Goal: Check status: Check status

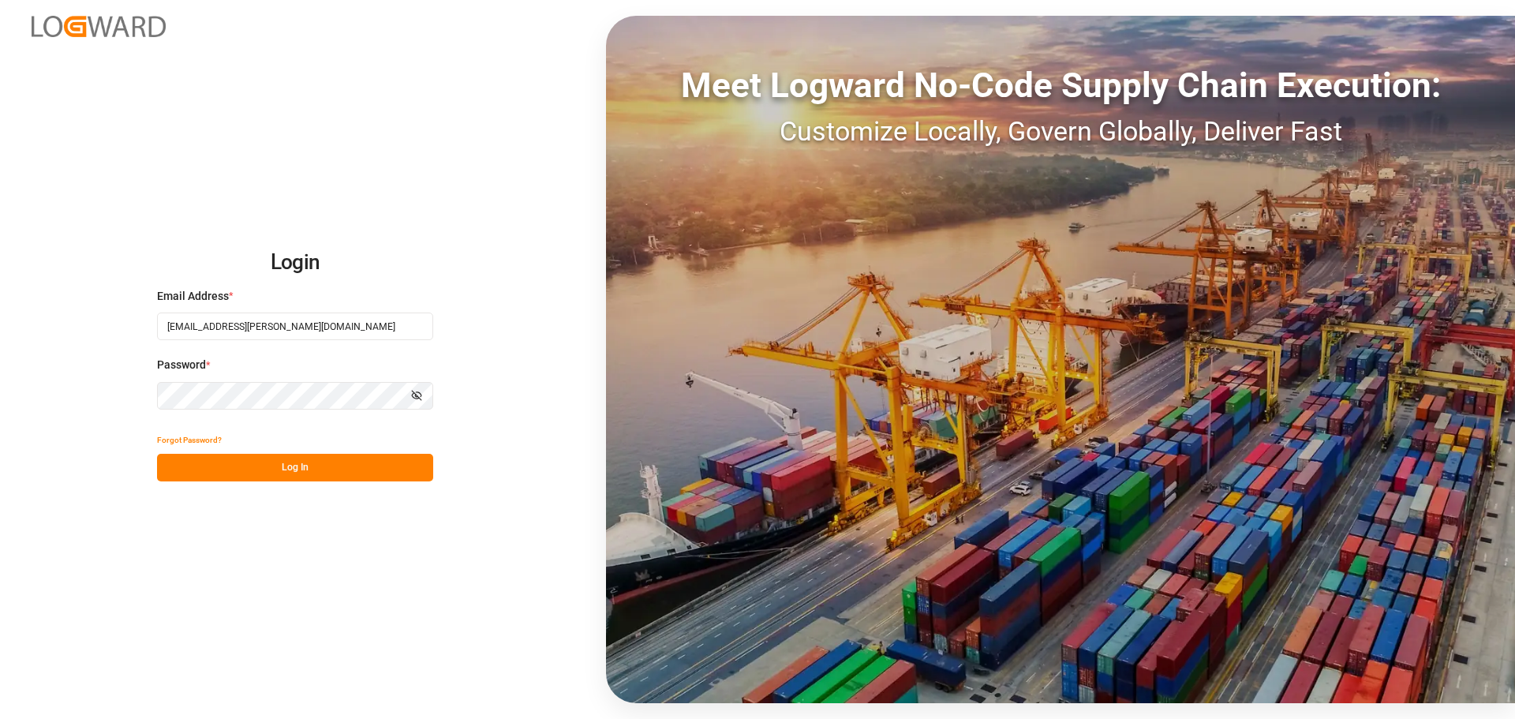
click at [238, 485] on div "Login Email Address * manthan.sutaria@jamindustries.com Password * Show passwor…" at bounding box center [757, 359] width 1515 height 719
click at [249, 477] on button "Log In" at bounding box center [295, 468] width 276 height 28
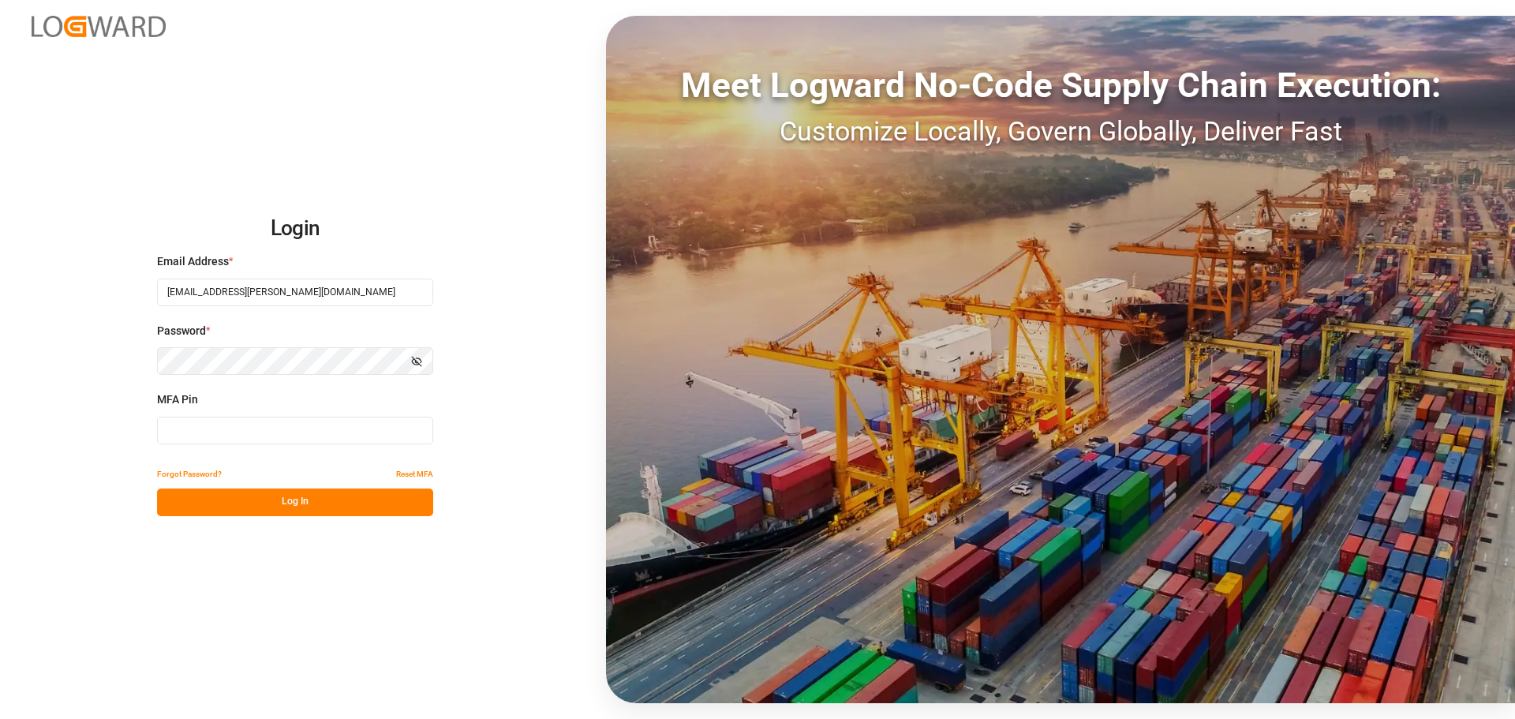
click at [290, 440] on input at bounding box center [295, 431] width 276 height 28
click at [236, 428] on input at bounding box center [295, 431] width 276 height 28
type input "973508"
click at [243, 497] on button "Log In" at bounding box center [295, 503] width 276 height 28
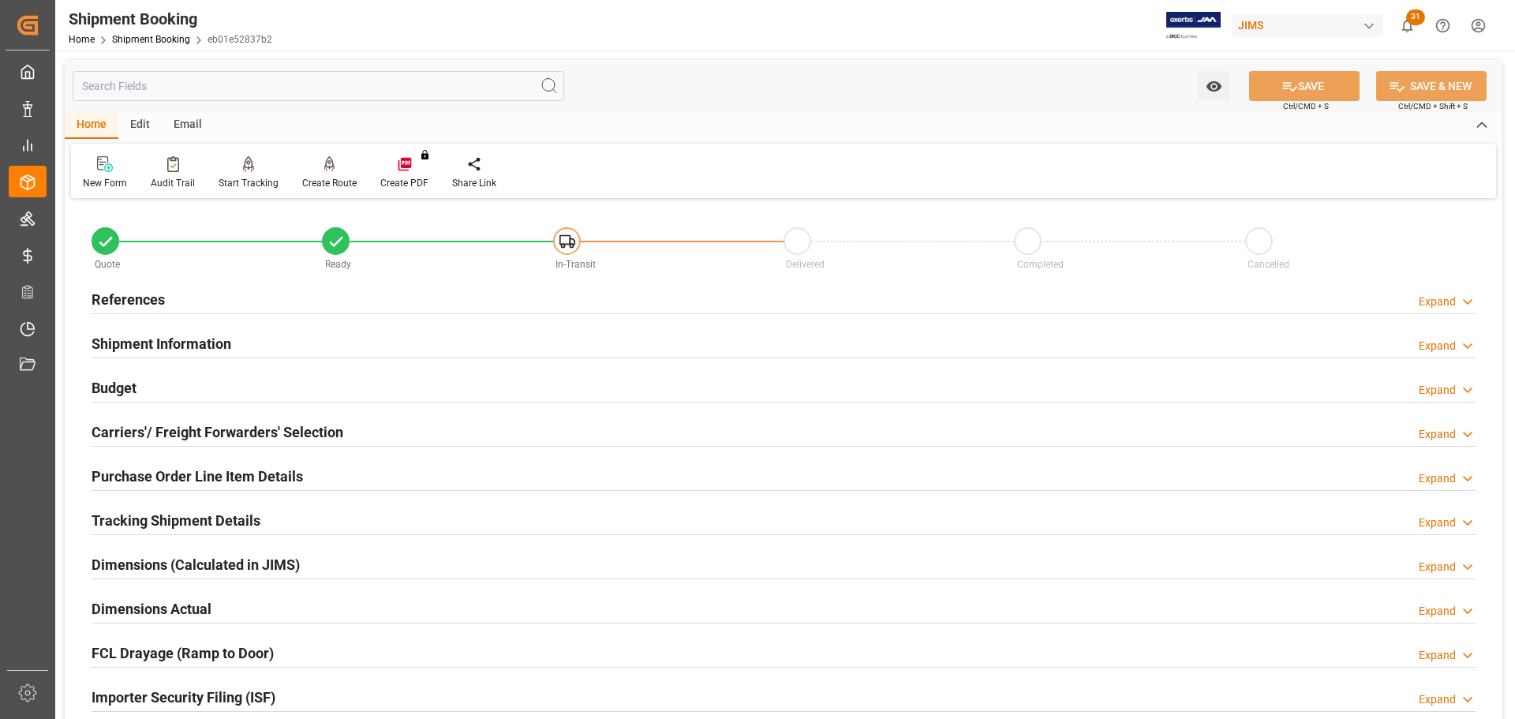
click at [185, 291] on div "References Expand" at bounding box center [784, 298] width 1384 height 30
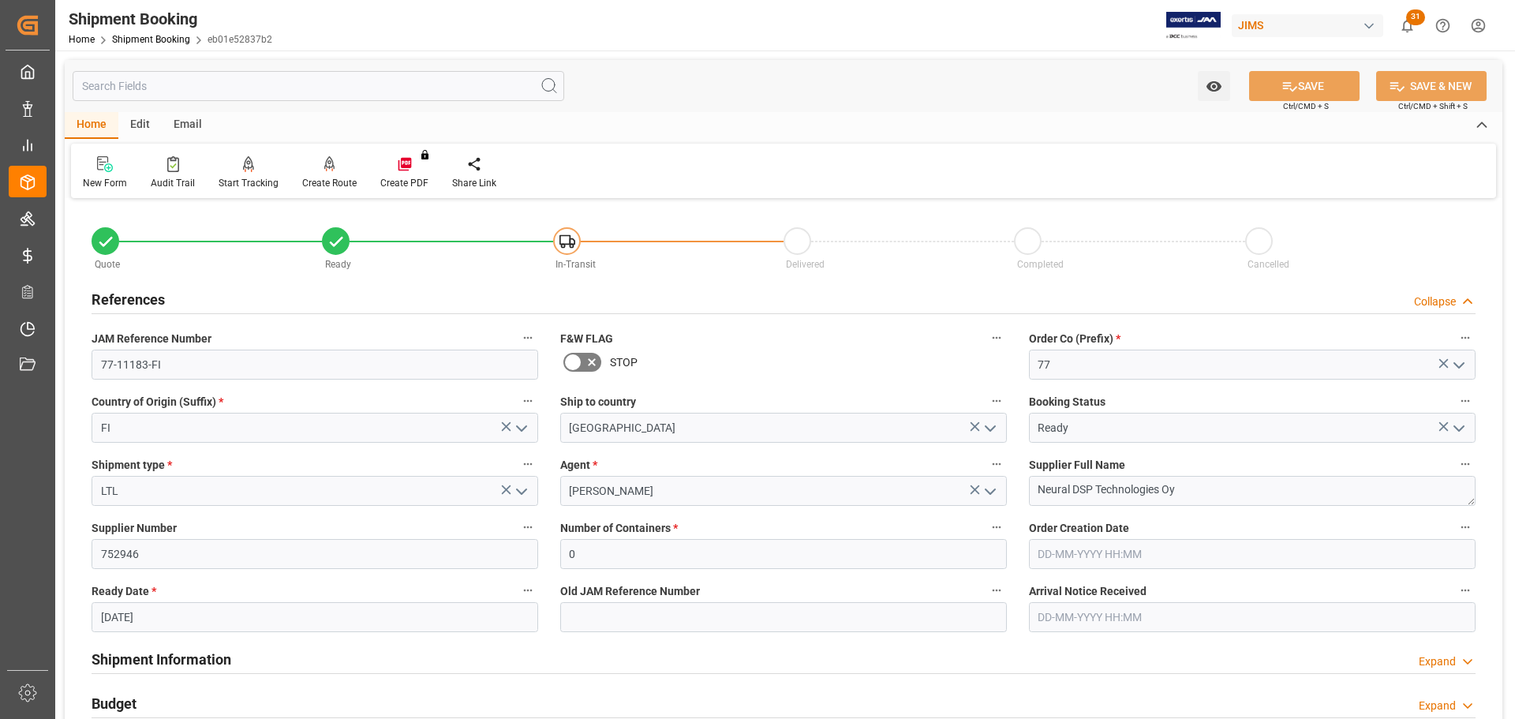
click at [185, 294] on div "References Collapse" at bounding box center [784, 298] width 1384 height 30
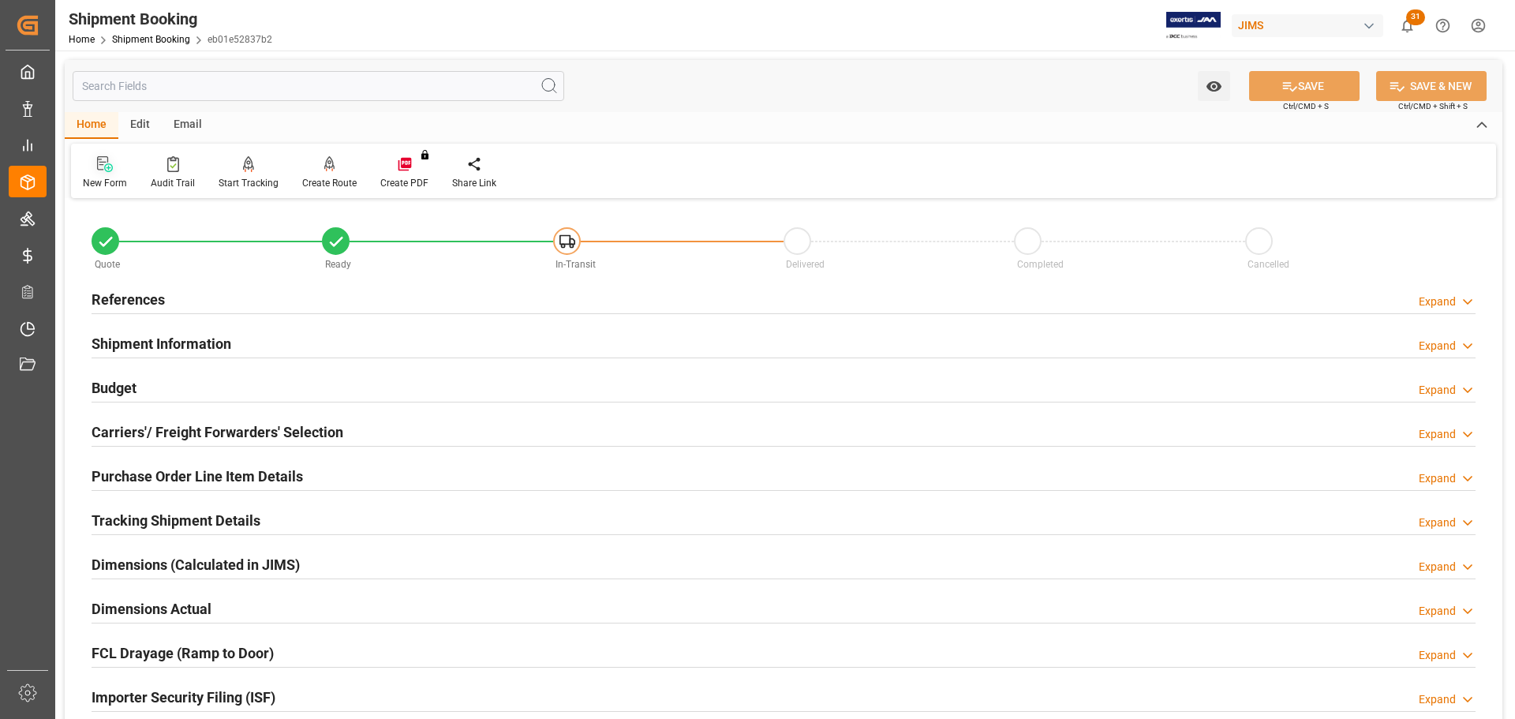
click at [104, 167] on icon at bounding box center [108, 167] width 9 height 9
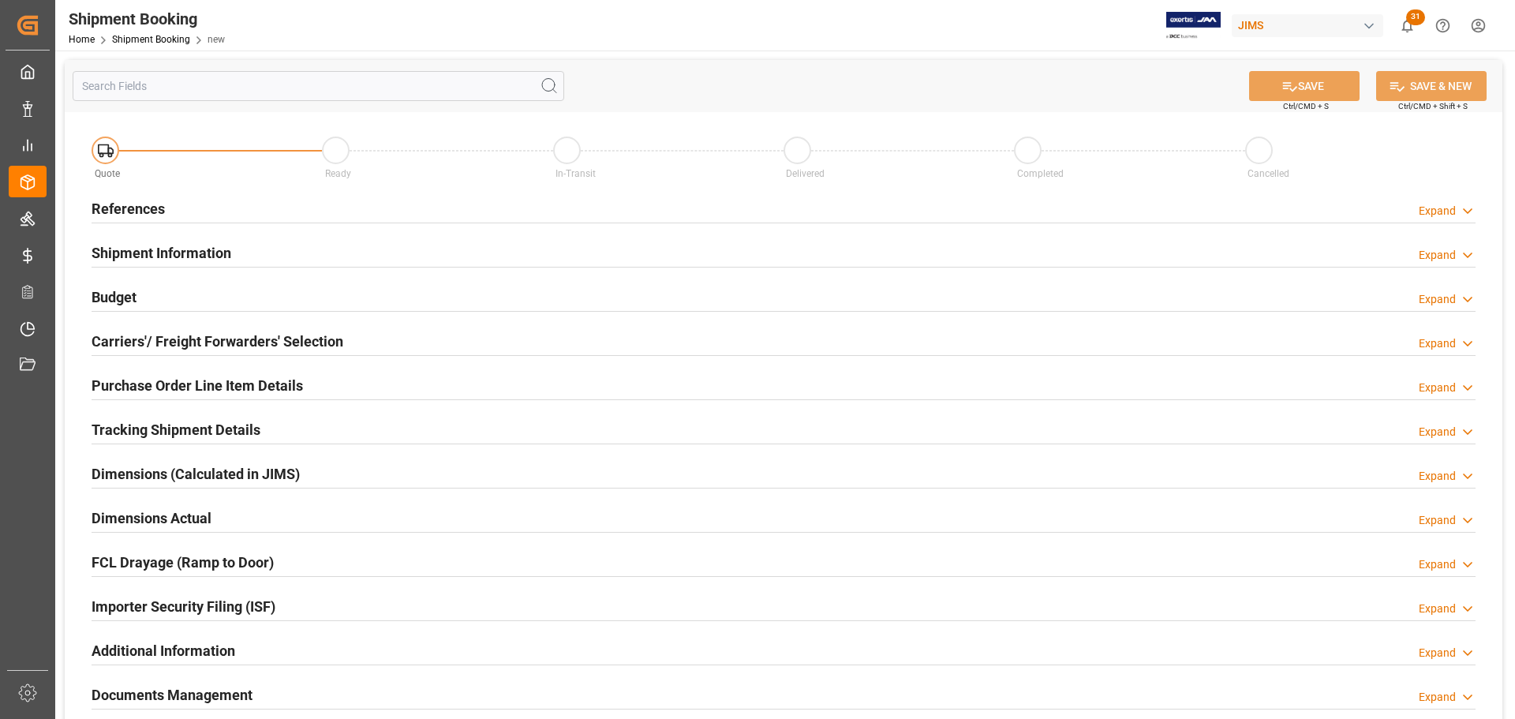
click at [318, 201] on div "References Expand" at bounding box center [784, 208] width 1384 height 30
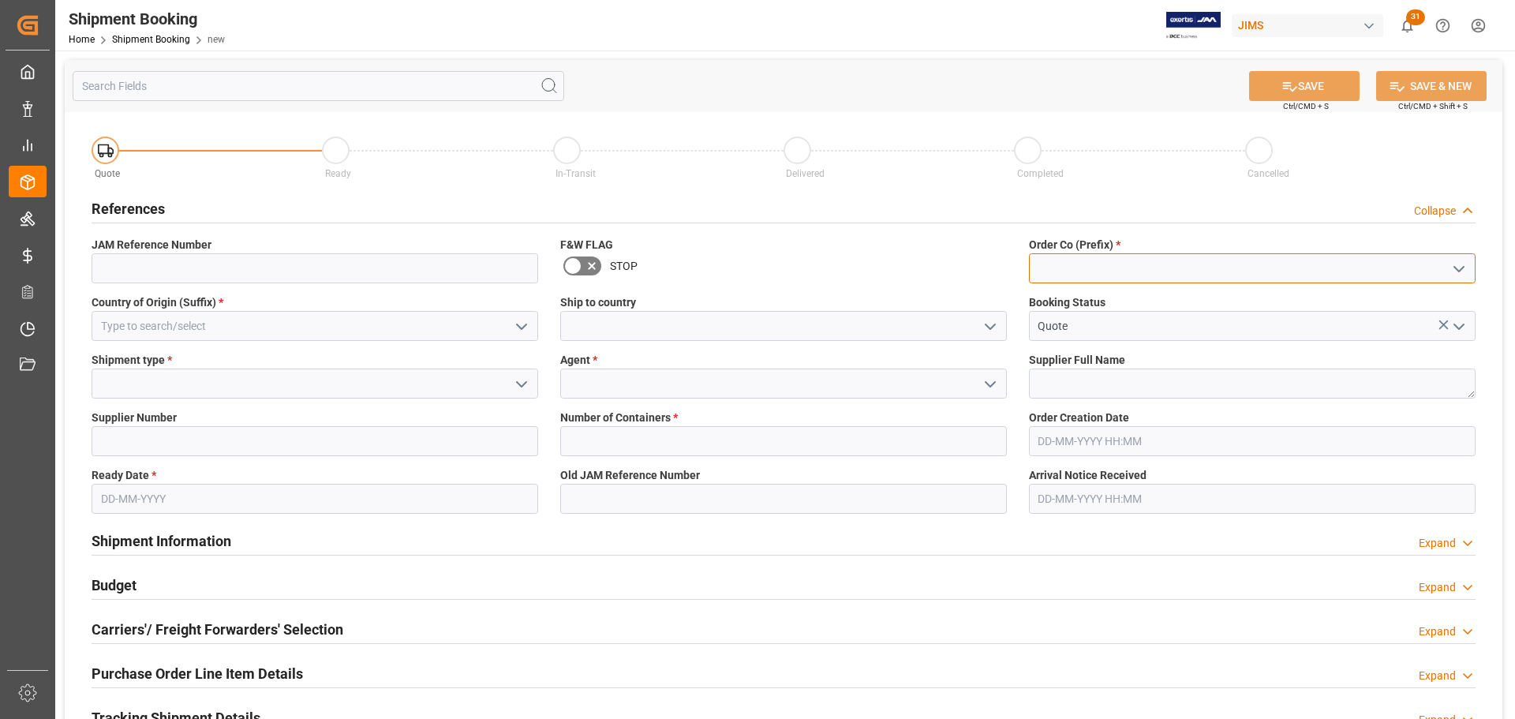
click at [1094, 253] on input at bounding box center [1252, 268] width 447 height 30
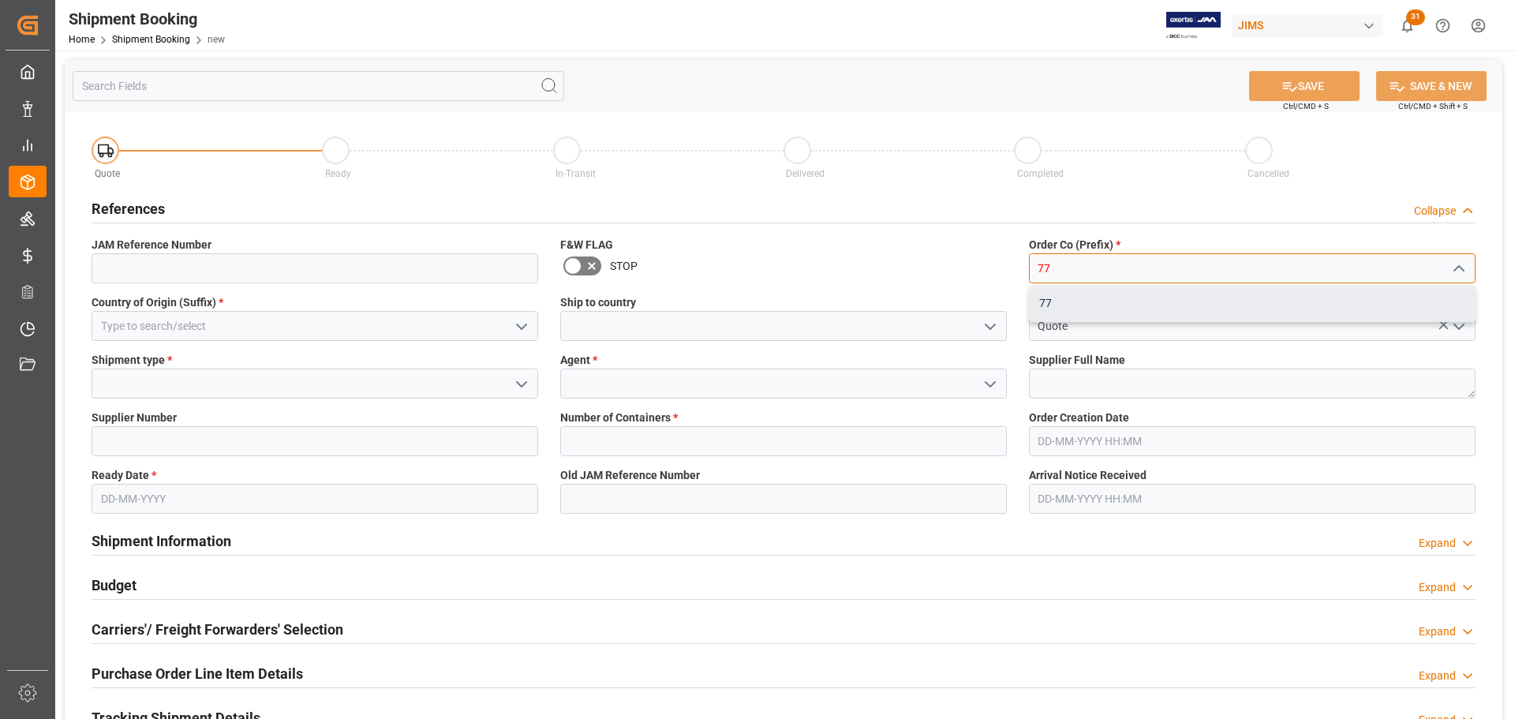
click at [1081, 297] on div "77" at bounding box center [1252, 304] width 445 height 36
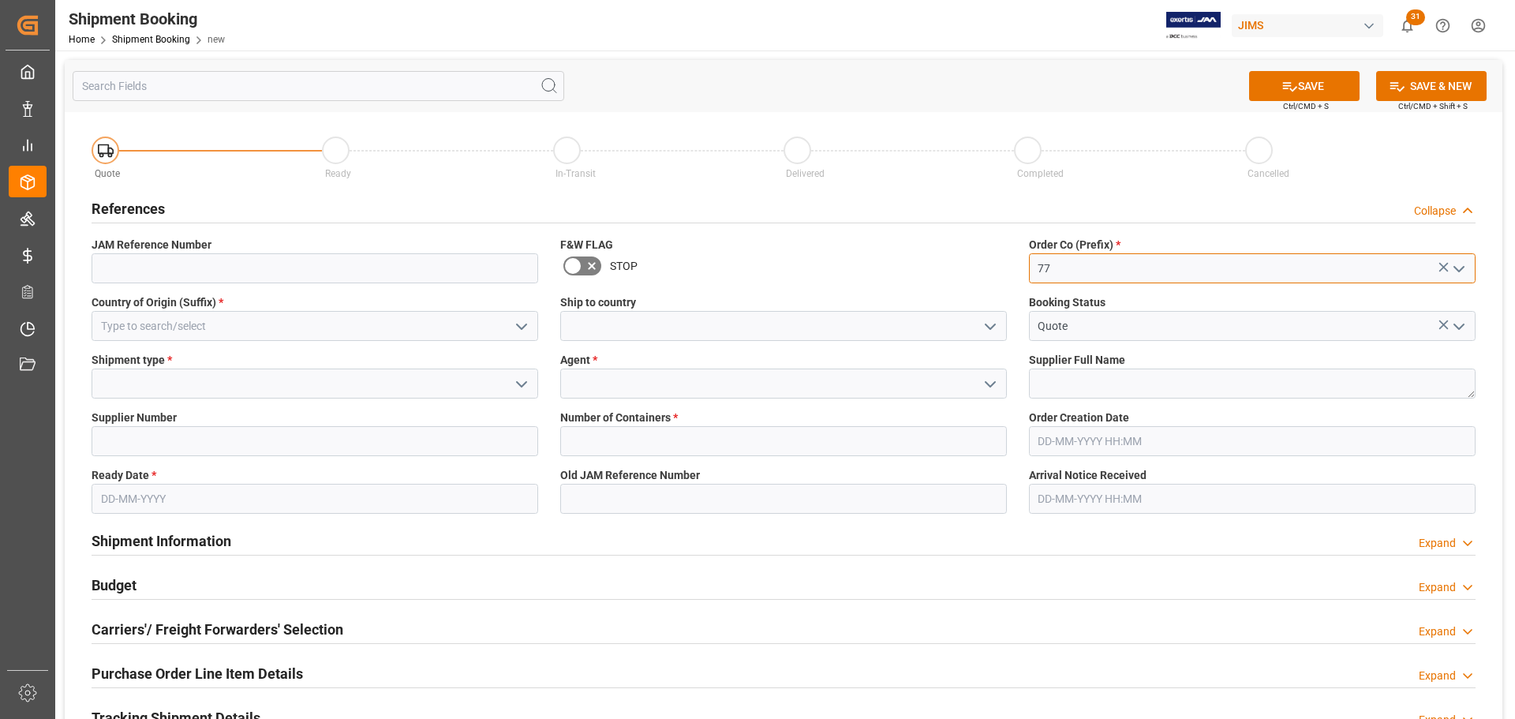
type input "77"
click at [350, 320] on input at bounding box center [315, 326] width 447 height 30
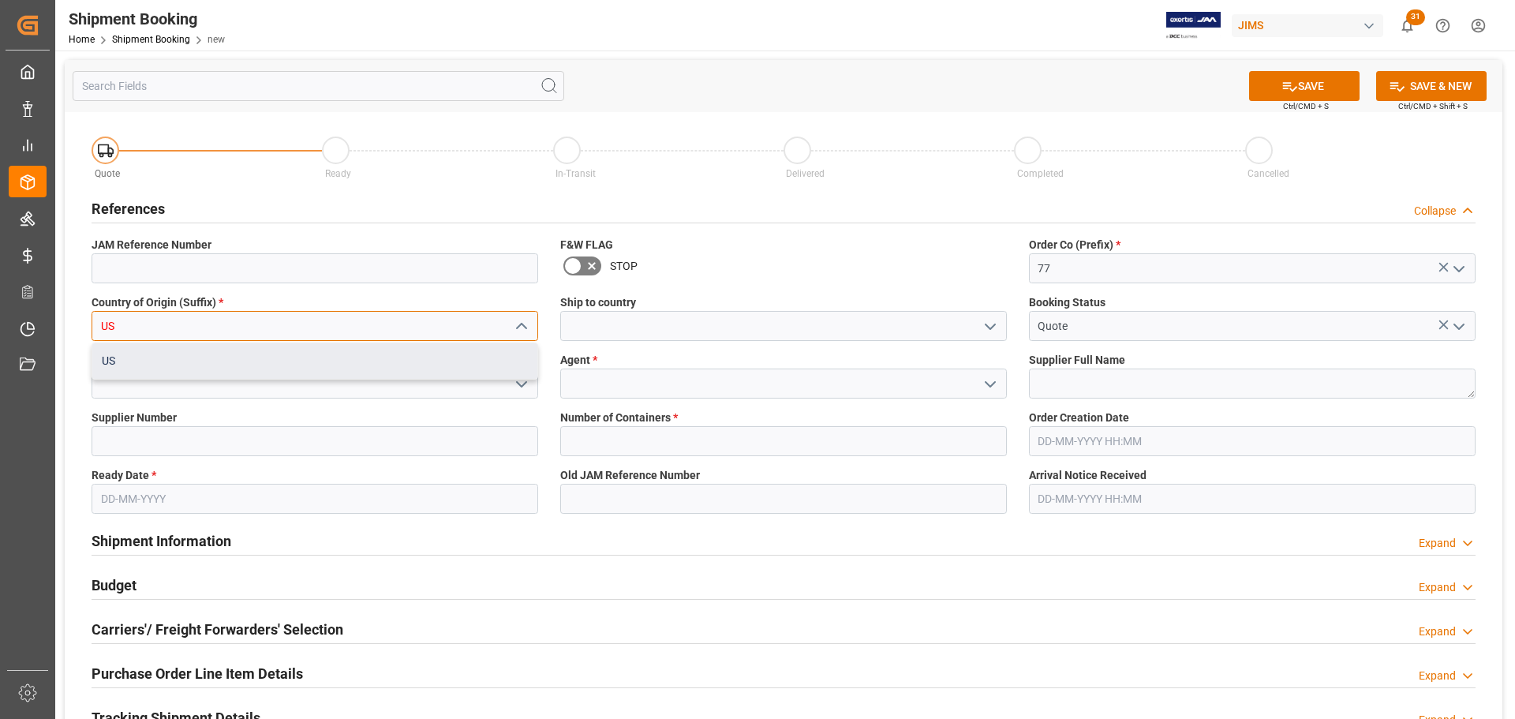
click at [299, 365] on div "US" at bounding box center [314, 361] width 445 height 36
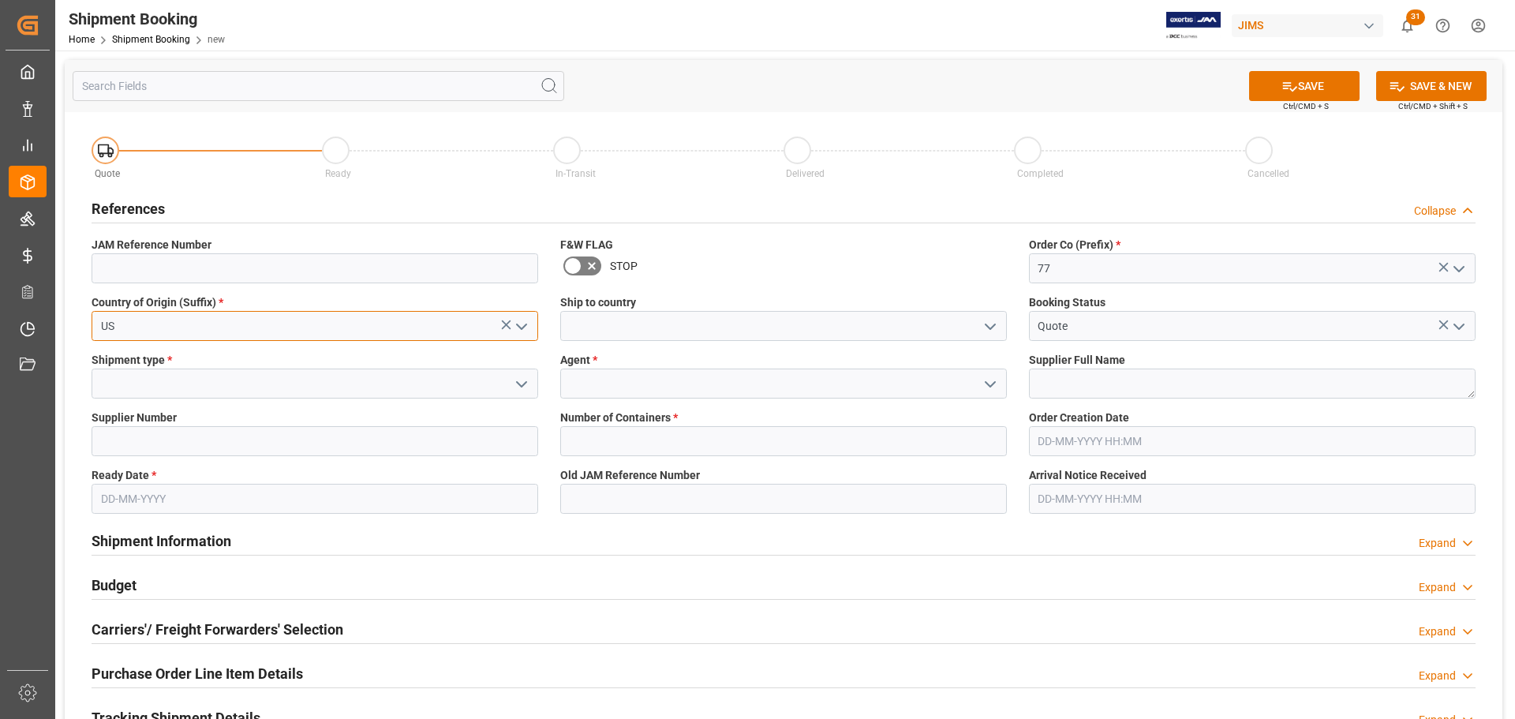
type input "US"
click at [663, 324] on input at bounding box center [783, 326] width 447 height 30
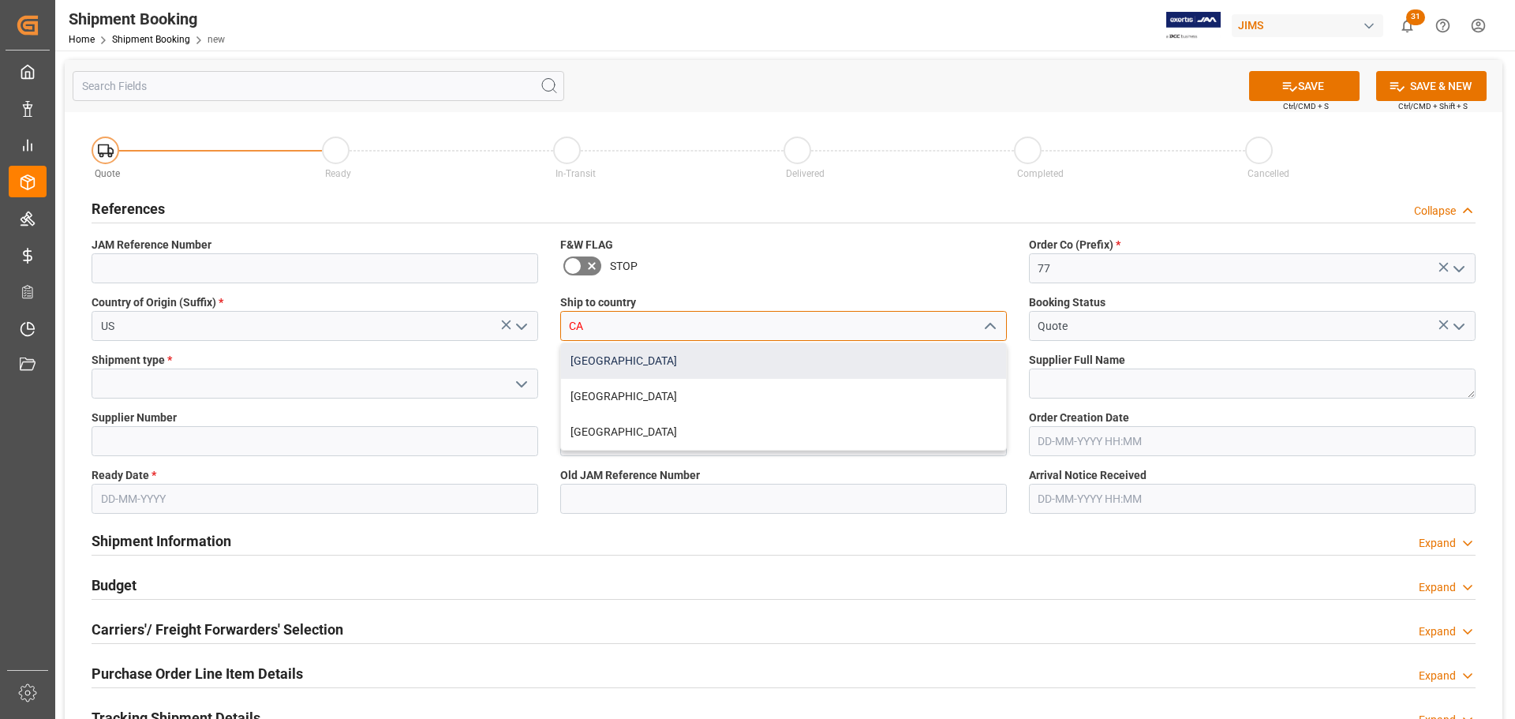
click at [601, 355] on div "[GEOGRAPHIC_DATA]" at bounding box center [783, 361] width 445 height 36
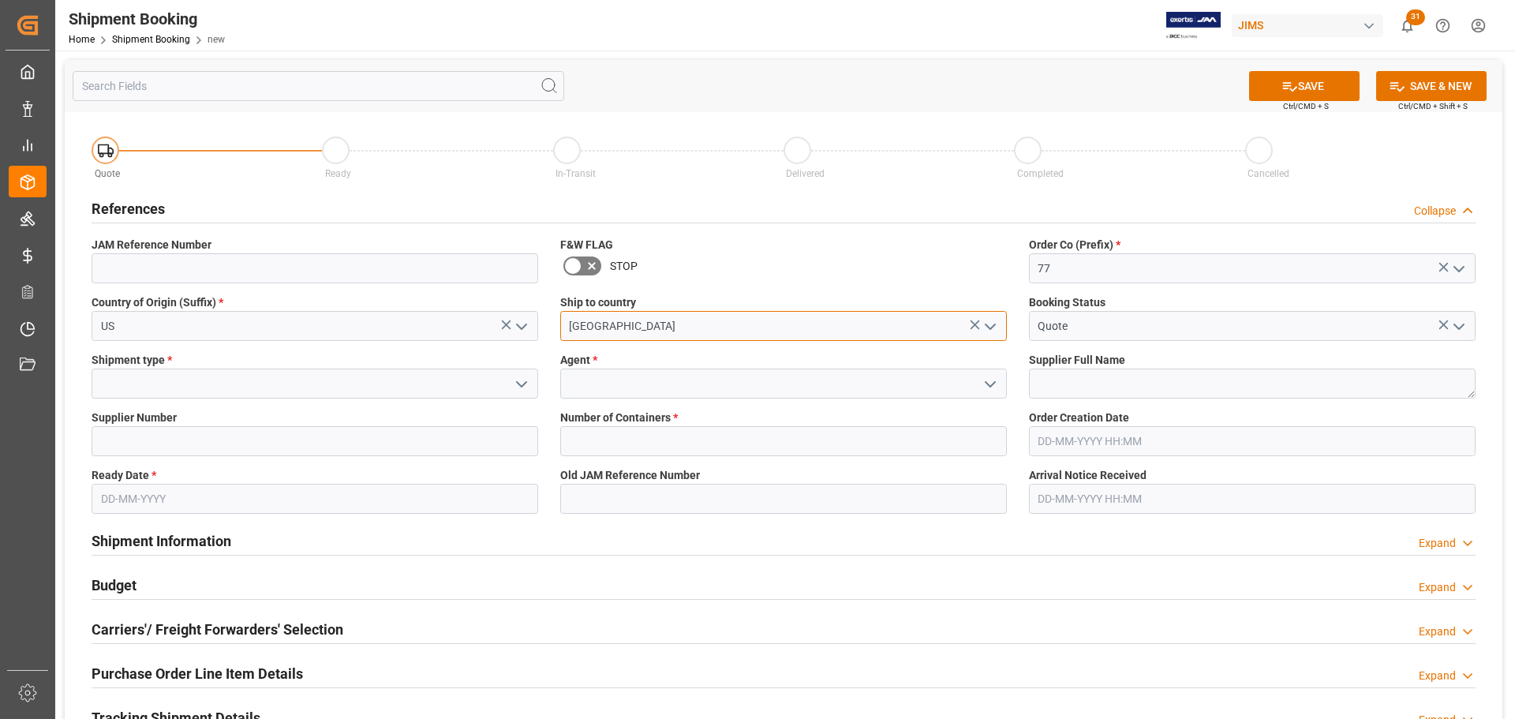
type input "[GEOGRAPHIC_DATA]"
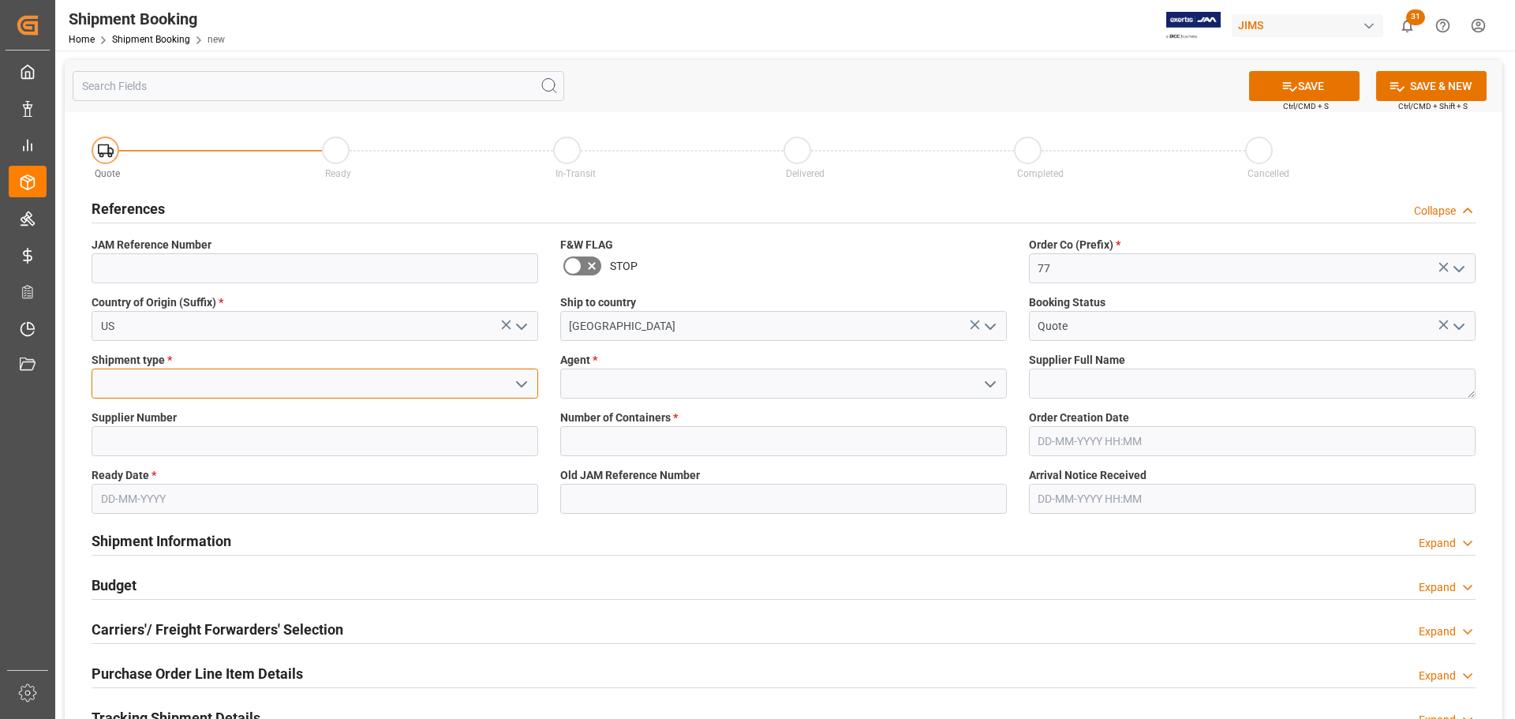
click at [234, 380] on input at bounding box center [315, 384] width 447 height 30
click at [216, 421] on div "LTL" at bounding box center [314, 419] width 445 height 36
type input "LTL"
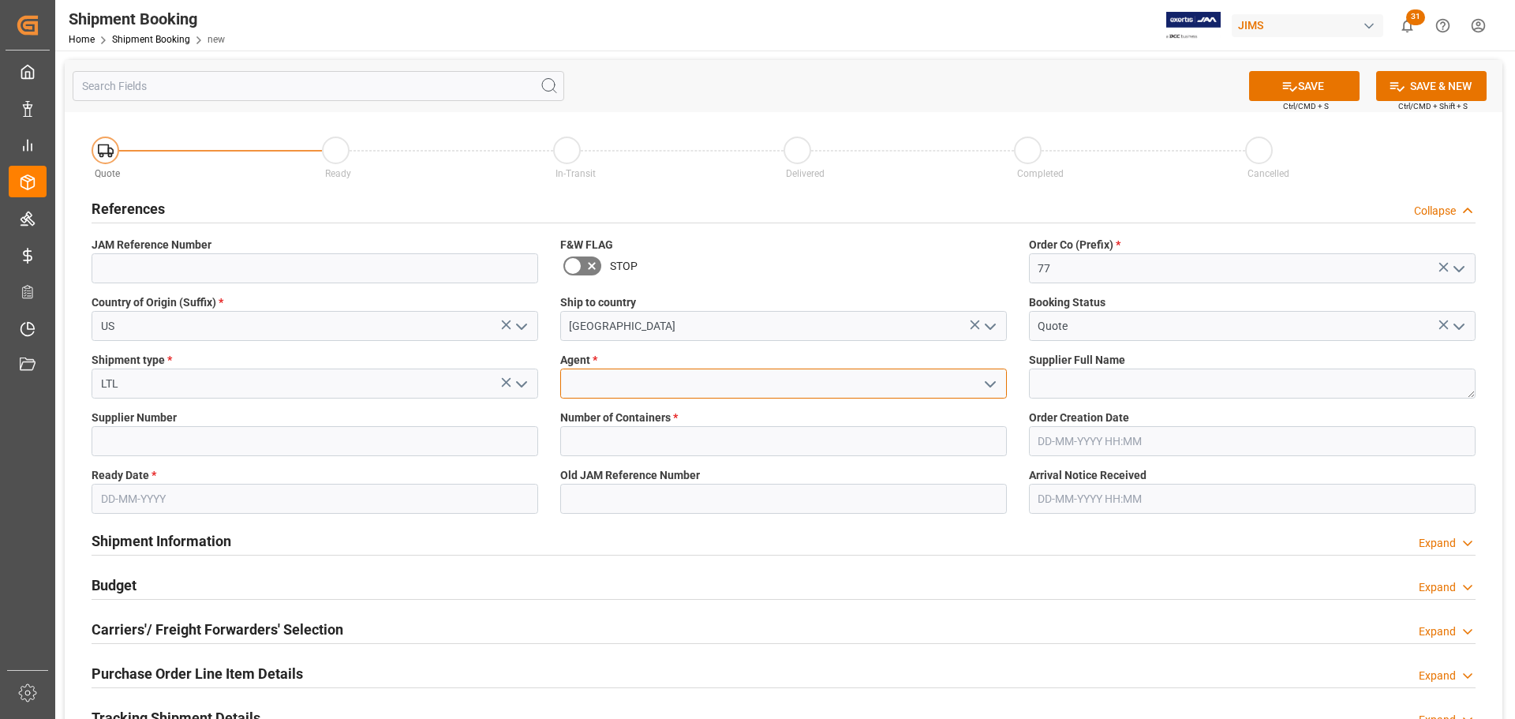
click at [652, 382] on input at bounding box center [783, 384] width 447 height 30
type input ","
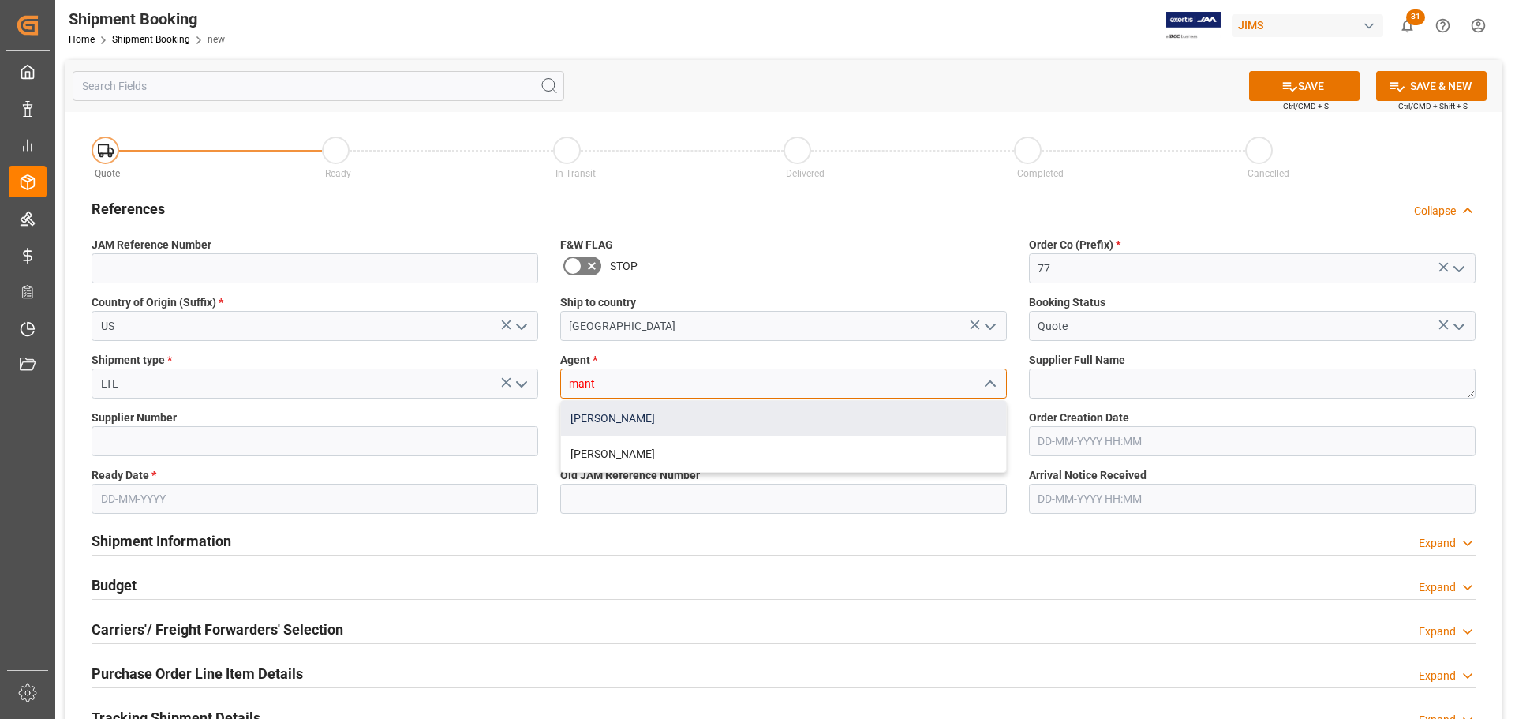
click at [657, 419] on div "[PERSON_NAME]" at bounding box center [783, 419] width 445 height 36
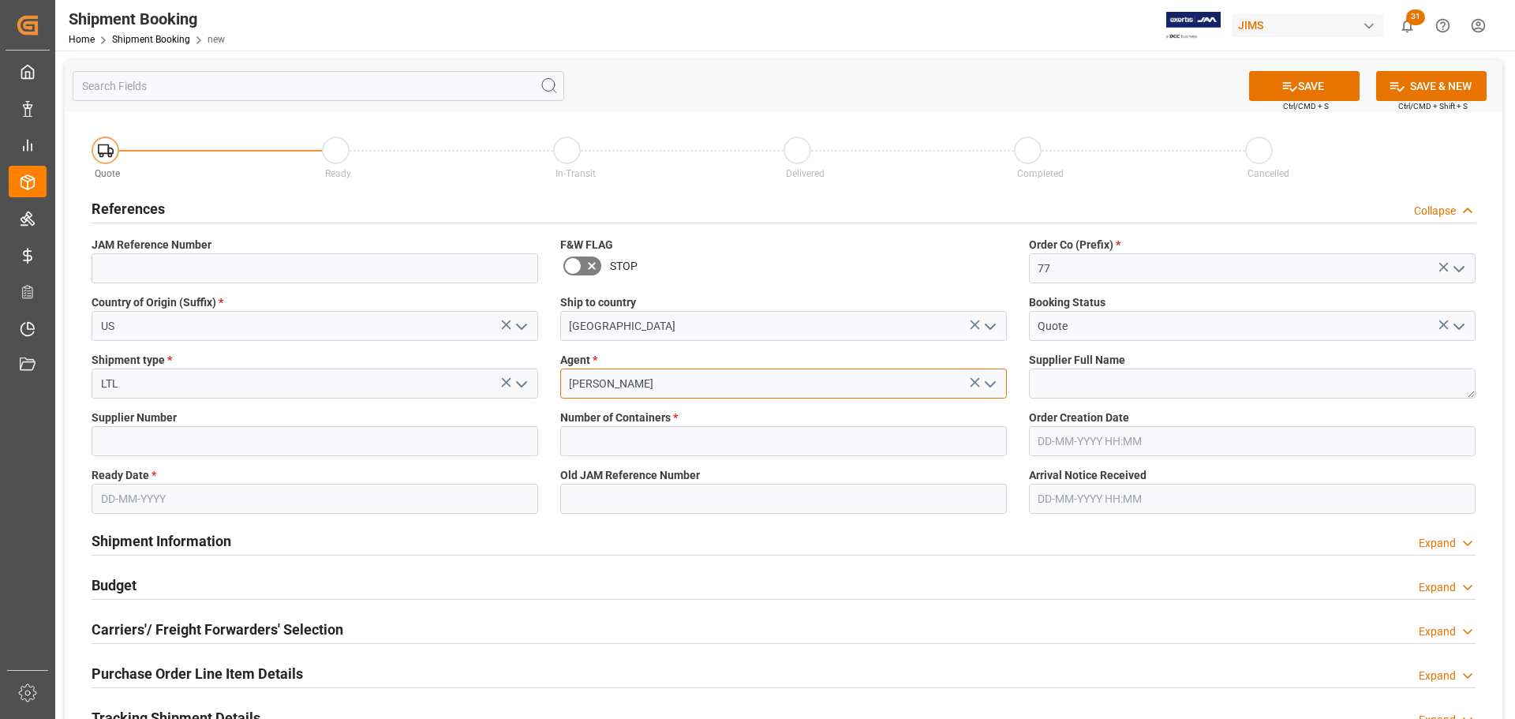
type input "[PERSON_NAME]"
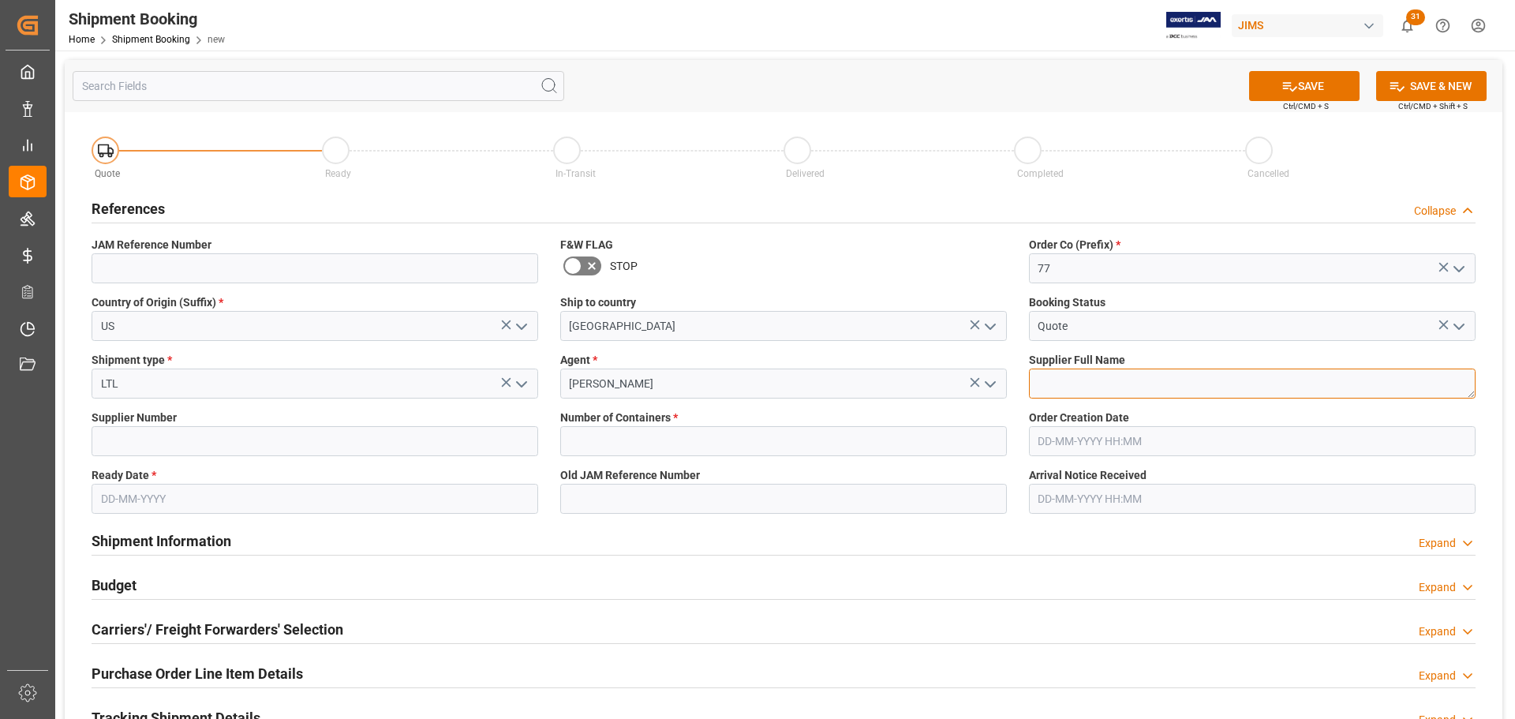
click at [1152, 374] on textarea at bounding box center [1252, 384] width 447 height 30
click at [1073, 389] on textarea "To enrich screen reader interactions, please activate Accessibility in Grammarl…" at bounding box center [1252, 384] width 447 height 30
paste textarea "DW ([GEOGRAPHIC_DATA])"
type textarea "DW ([GEOGRAPHIC_DATA])"
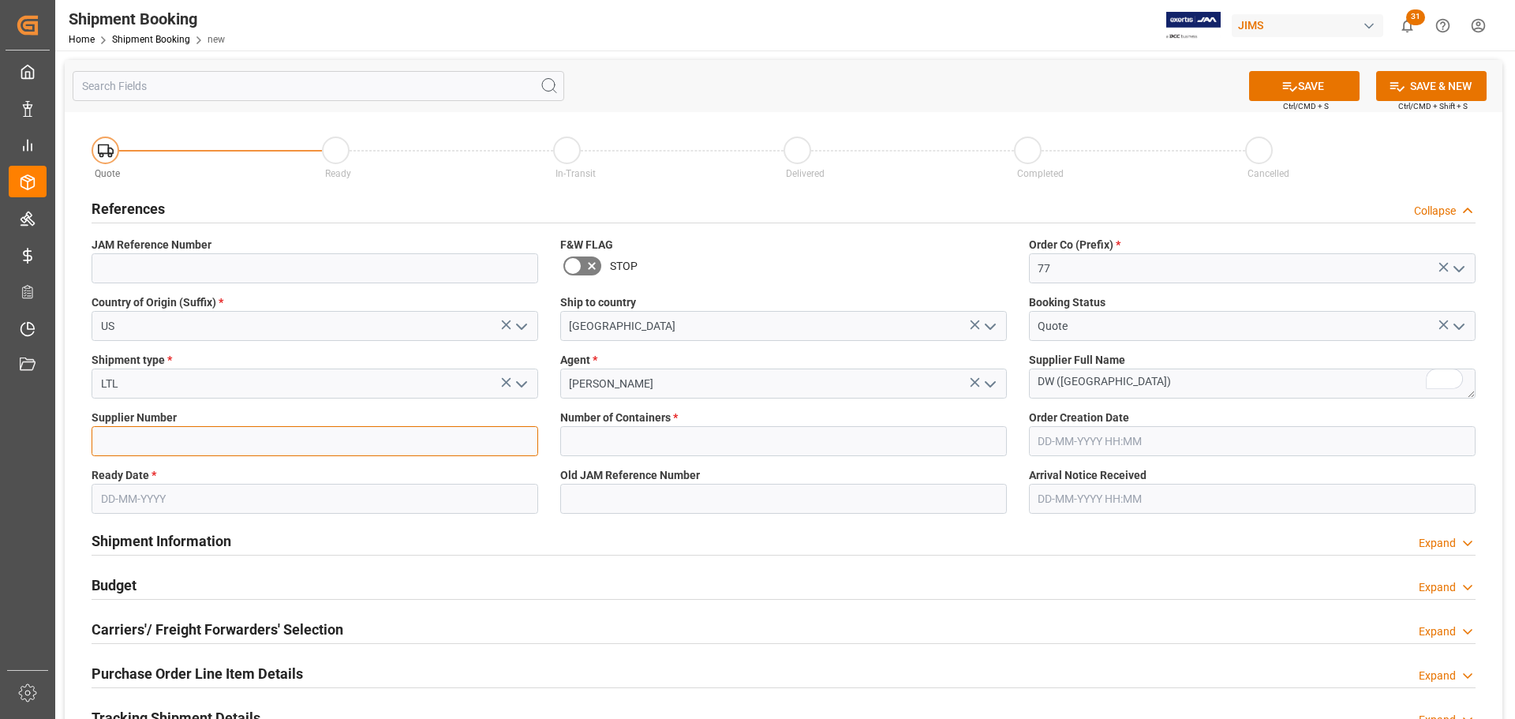
click at [236, 447] on input at bounding box center [315, 441] width 447 height 30
paste input "404227"
type input "404227"
click at [140, 494] on input "text" at bounding box center [315, 499] width 447 height 30
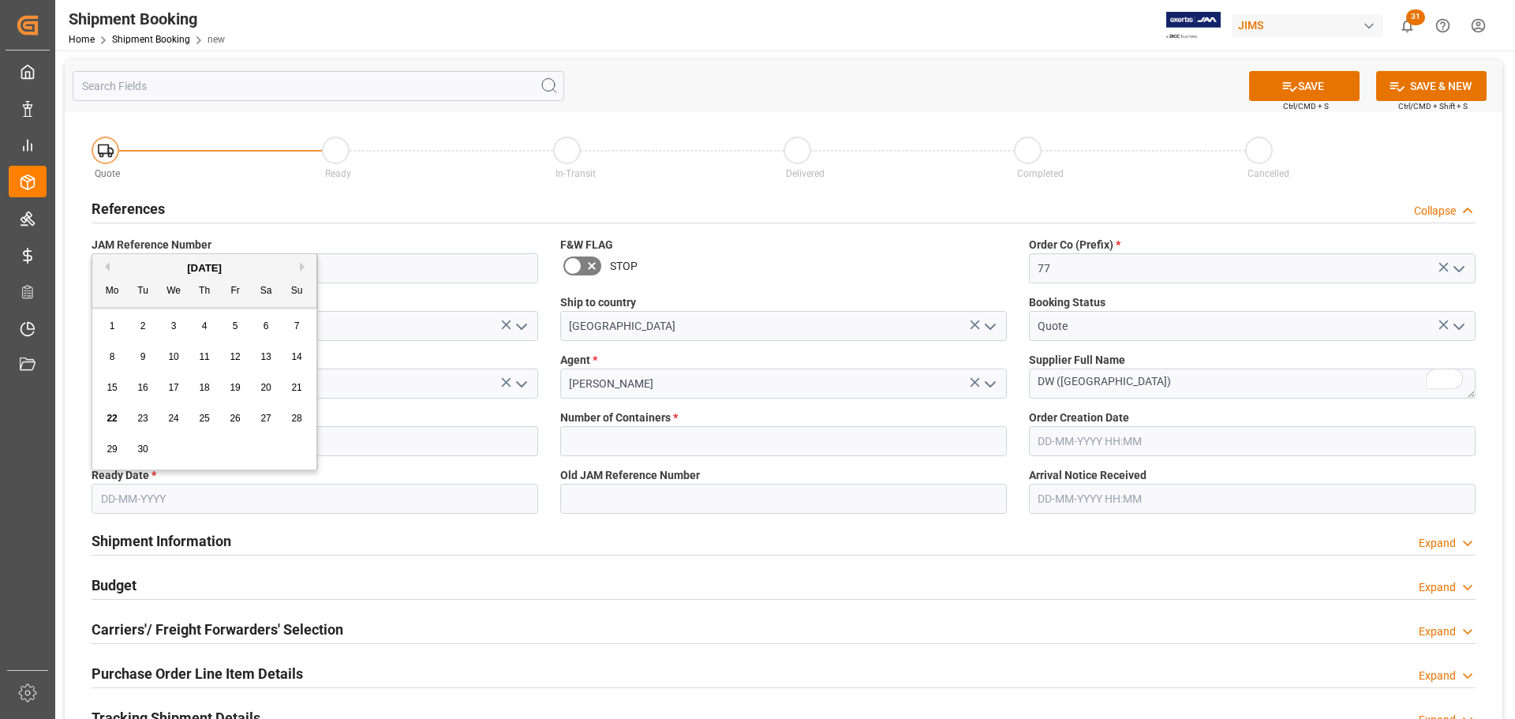
click at [302, 264] on button "Next Month" at bounding box center [304, 266] width 9 height 9
click at [171, 326] on span "1" at bounding box center [174, 325] width 6 height 11
type input "01-10-2025"
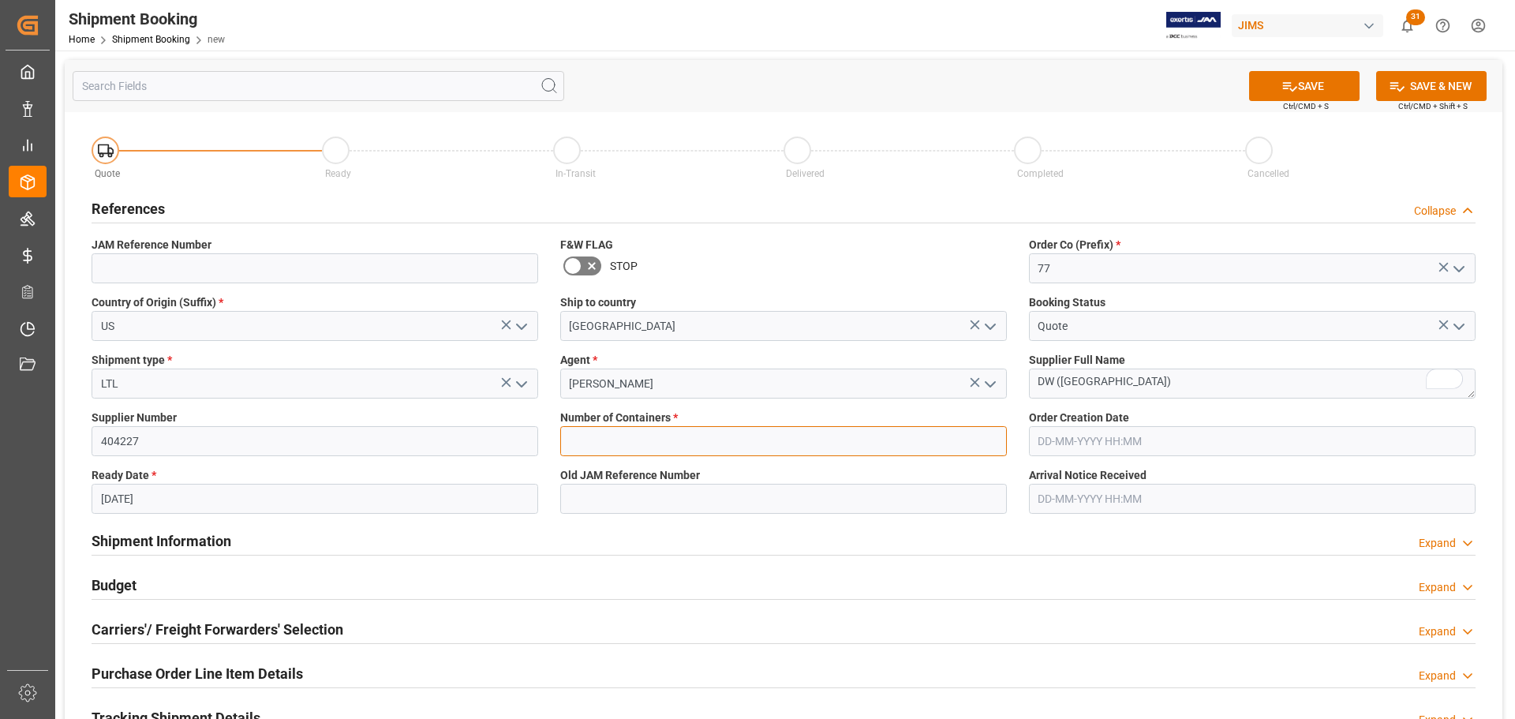
click at [683, 432] on input "text" at bounding box center [783, 441] width 447 height 30
type input "0"
click at [1304, 92] on button "SAVE" at bounding box center [1304, 86] width 111 height 30
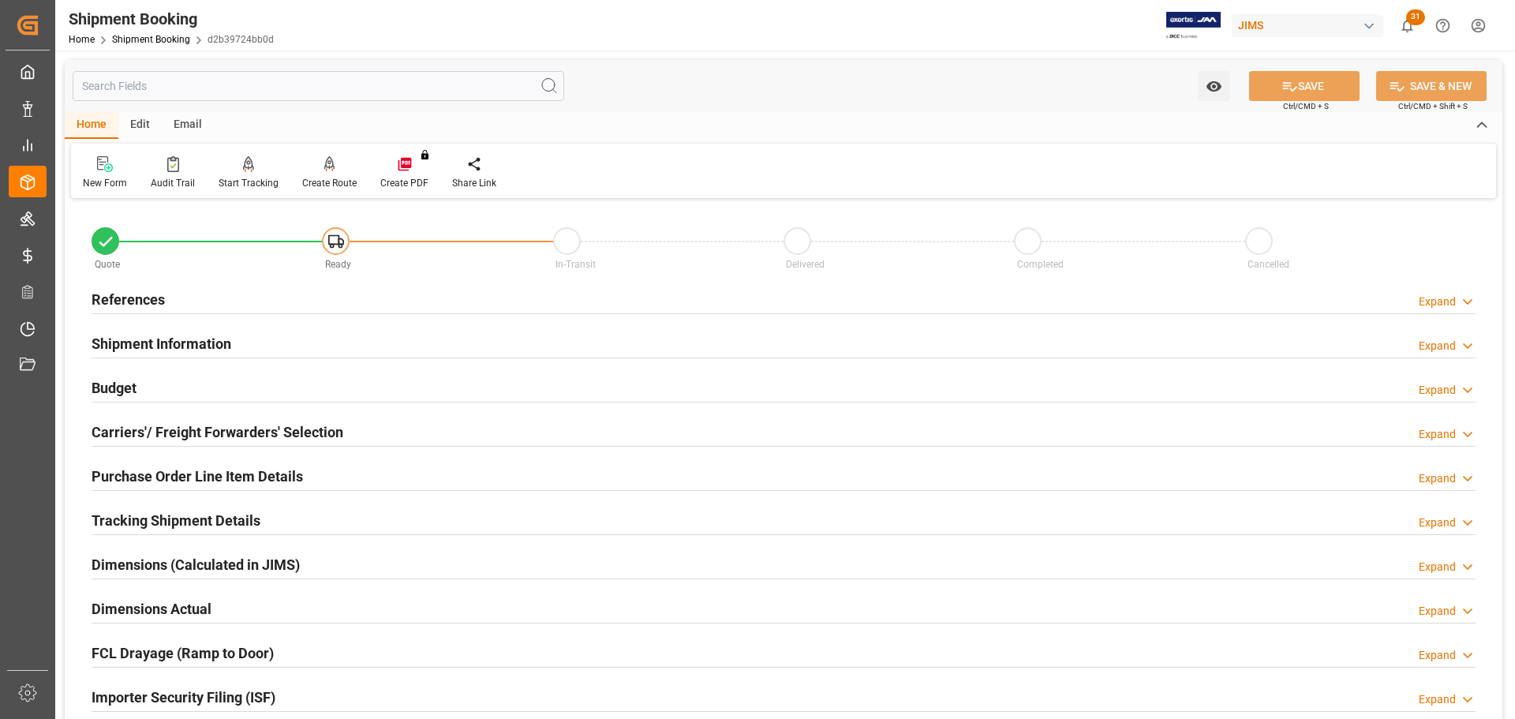
click at [176, 289] on div "References Expand" at bounding box center [784, 298] width 1384 height 30
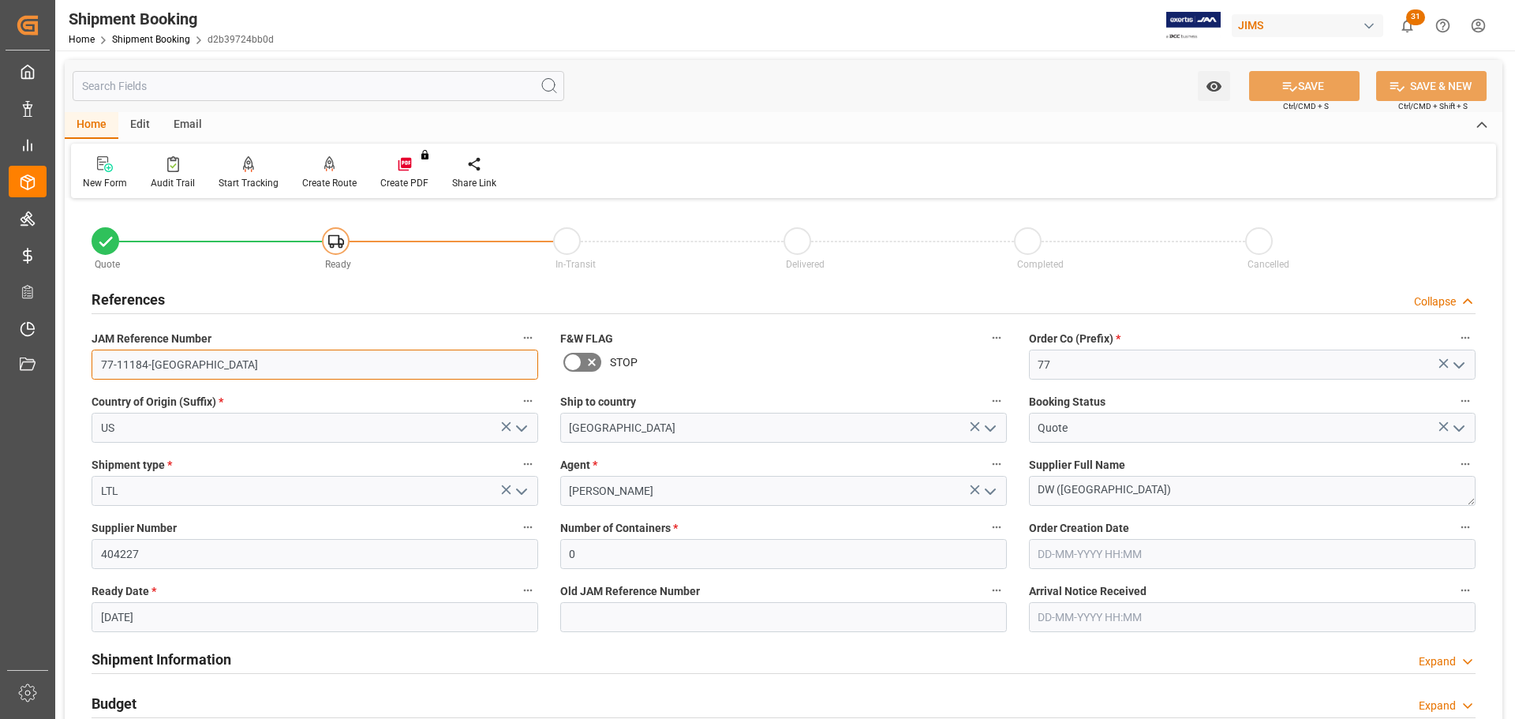
drag, startPoint x: 198, startPoint y: 369, endPoint x: 66, endPoint y: 369, distance: 132.6
click at [66, 369] on div "Quote Ready In-Transit Delivered Completed Cancelled References Collapse JAM Re…" at bounding box center [784, 693] width 1438 height 981
click at [119, 170] on div at bounding box center [105, 163] width 44 height 17
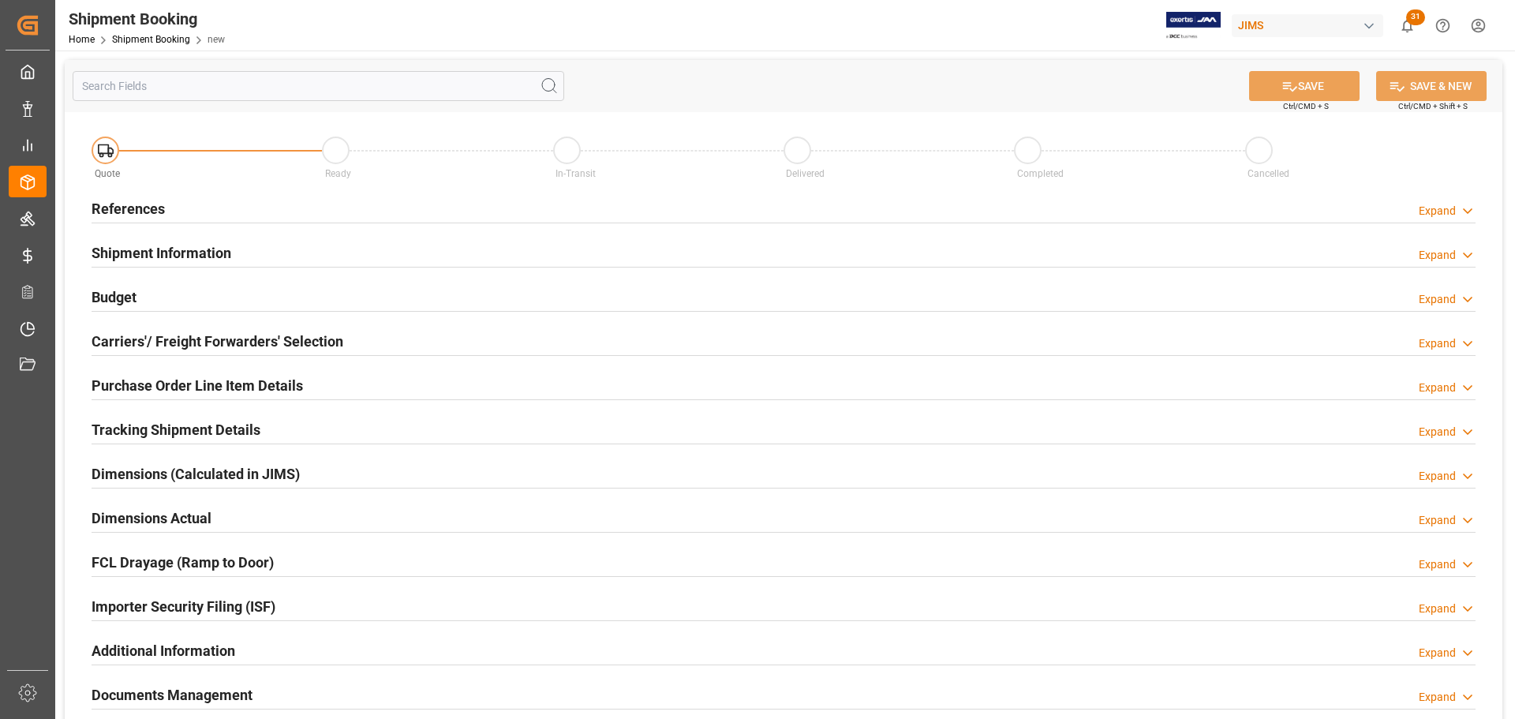
click at [144, 199] on h2 "References" at bounding box center [128, 208] width 73 height 21
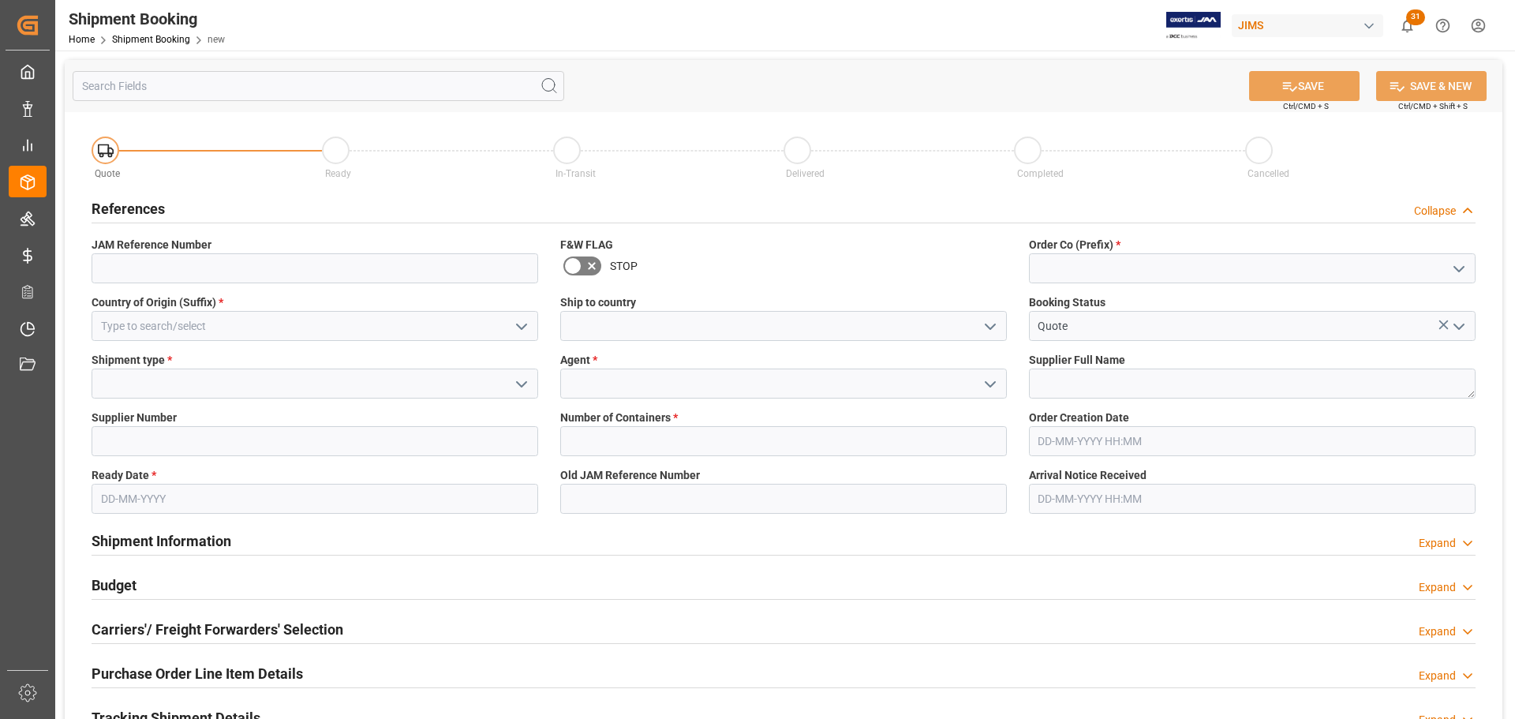
click at [1112, 252] on span "Order Co (Prefix) *" at bounding box center [1075, 245] width 92 height 17
click at [1102, 268] on input at bounding box center [1252, 268] width 447 height 30
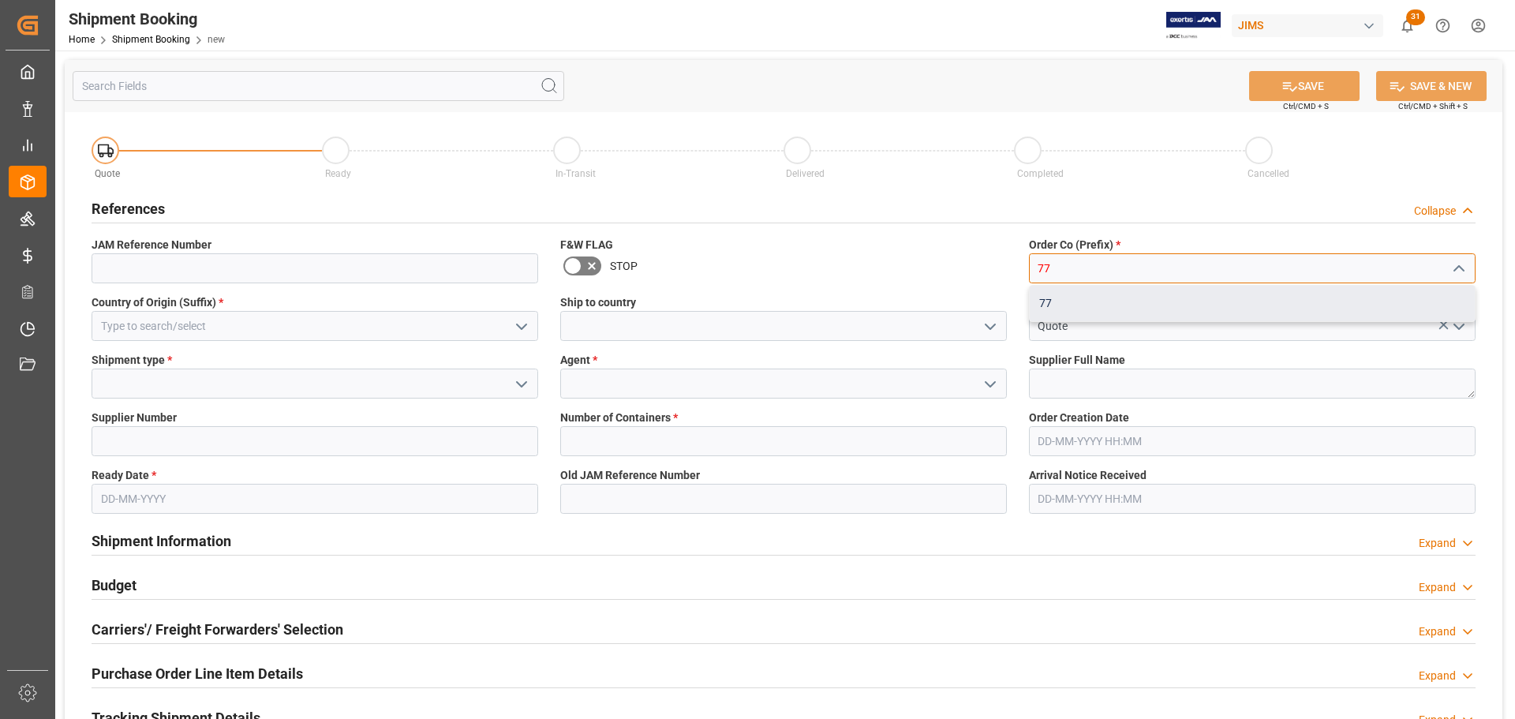
click at [1091, 292] on div "77" at bounding box center [1252, 304] width 445 height 36
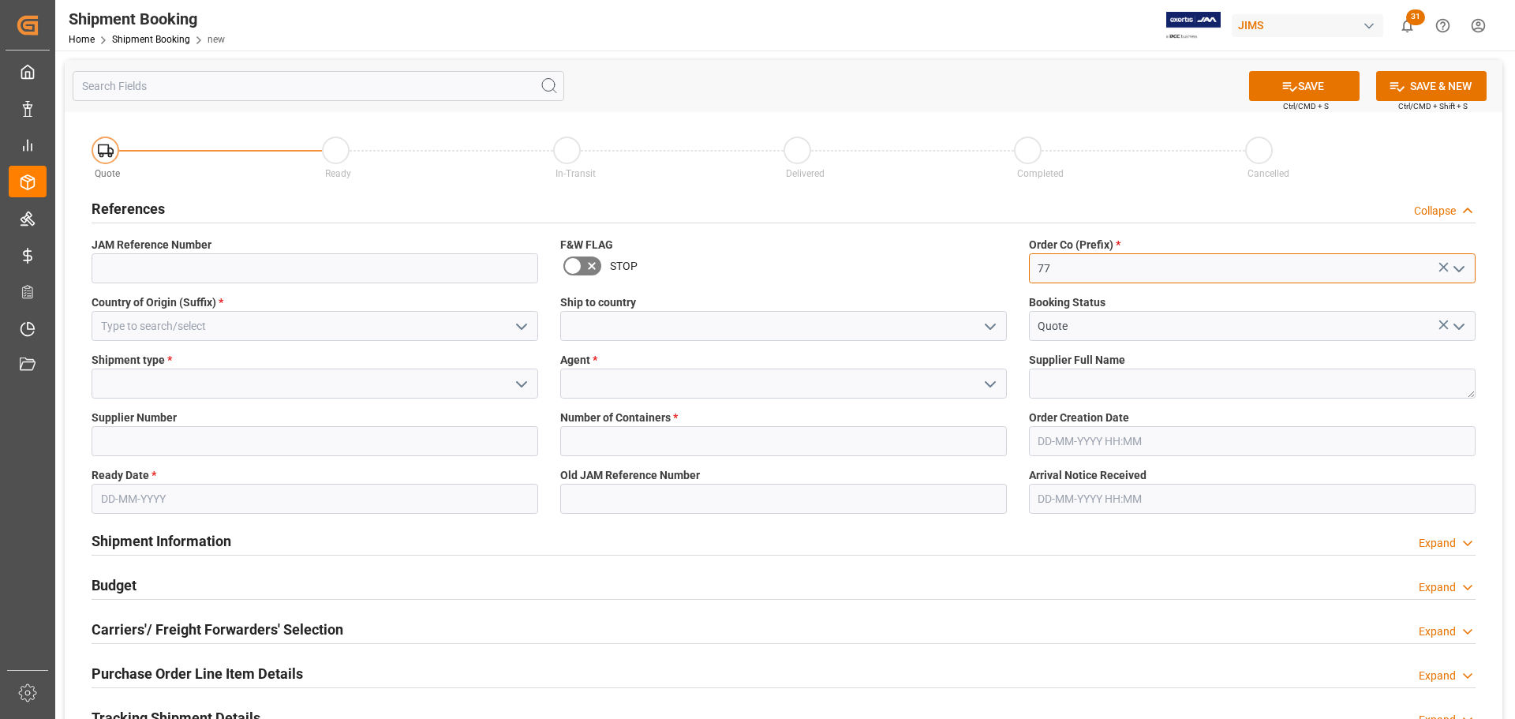
type input "77"
click at [254, 325] on input at bounding box center [315, 326] width 447 height 30
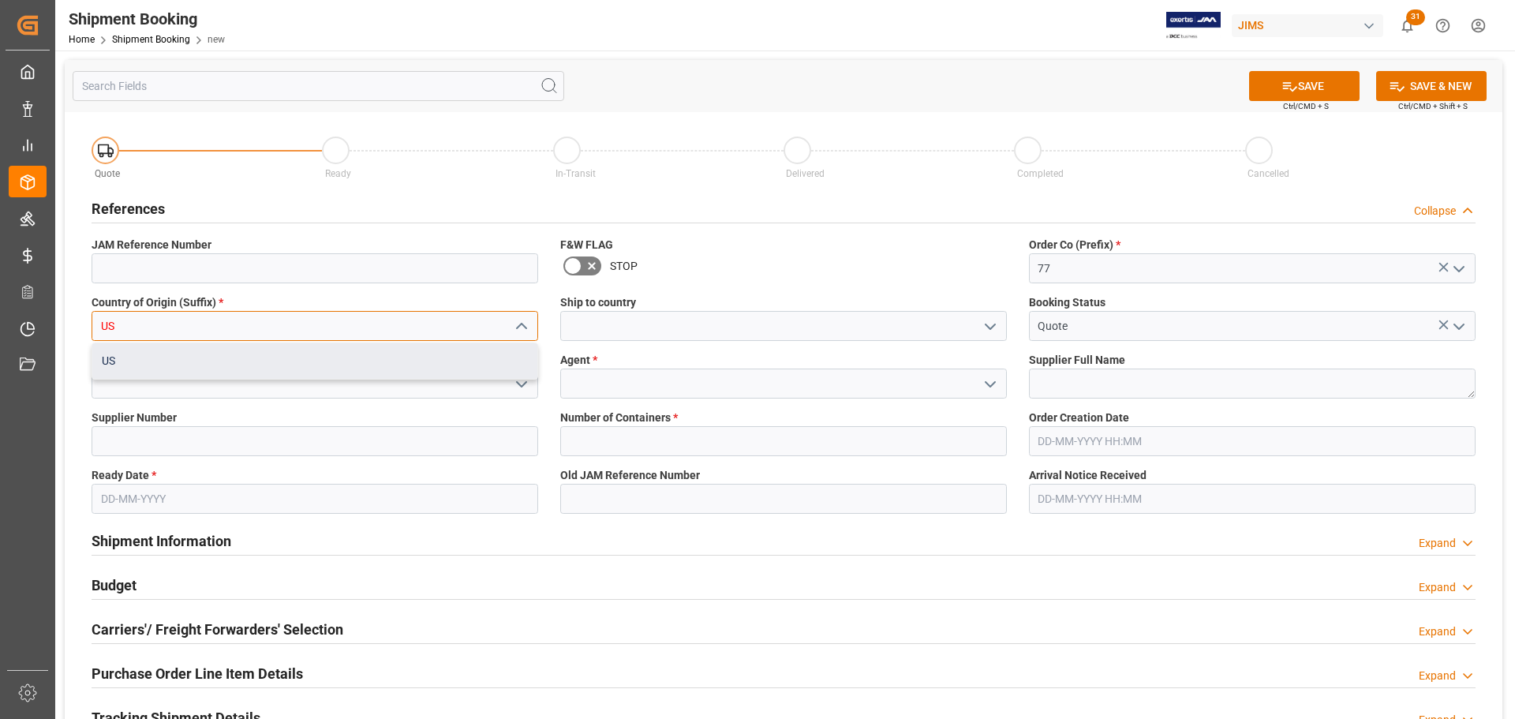
click at [245, 350] on div "US" at bounding box center [314, 361] width 445 height 36
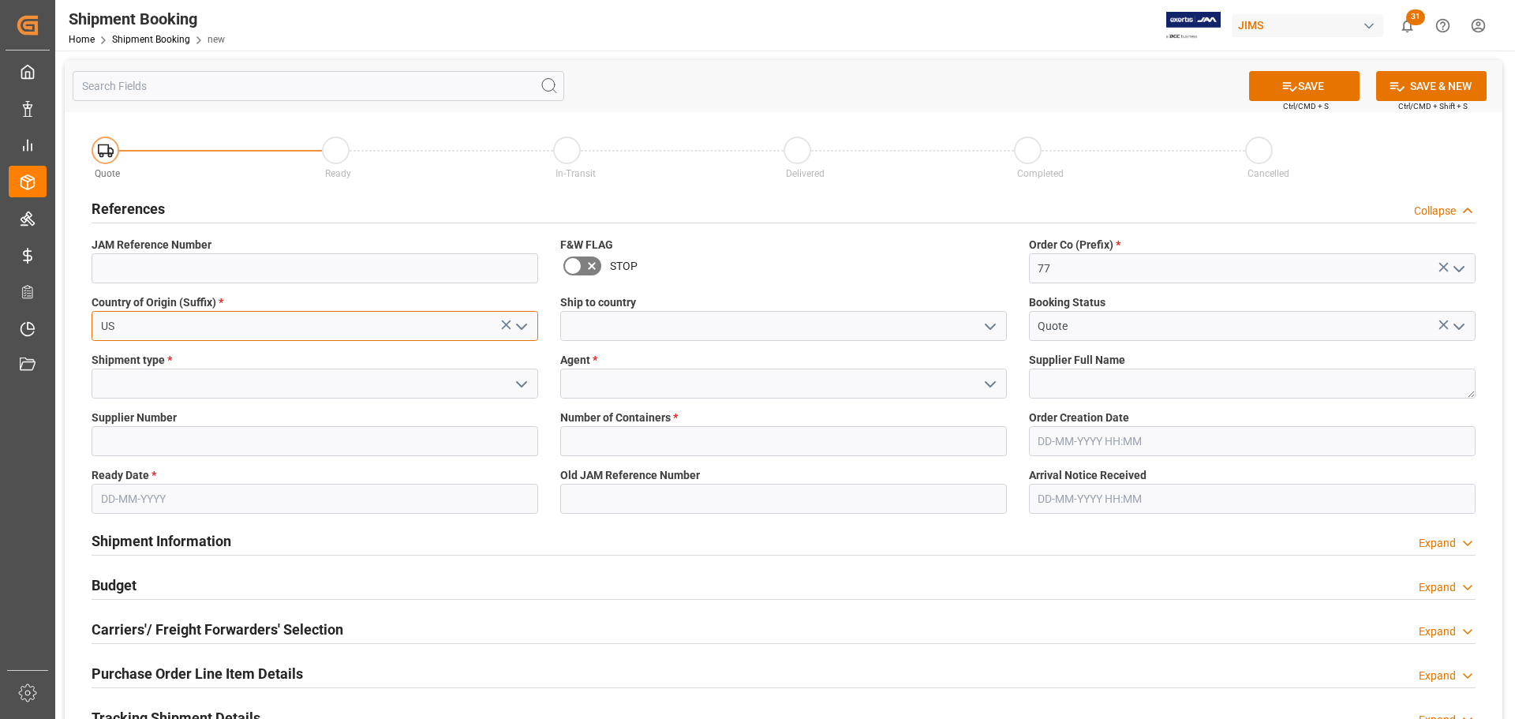
type input "US"
click at [621, 320] on input at bounding box center [783, 326] width 447 height 30
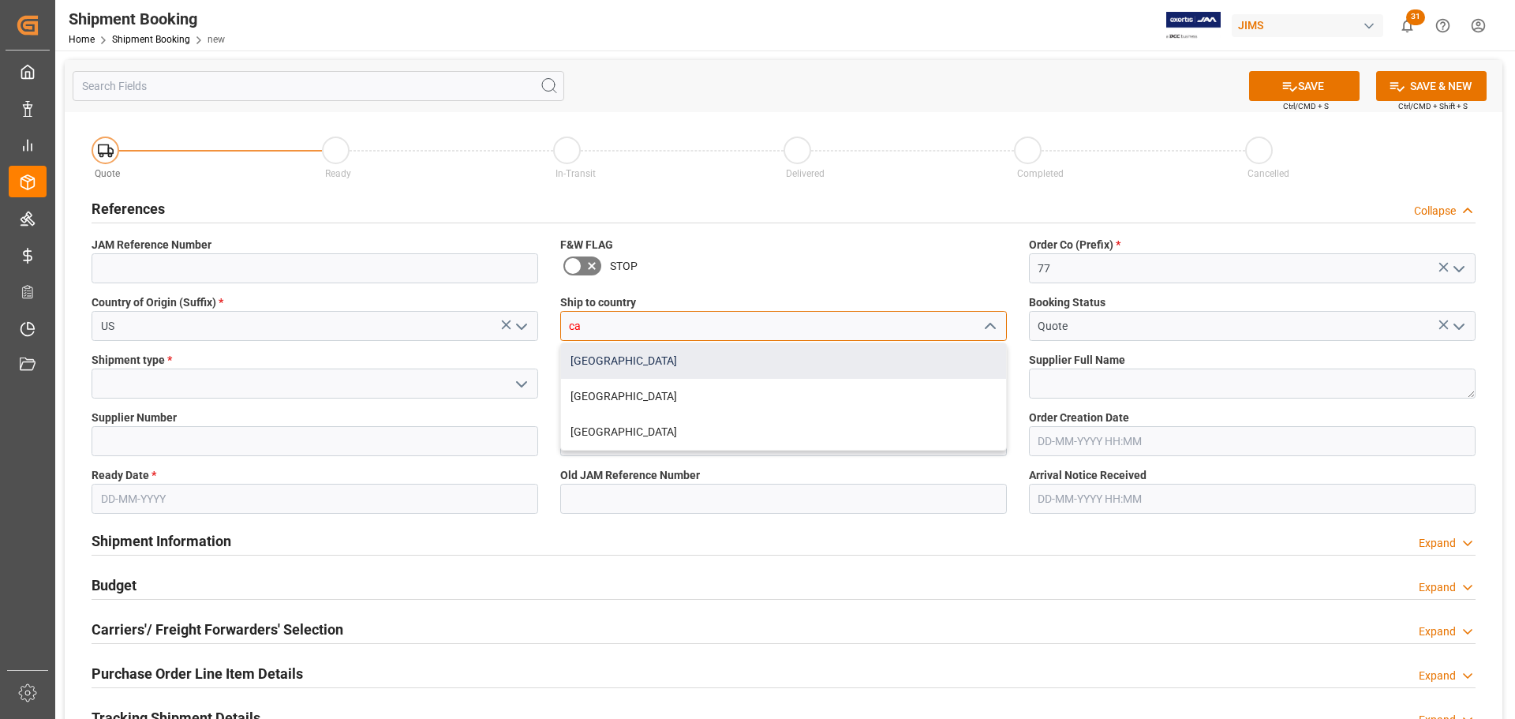
click at [605, 365] on div "[GEOGRAPHIC_DATA]" at bounding box center [783, 361] width 445 height 36
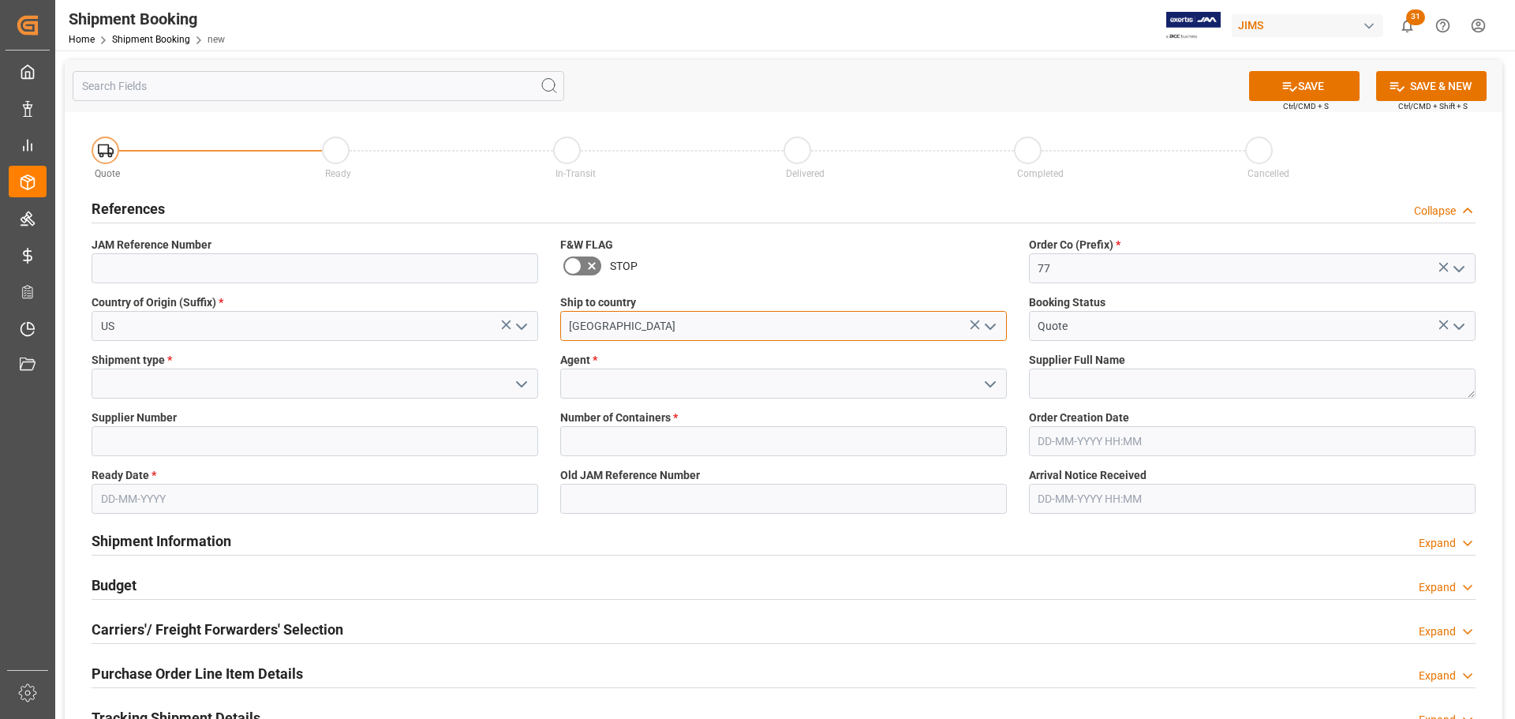
type input "[GEOGRAPHIC_DATA]"
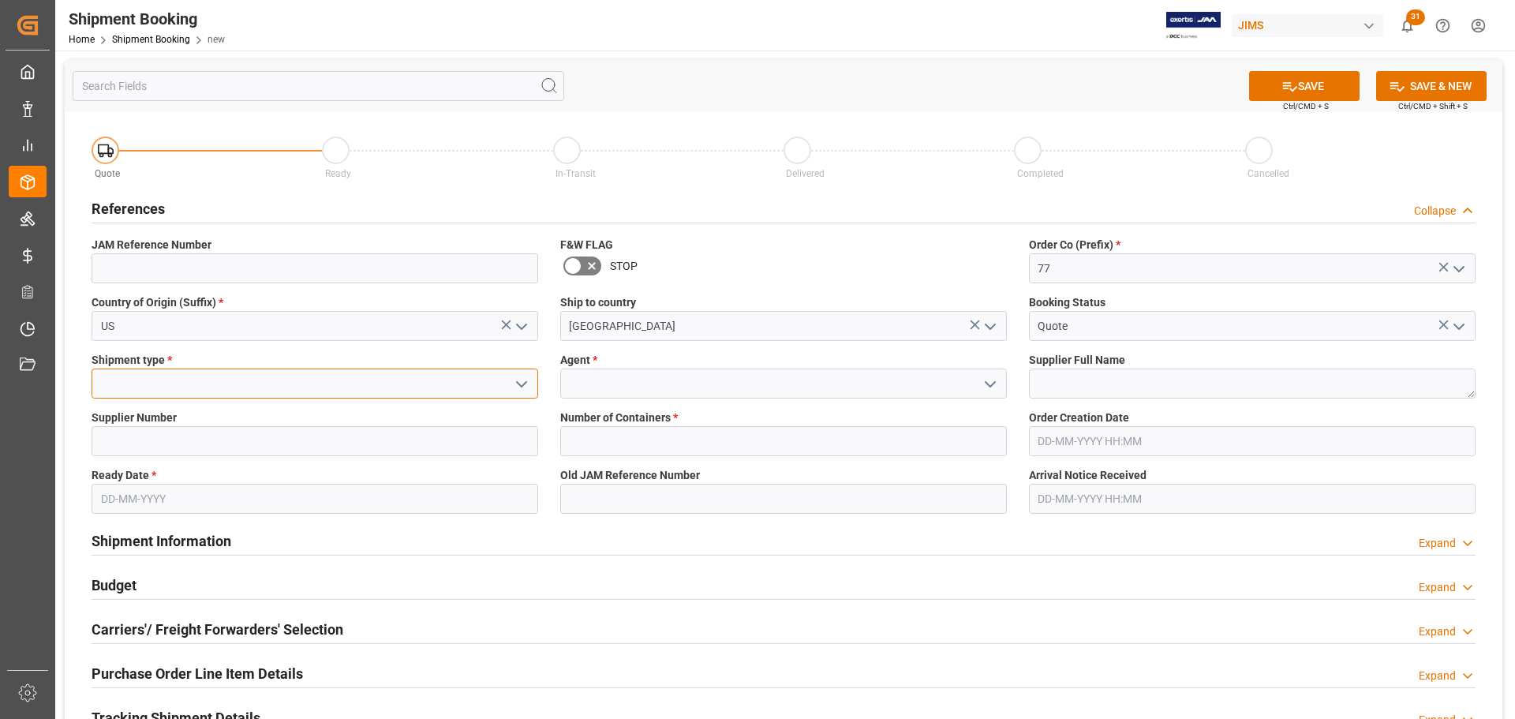
click at [239, 388] on input at bounding box center [315, 384] width 447 height 30
click at [220, 420] on div "LTL" at bounding box center [314, 419] width 445 height 36
type input "LTL"
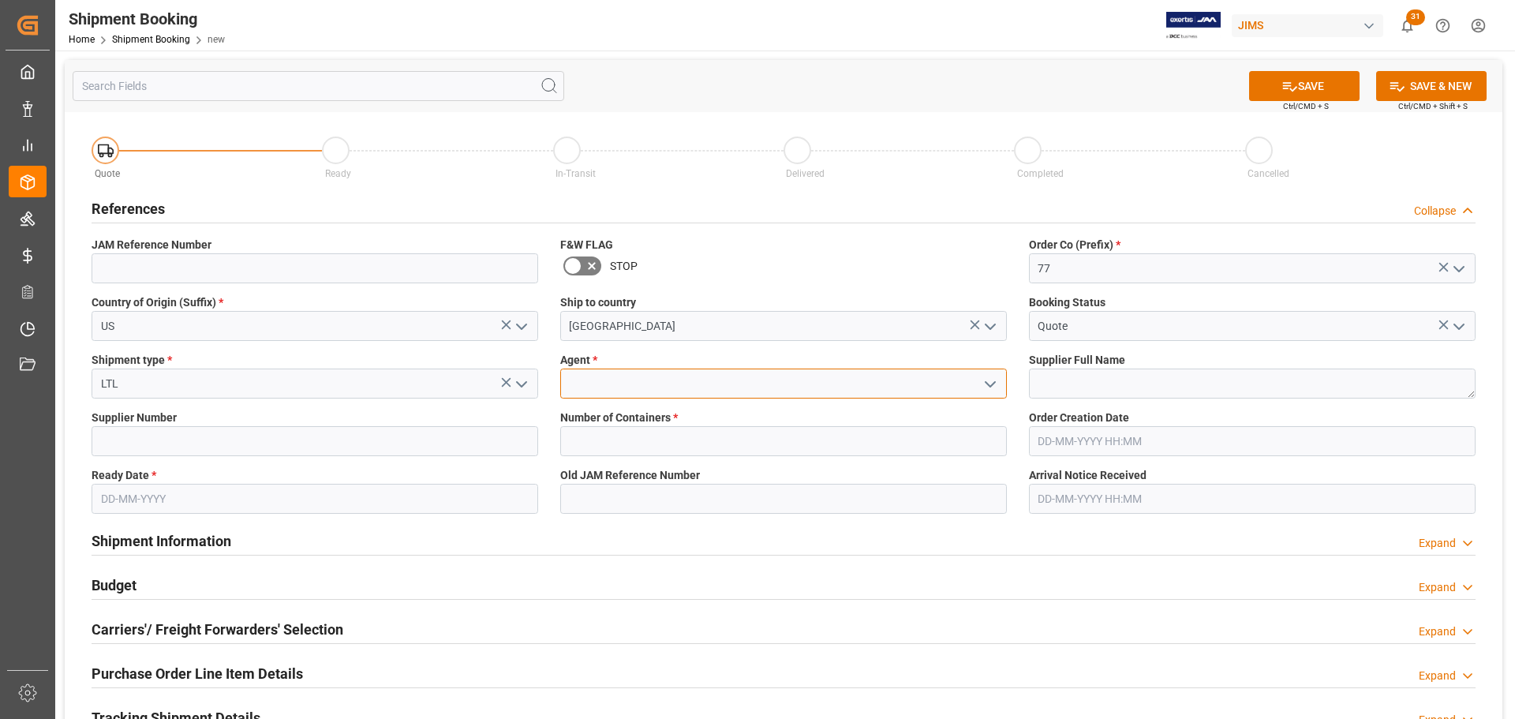
click at [575, 393] on input at bounding box center [783, 384] width 447 height 30
click at [588, 407] on div "[PERSON_NAME]" at bounding box center [783, 419] width 445 height 36
type input "[PERSON_NAME]"
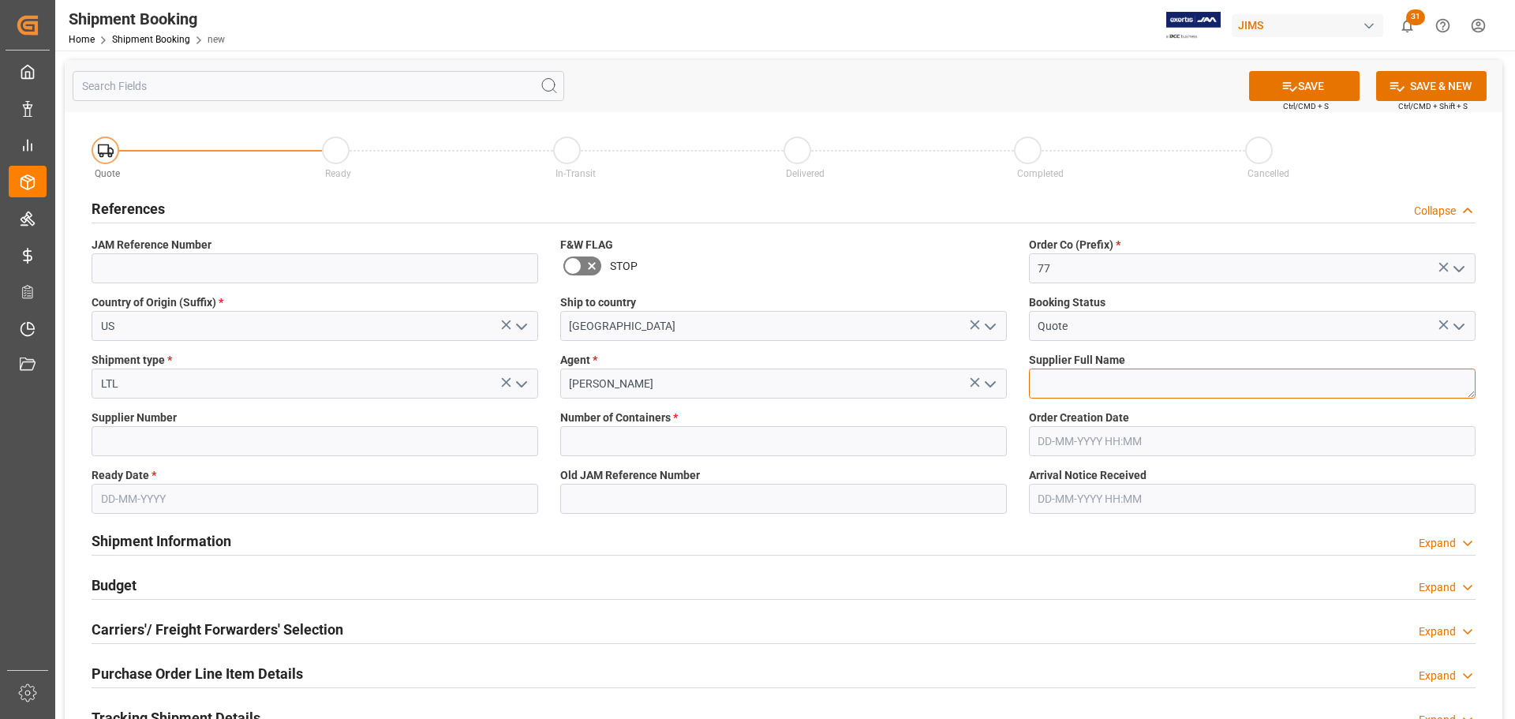
click at [1129, 382] on textarea at bounding box center [1252, 384] width 447 height 30
click at [1099, 369] on textarea "To enrich screen reader interactions, please activate Accessibility in Grammarl…" at bounding box center [1252, 384] width 447 height 30
paste textarea "Remo International, Inc."
type textarea "Remo International, Inc."
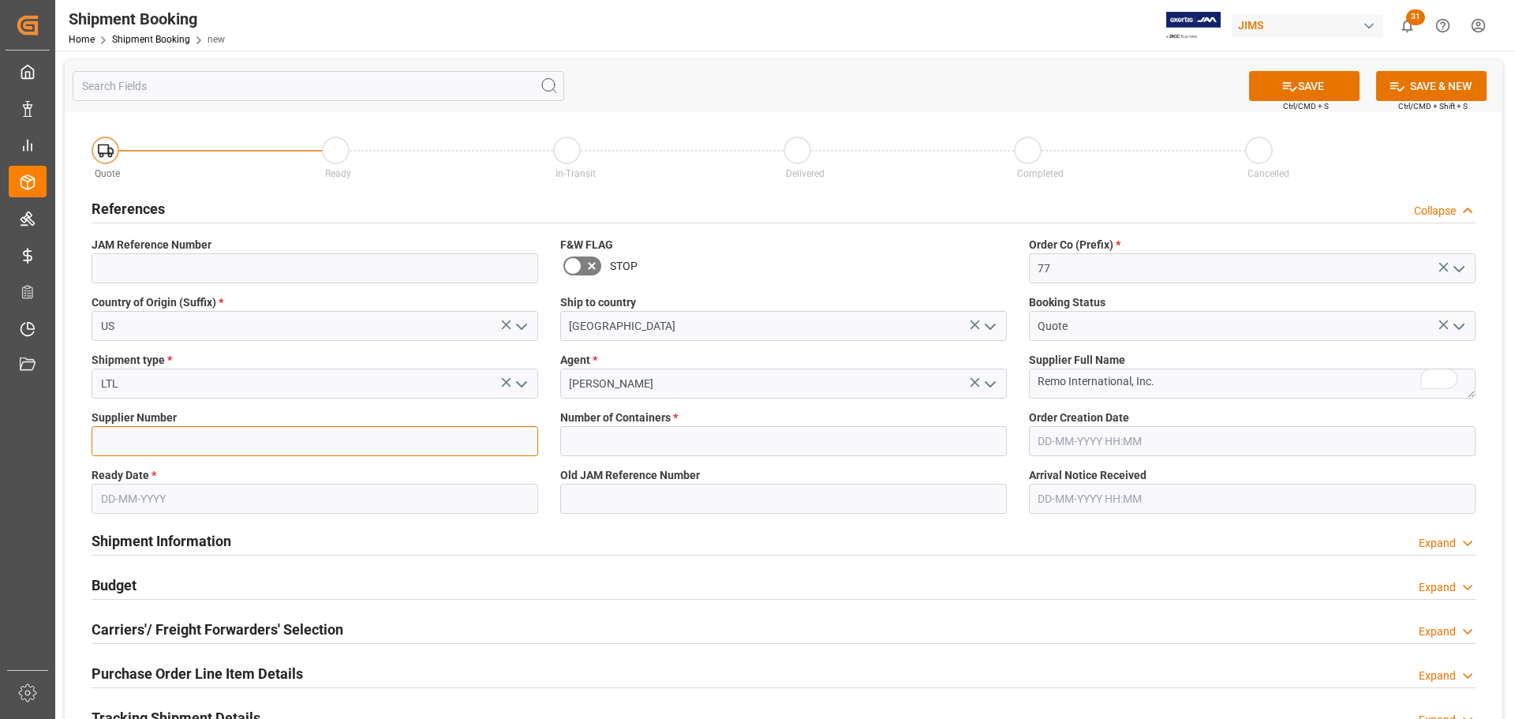
click at [212, 437] on input at bounding box center [315, 441] width 447 height 30
paste input "471950"
type input "471950"
click at [235, 497] on input "text" at bounding box center [315, 499] width 447 height 30
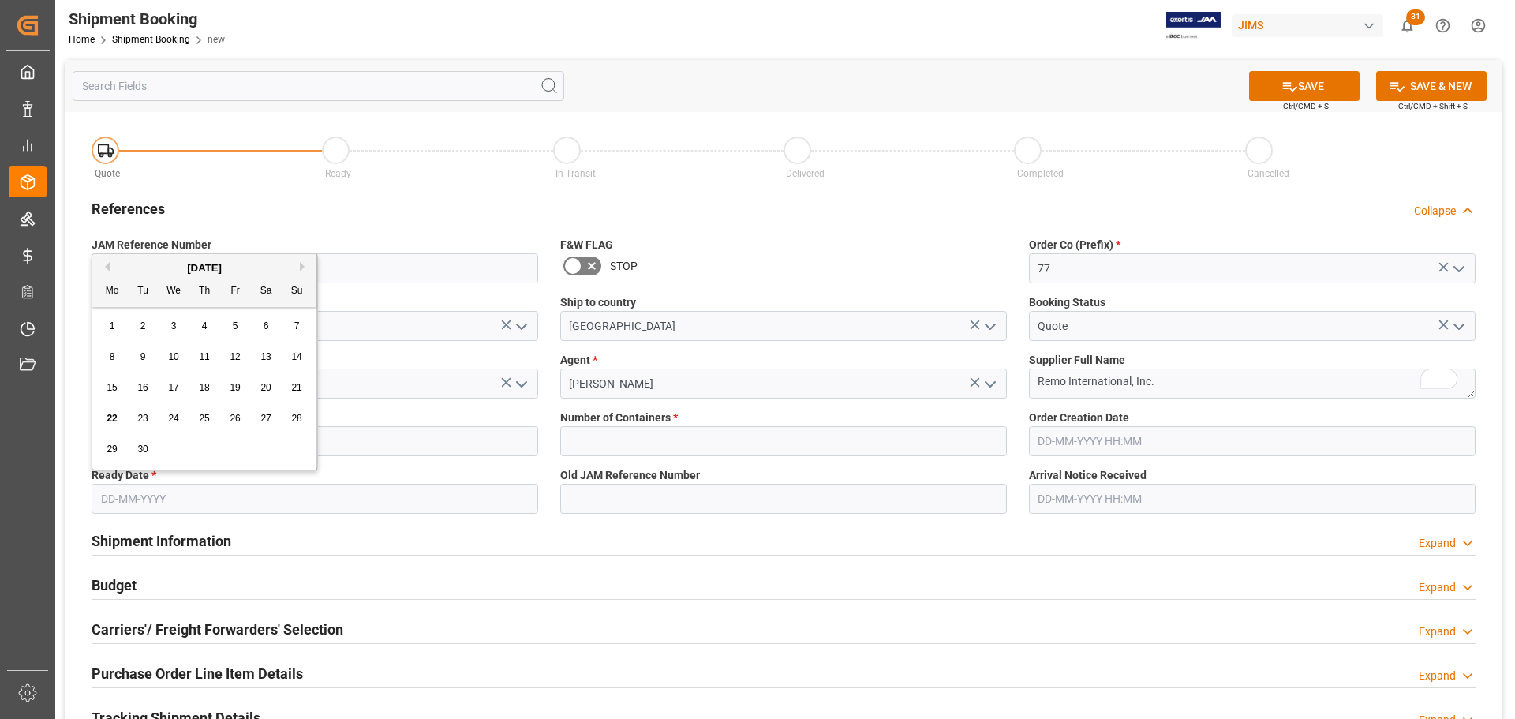
click at [115, 420] on span "22" at bounding box center [112, 418] width 10 height 11
type input "[DATE]"
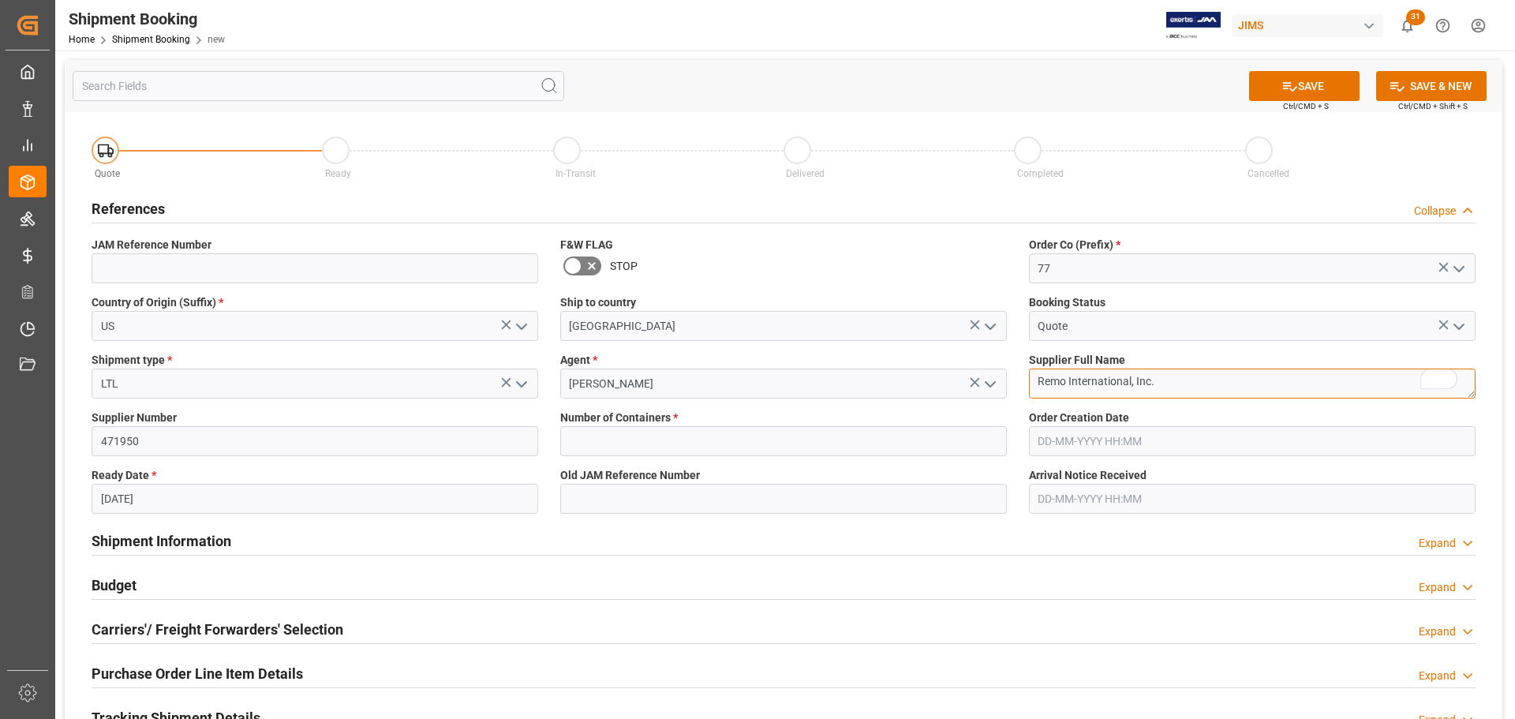
click at [1211, 391] on textarea "Remo International, Inc." at bounding box center [1252, 384] width 447 height 30
type textarea "Remo International, Inc."
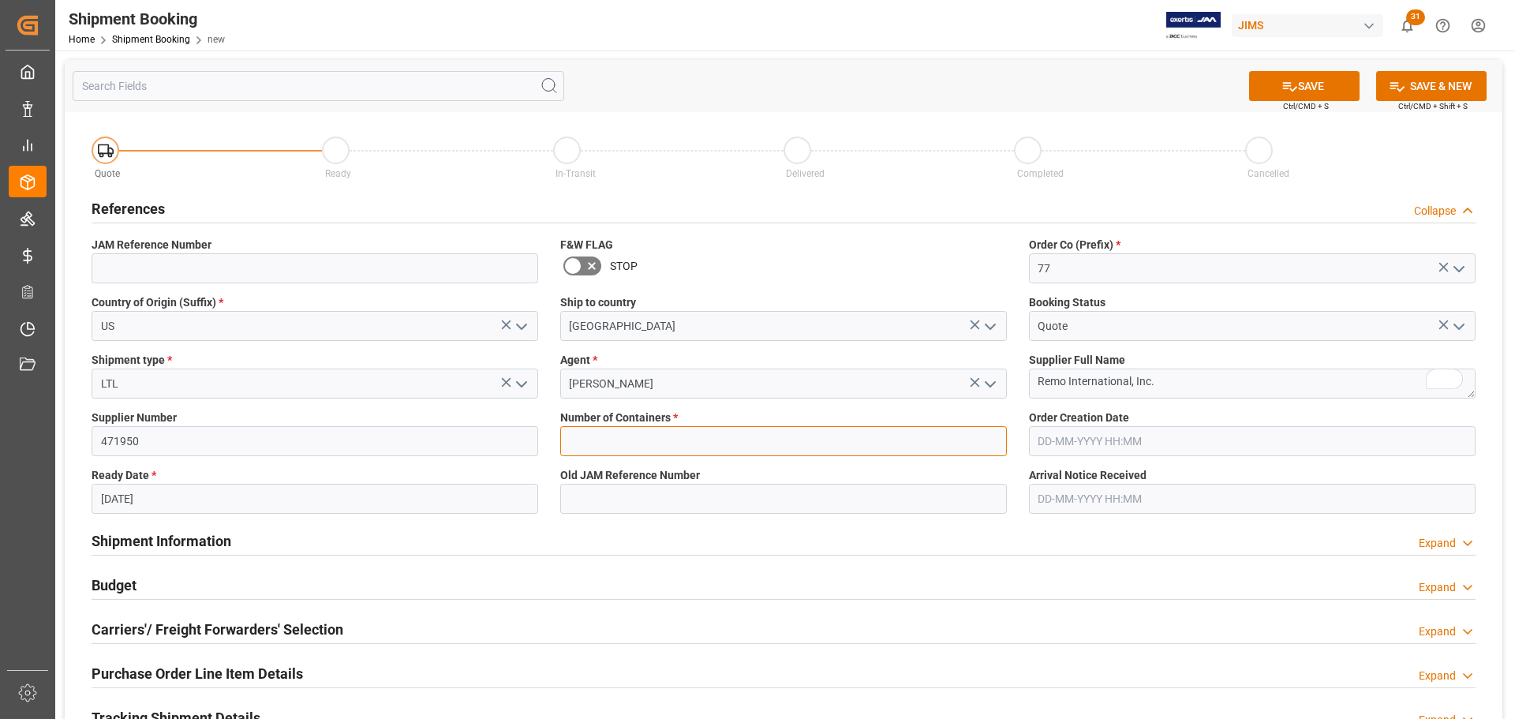
click at [609, 441] on input "text" at bounding box center [783, 441] width 447 height 30
type input "0"
click at [1305, 76] on button "SAVE" at bounding box center [1304, 86] width 111 height 30
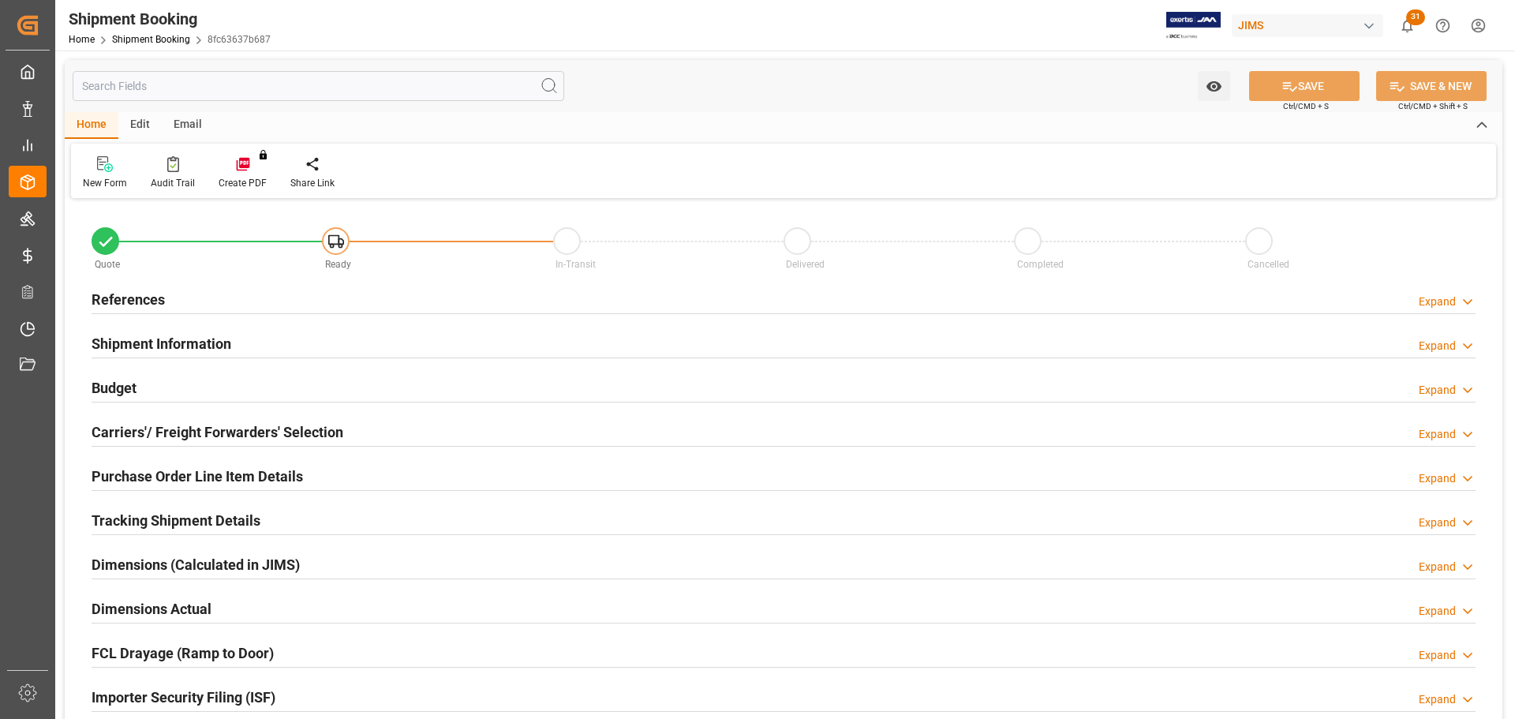
type input "0"
type input "[DATE]"
click at [161, 300] on h2 "References" at bounding box center [128, 299] width 73 height 21
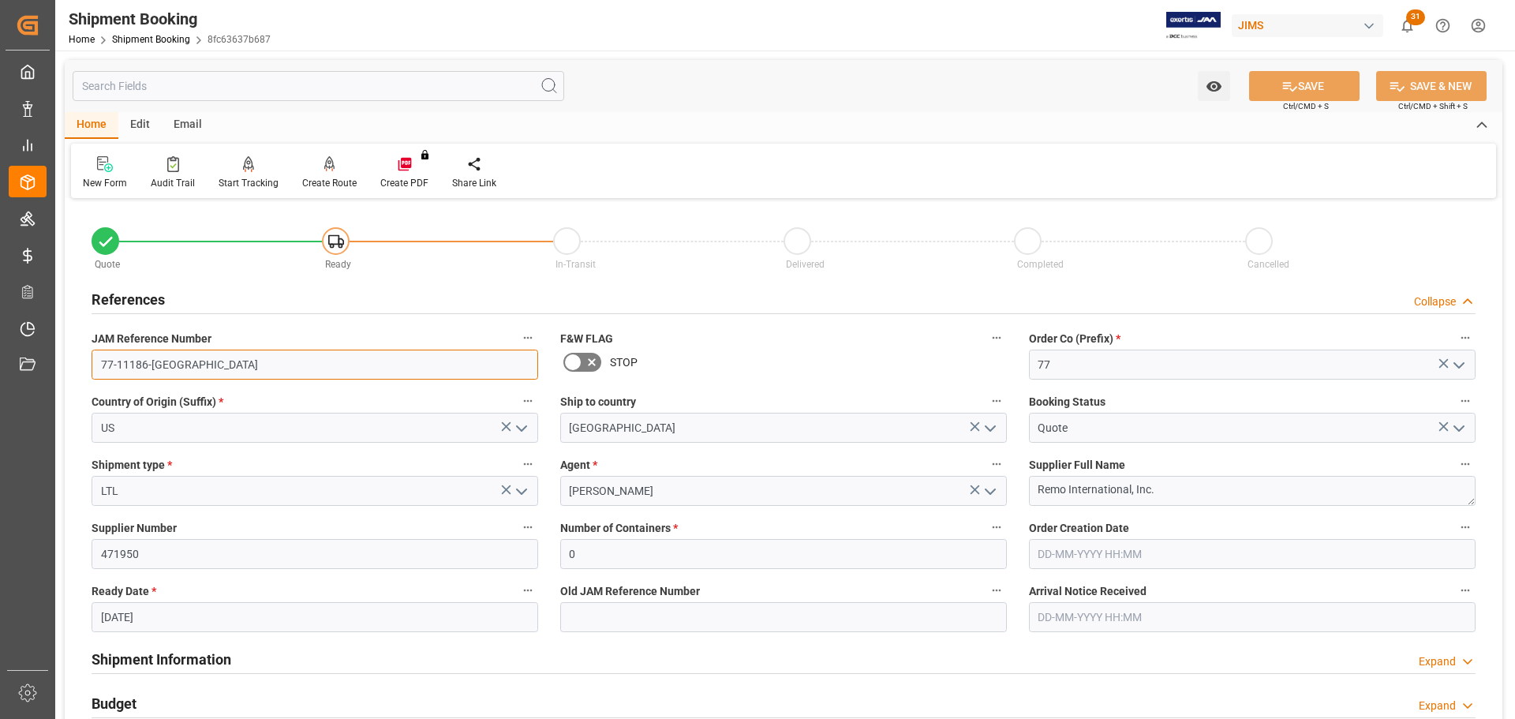
drag, startPoint x: 183, startPoint y: 363, endPoint x: 73, endPoint y: 365, distance: 109.7
click at [73, 365] on div "Quote Ready In-Transit Delivered Completed Cancelled References Collapse JAM Re…" at bounding box center [784, 693] width 1438 height 981
click at [170, 298] on div "References Collapse" at bounding box center [784, 298] width 1384 height 30
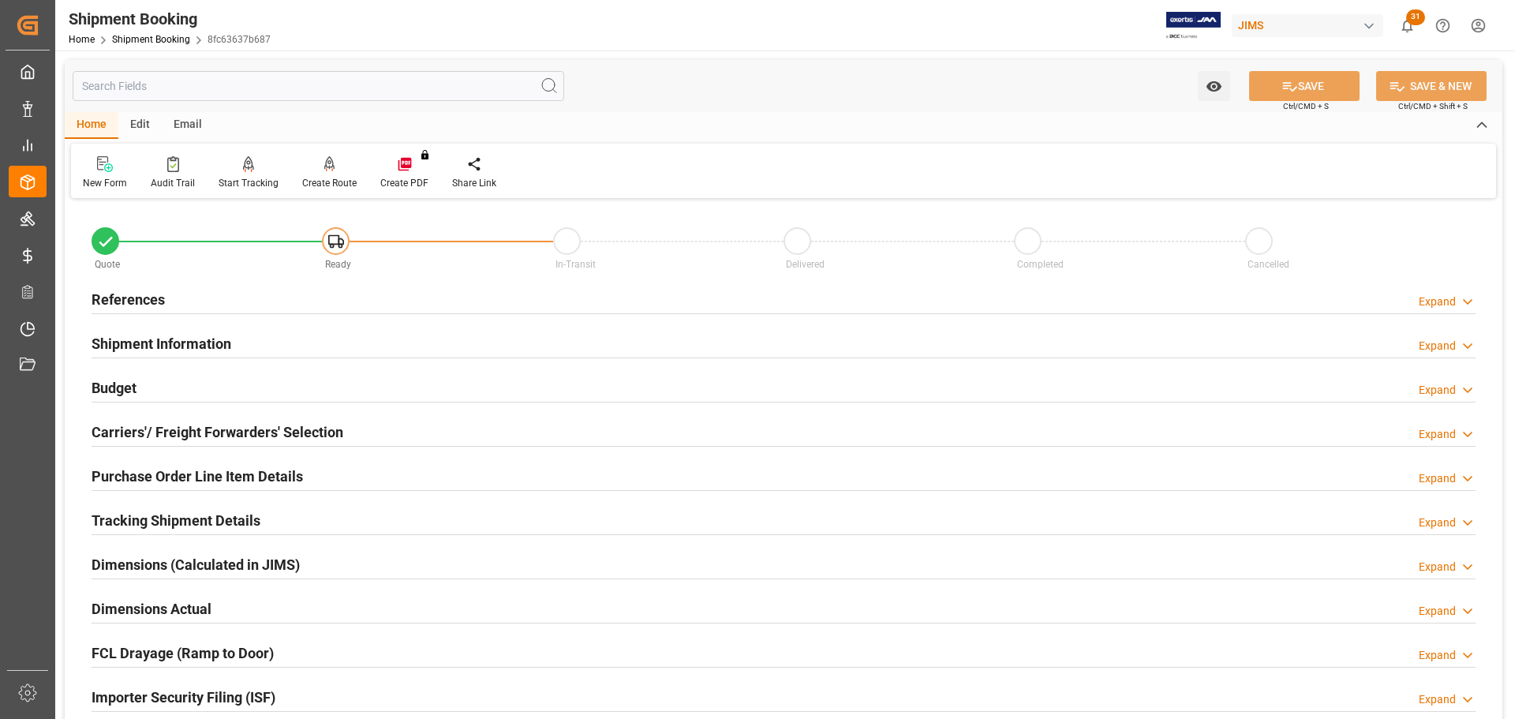
click at [173, 339] on h2 "Shipment Information" at bounding box center [162, 343] width 140 height 21
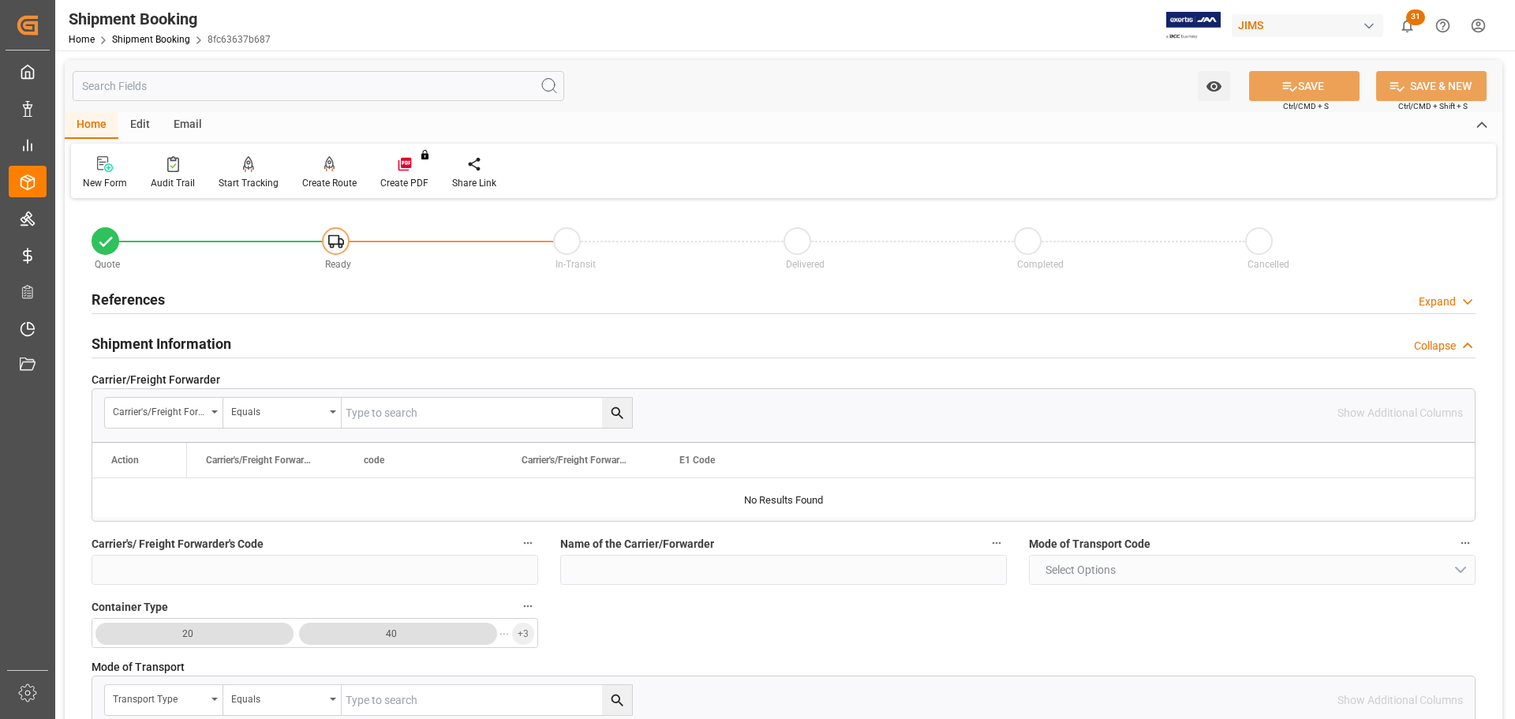
click at [328, 334] on div "Shipment Information Collapse" at bounding box center [784, 343] width 1384 height 30
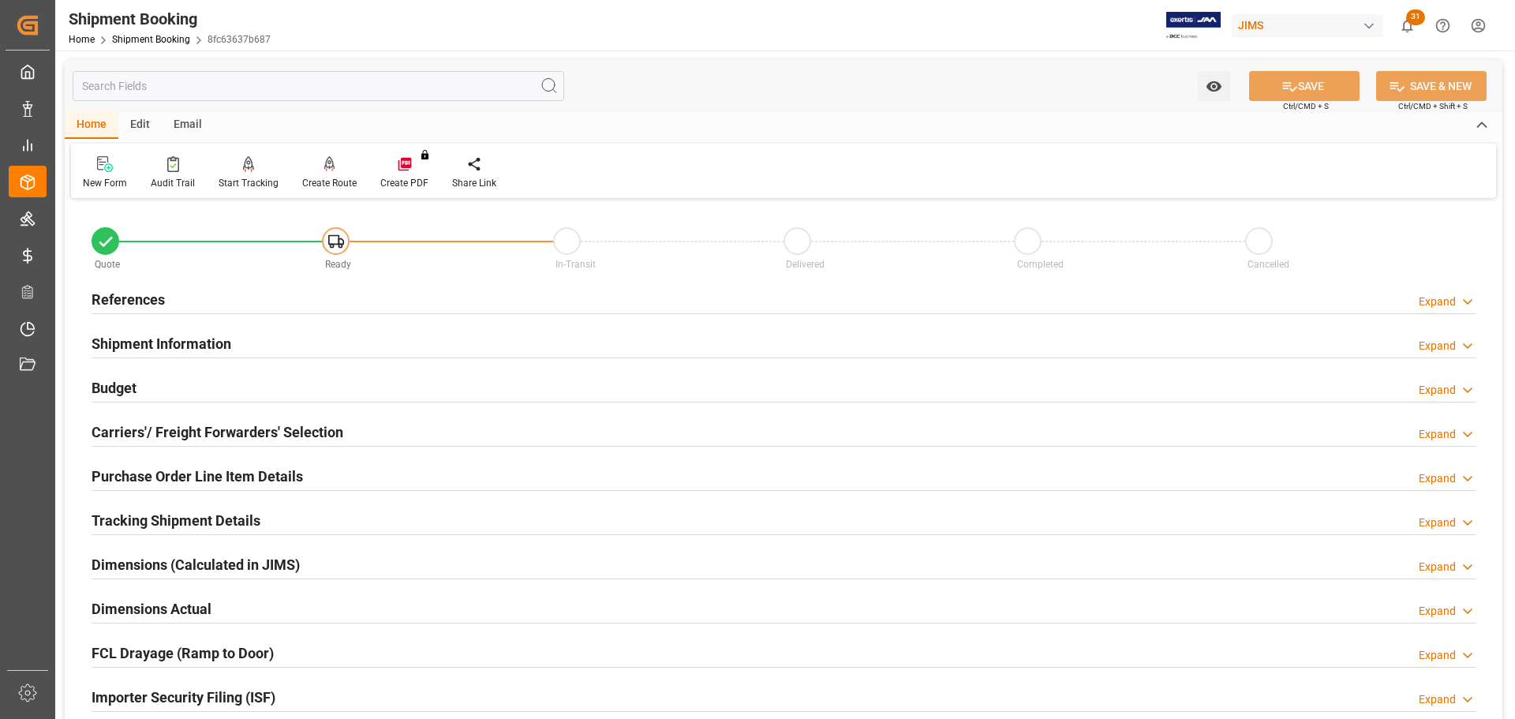
click at [218, 384] on div "Budget Expand" at bounding box center [784, 387] width 1384 height 30
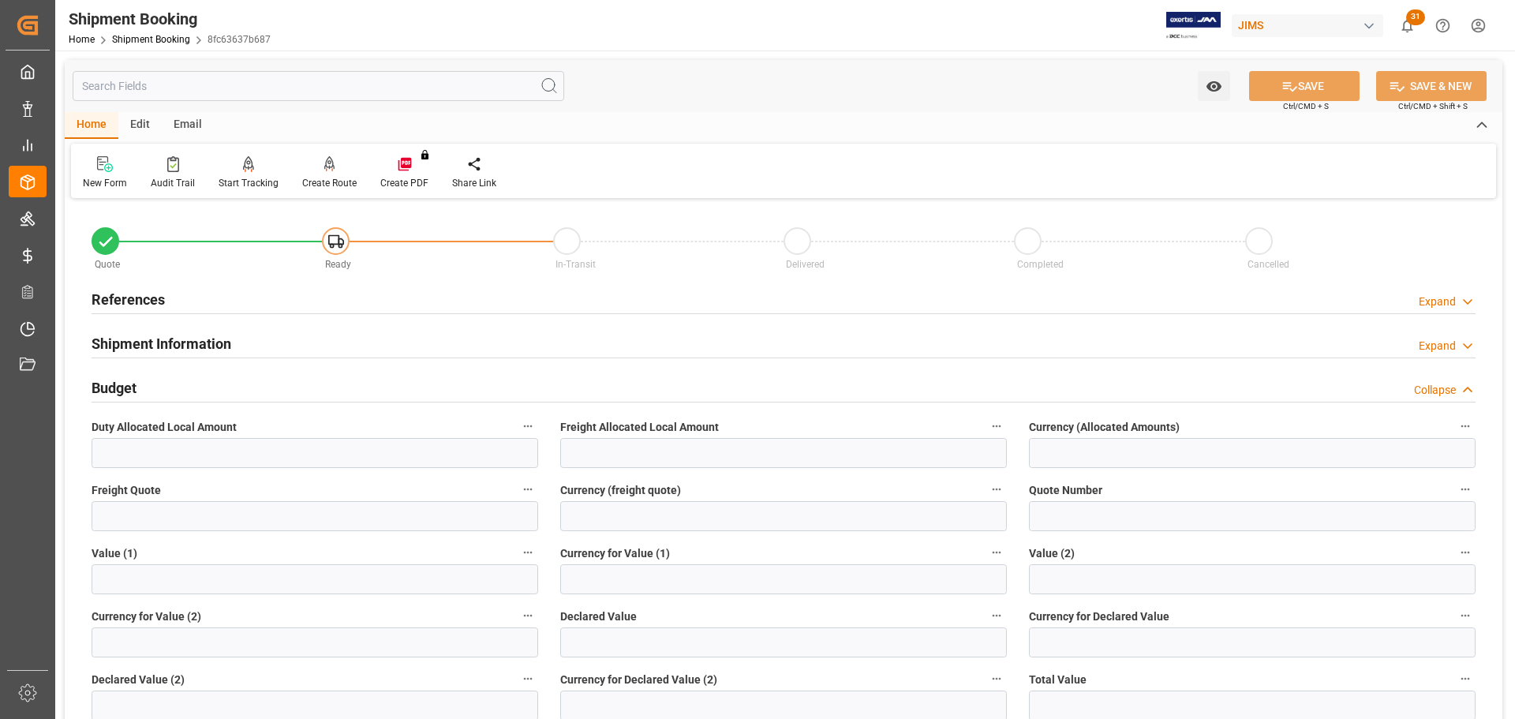
click at [218, 384] on div "Budget Collapse" at bounding box center [784, 387] width 1384 height 30
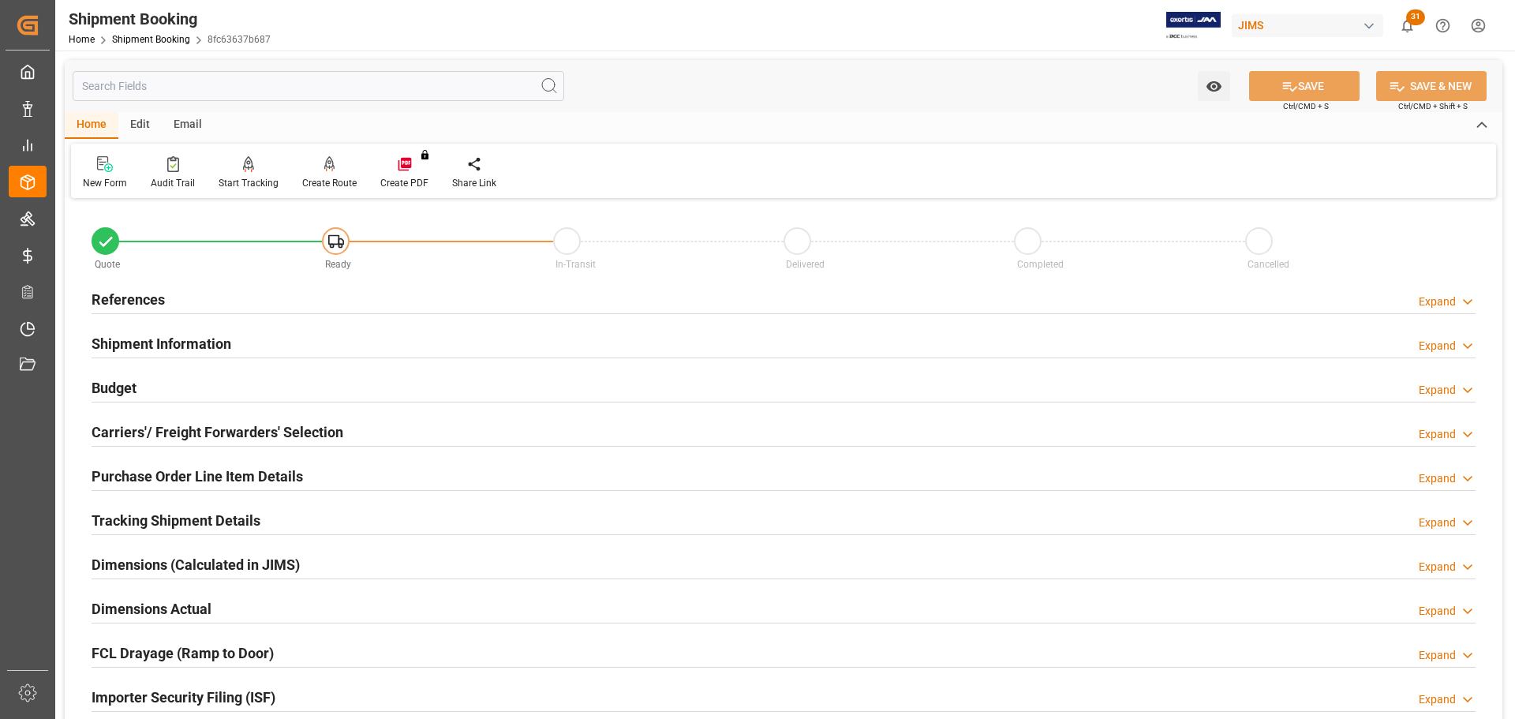
click at [254, 427] on h2 "Carriers'/ Freight Forwarders' Selection" at bounding box center [218, 431] width 252 height 21
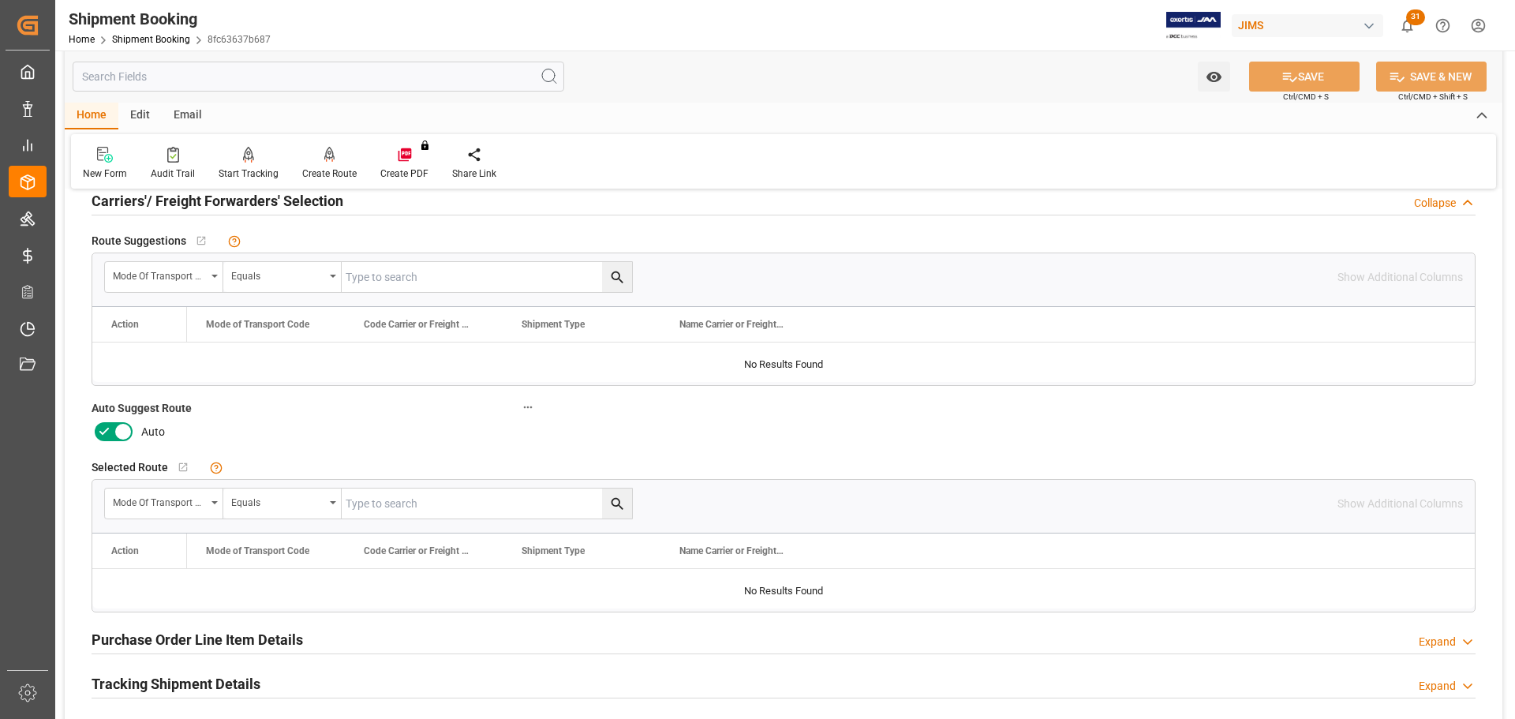
scroll to position [237, 0]
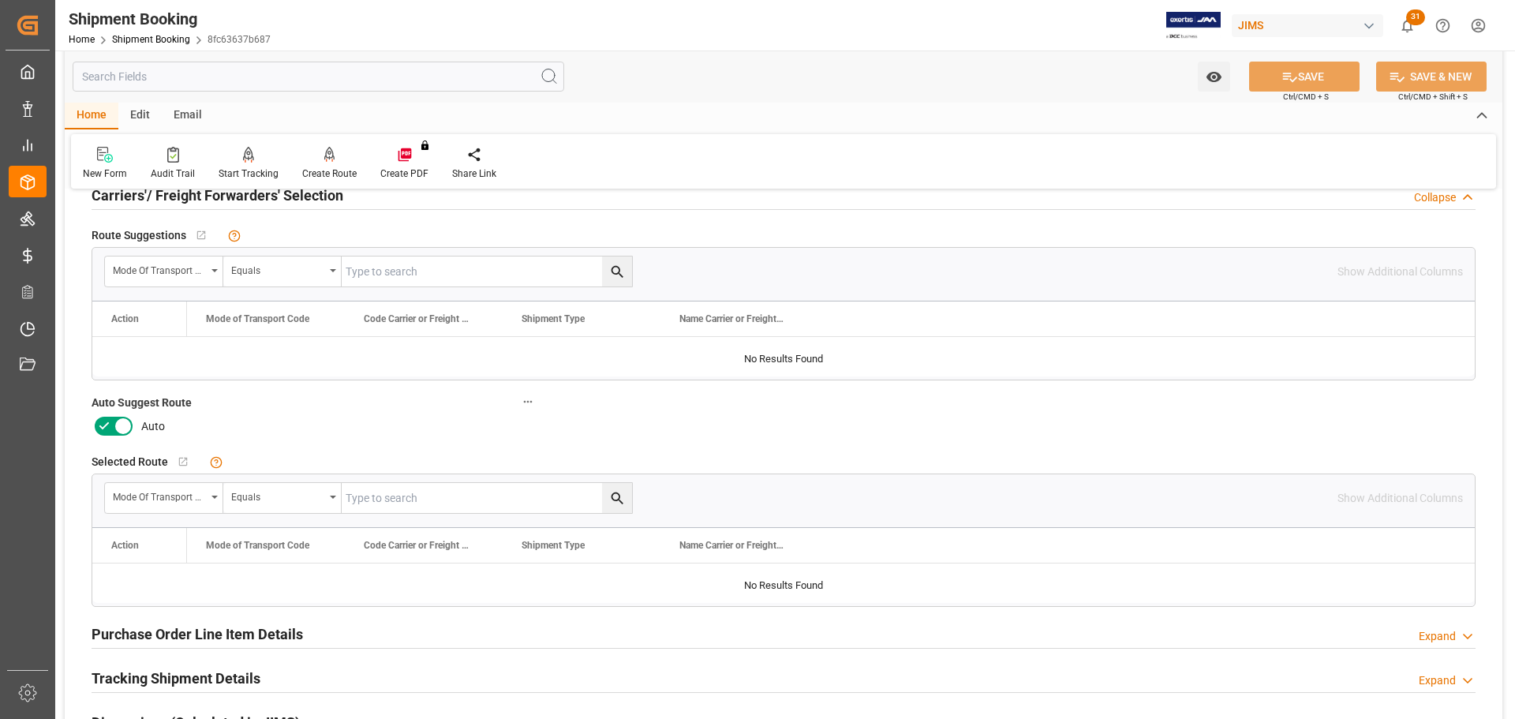
click at [119, 418] on icon at bounding box center [123, 426] width 19 height 19
click at [0, 0] on input "checkbox" at bounding box center [0, 0] width 0 height 0
click at [1296, 72] on button "SAVE" at bounding box center [1304, 77] width 111 height 30
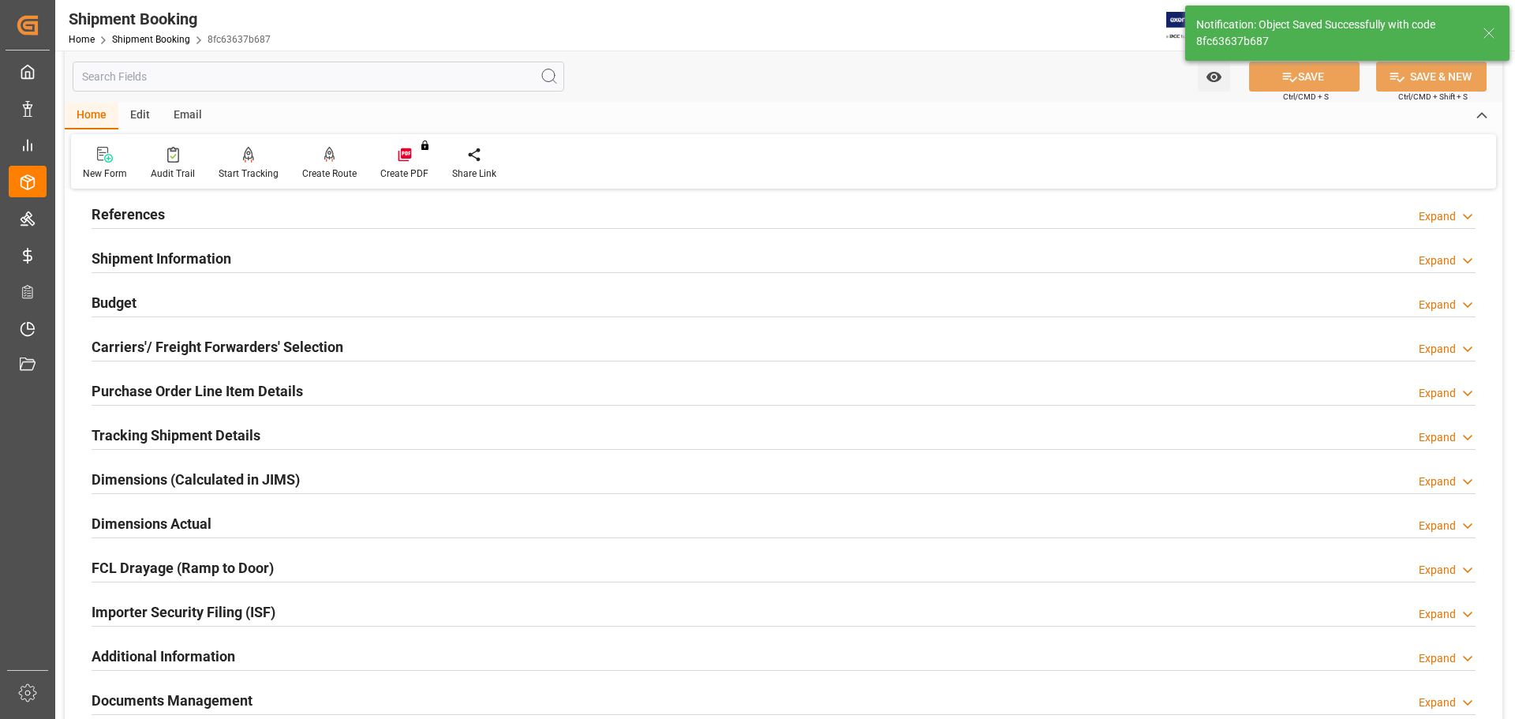
scroll to position [0, 0]
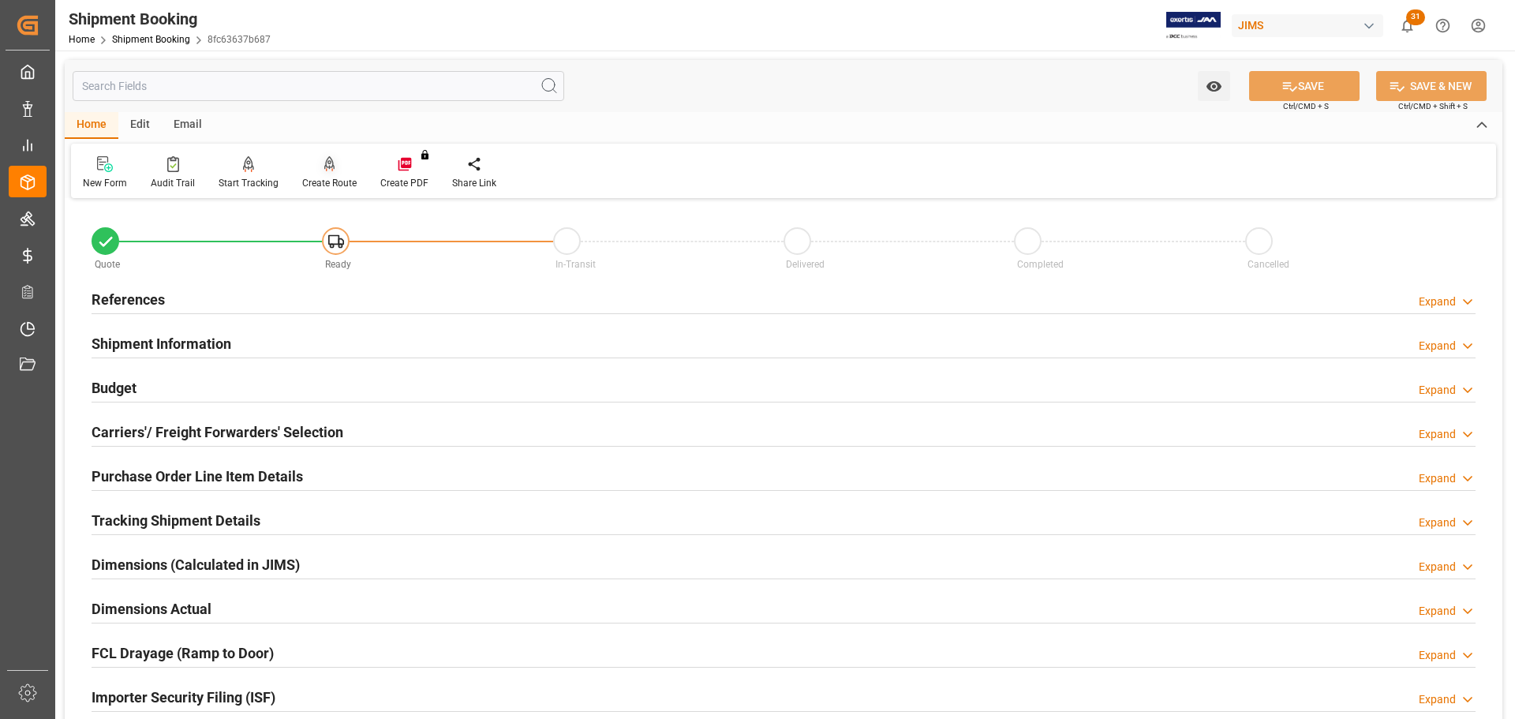
click at [313, 166] on div at bounding box center [329, 163] width 54 height 17
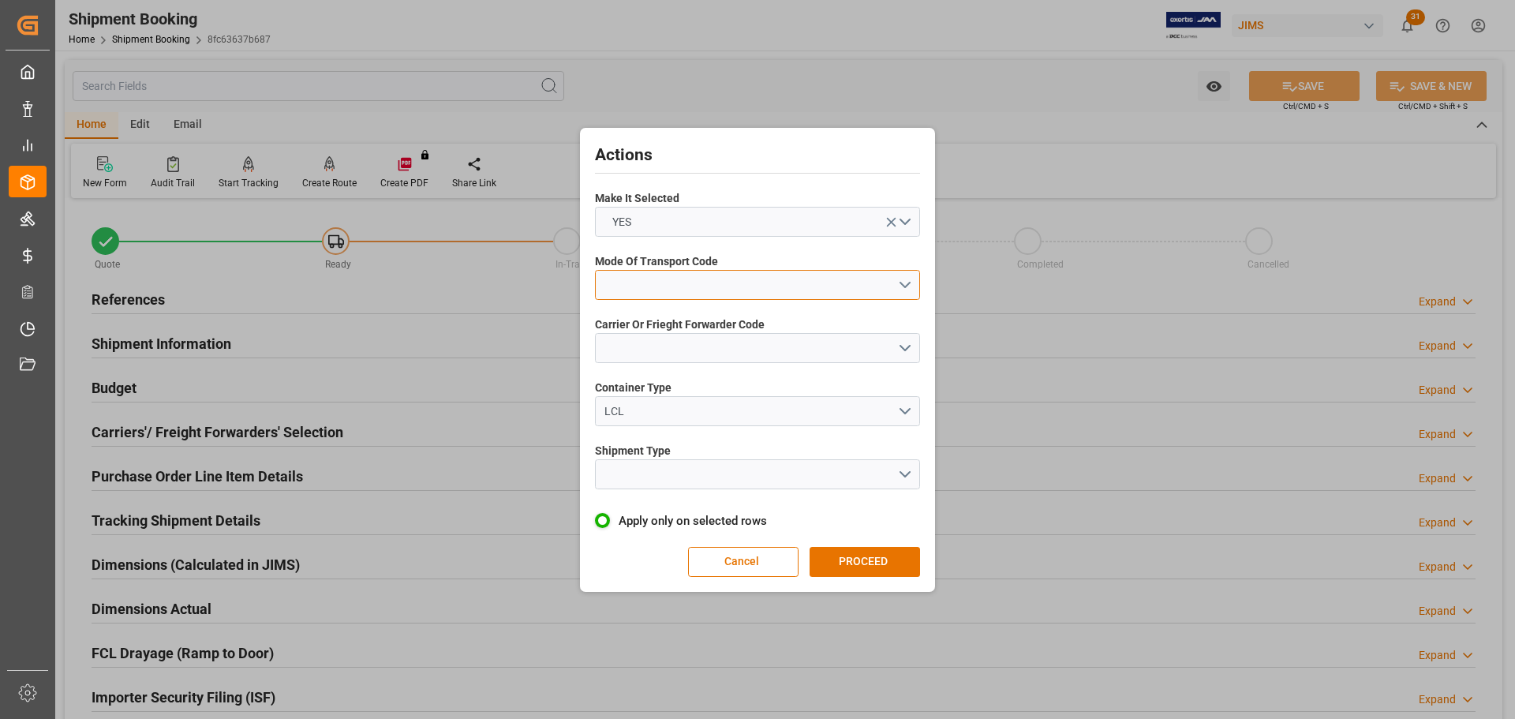
click at [672, 290] on button "open menu" at bounding box center [757, 285] width 325 height 30
click at [661, 360] on div "3- TRUCKR" at bounding box center [758, 355] width 324 height 33
click at [661, 360] on button "open menu" at bounding box center [757, 348] width 325 height 30
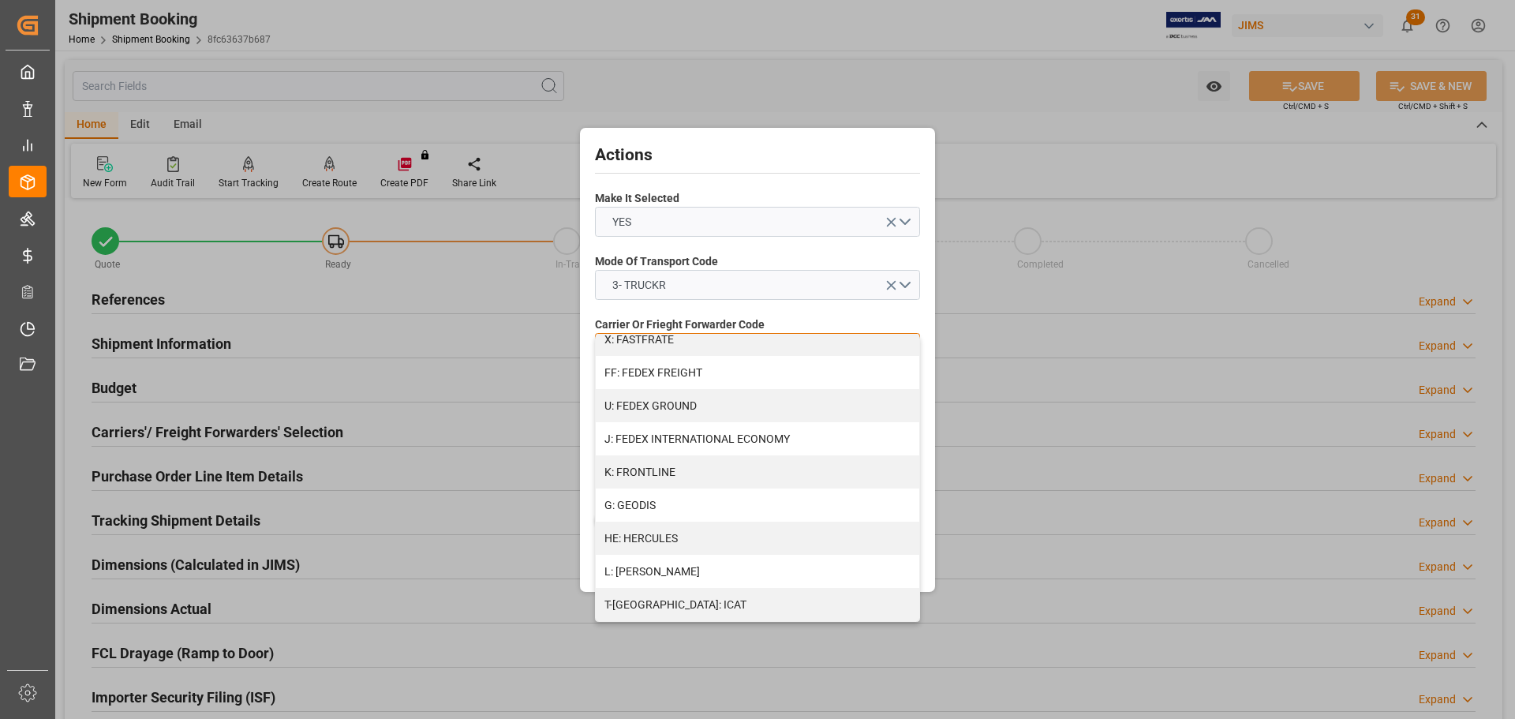
scroll to position [474, 0]
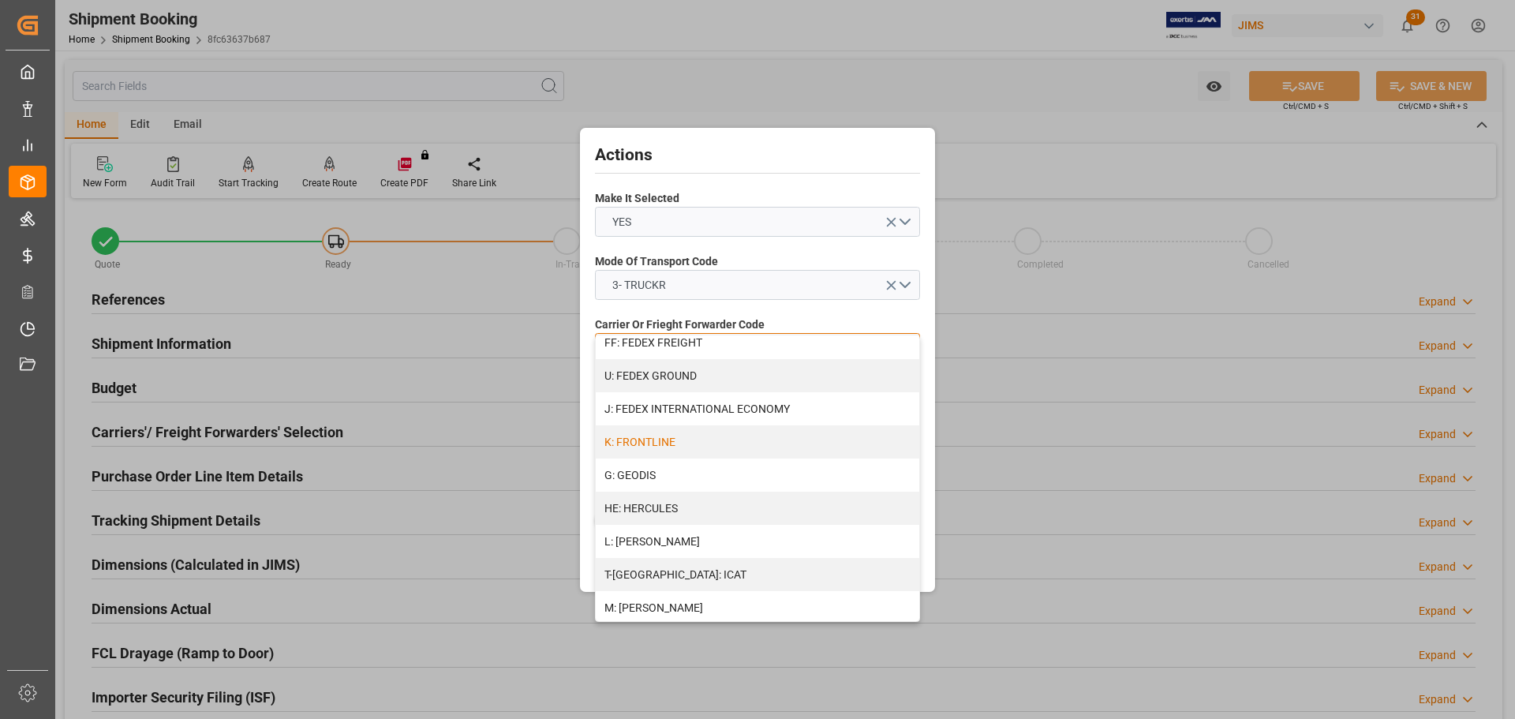
click at [714, 442] on div "K: FRONTLINE" at bounding box center [758, 441] width 324 height 33
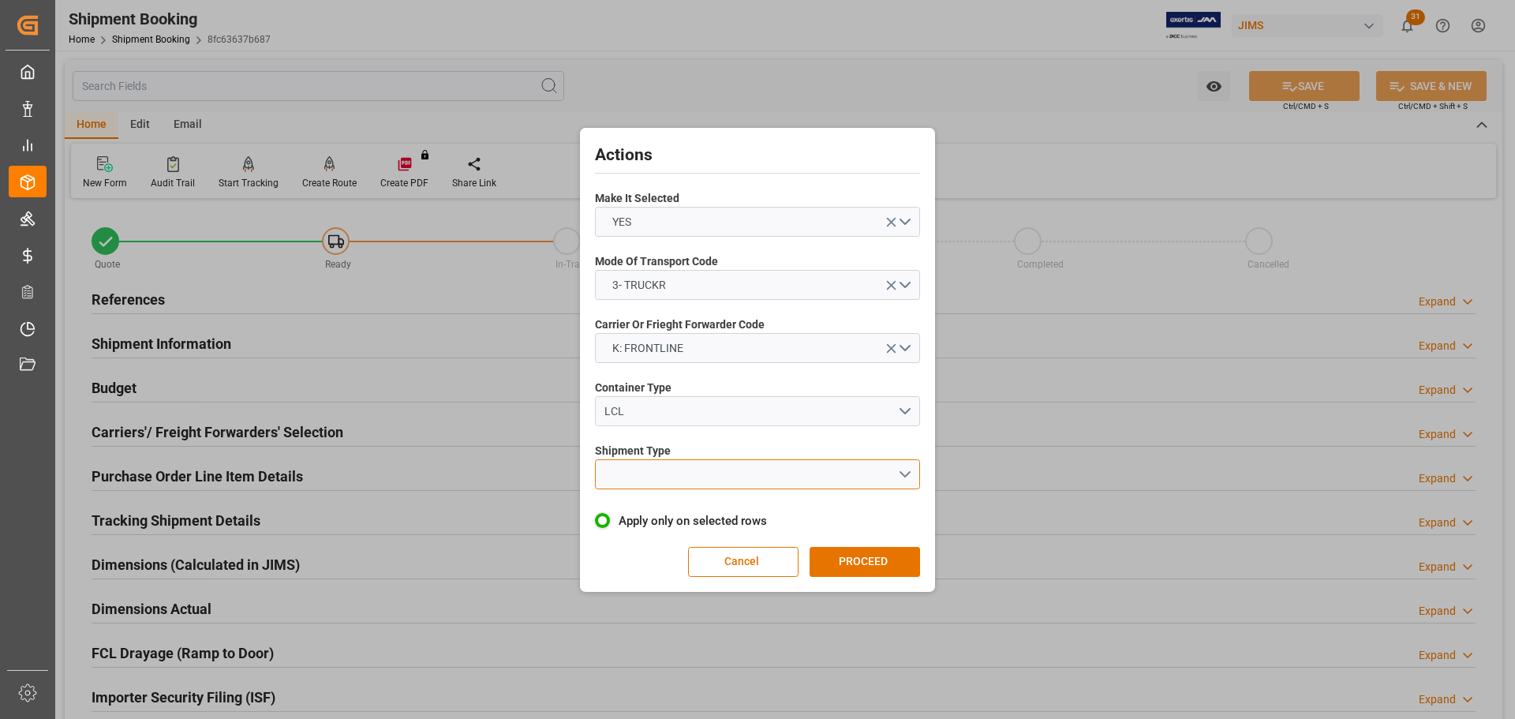
click at [711, 474] on button "open menu" at bounding box center [757, 474] width 325 height 30
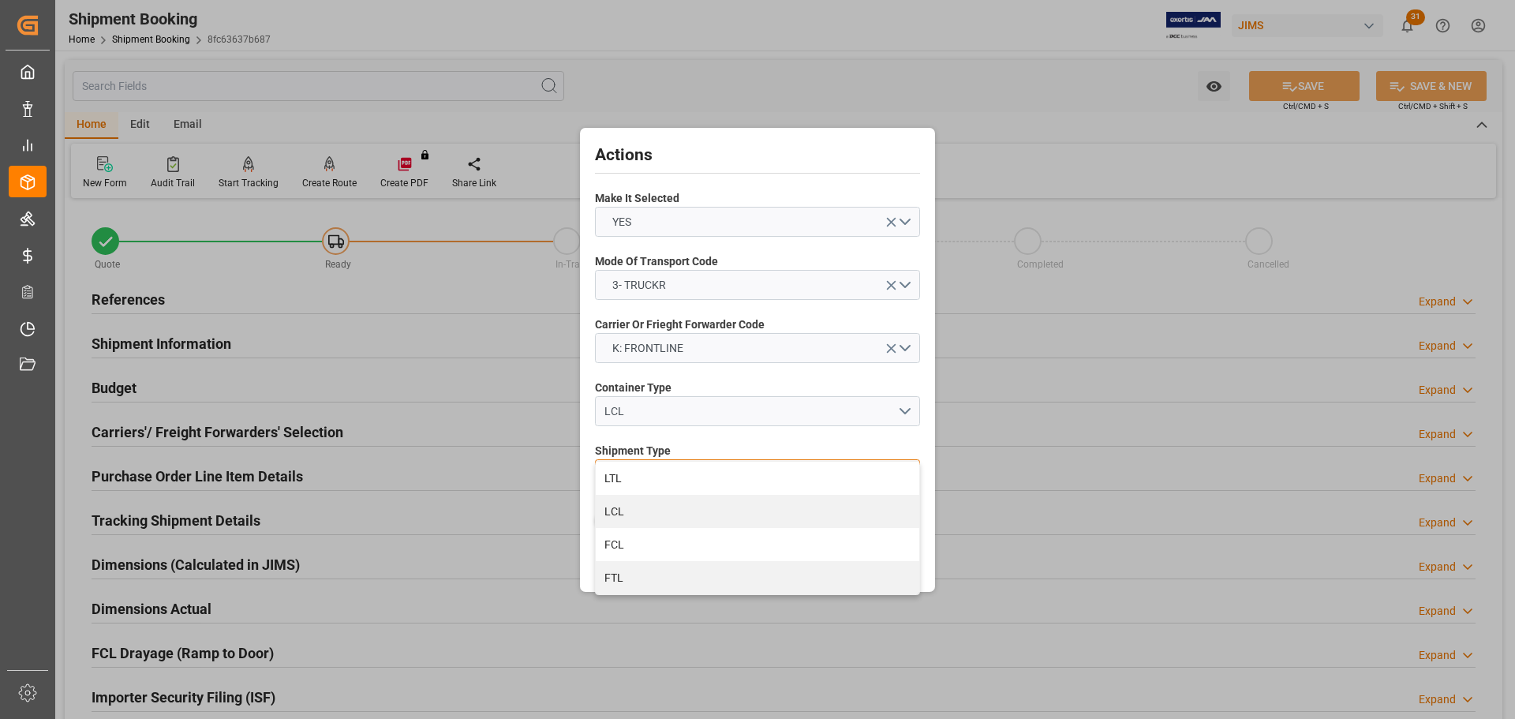
click at [711, 474] on div "LTL" at bounding box center [758, 478] width 324 height 33
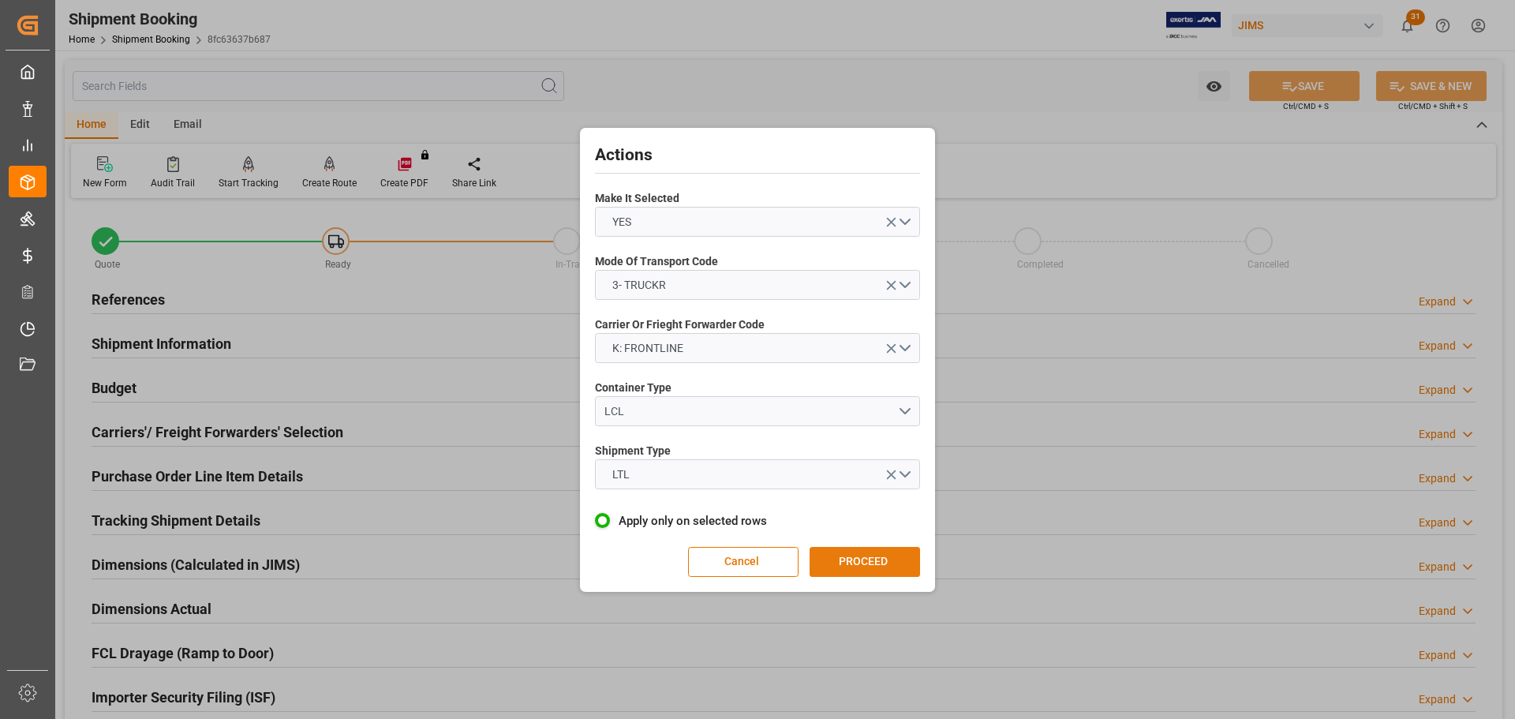
click at [860, 559] on button "PROCEED" at bounding box center [865, 562] width 111 height 30
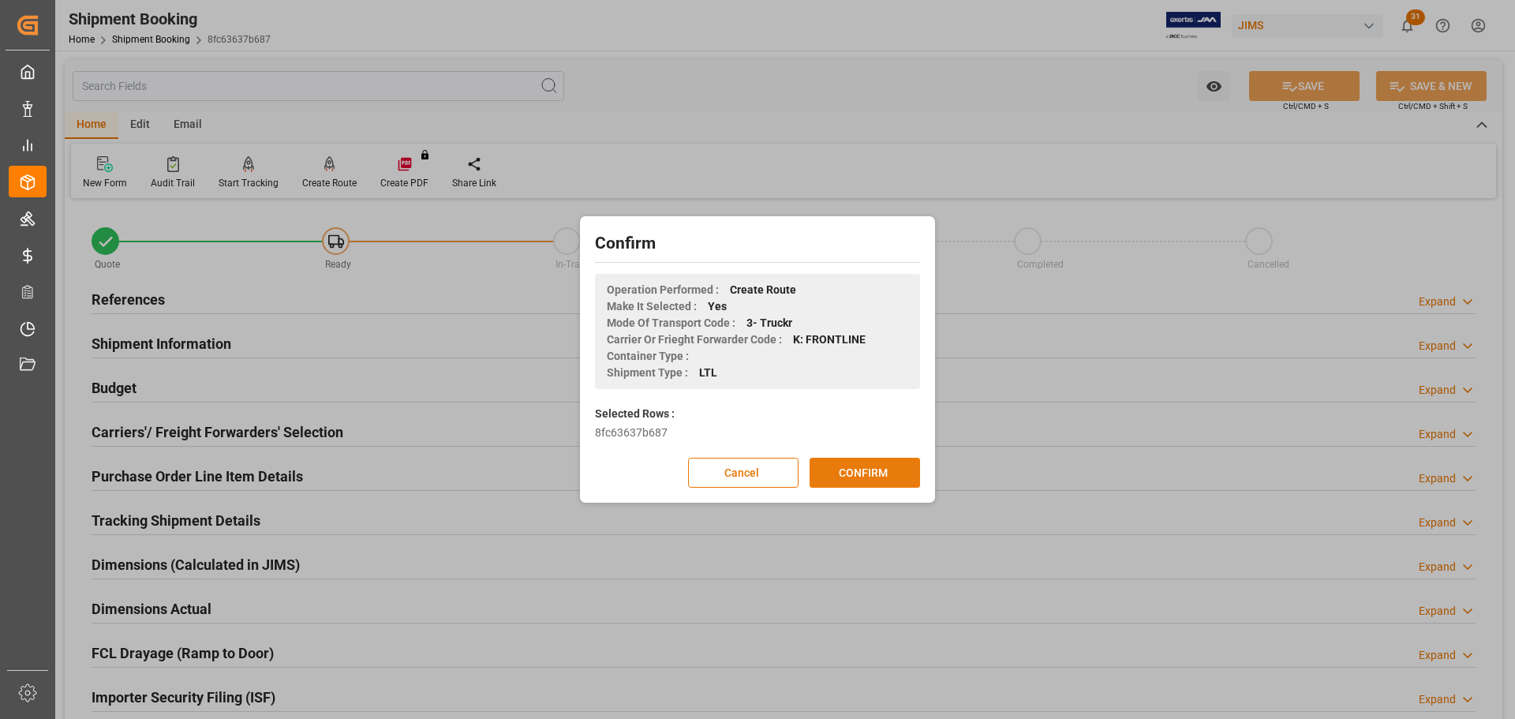
click at [868, 479] on button "CONFIRM" at bounding box center [865, 473] width 111 height 30
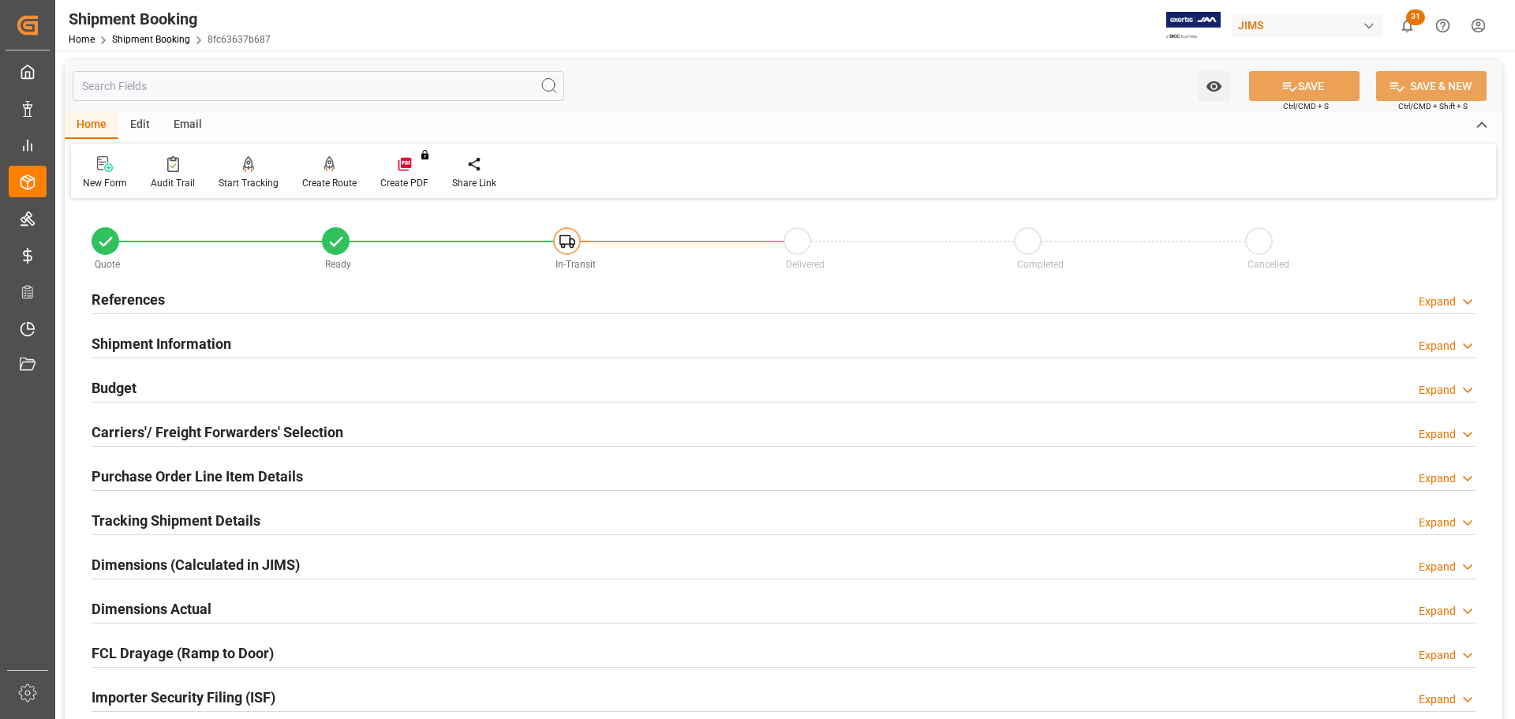
scroll to position [79, 0]
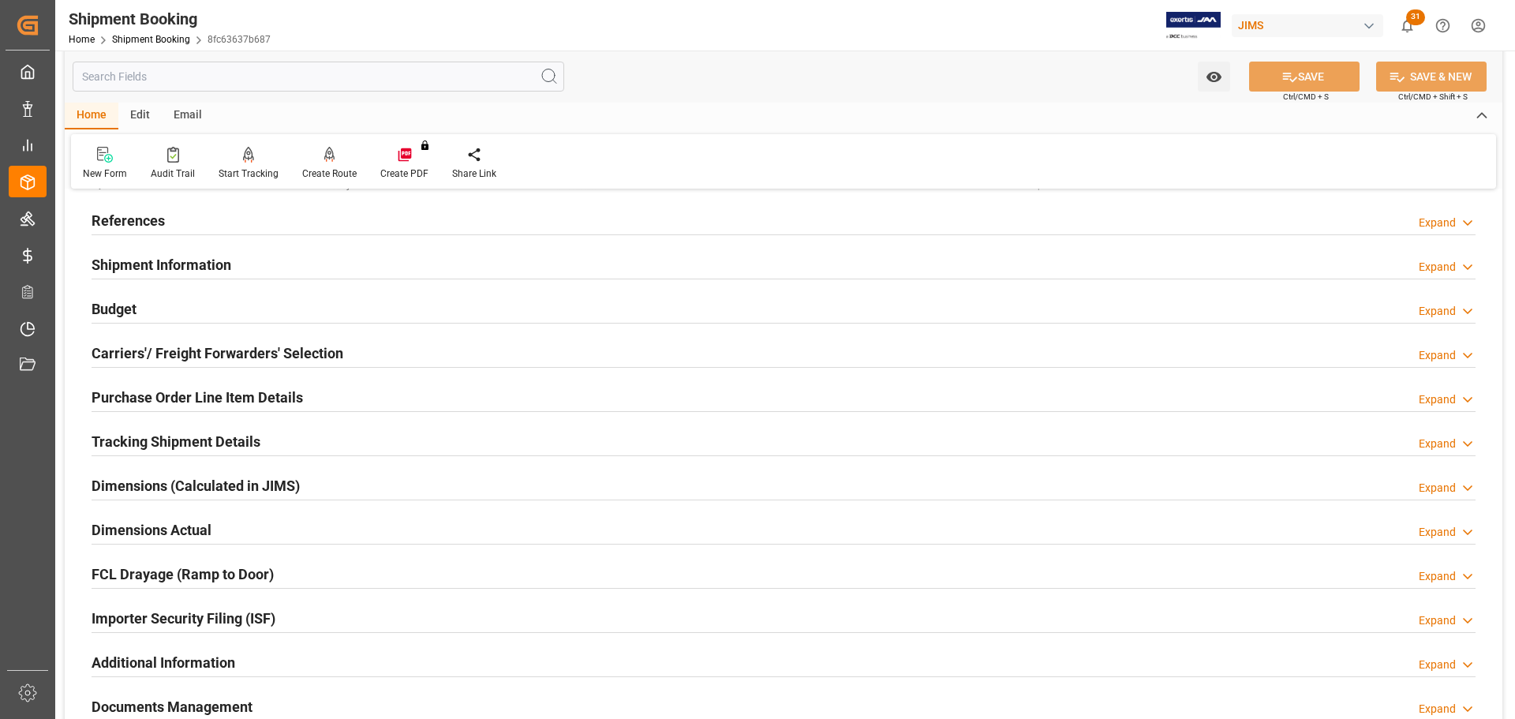
click at [219, 353] on h2 "Carriers'/ Freight Forwarders' Selection" at bounding box center [218, 353] width 252 height 21
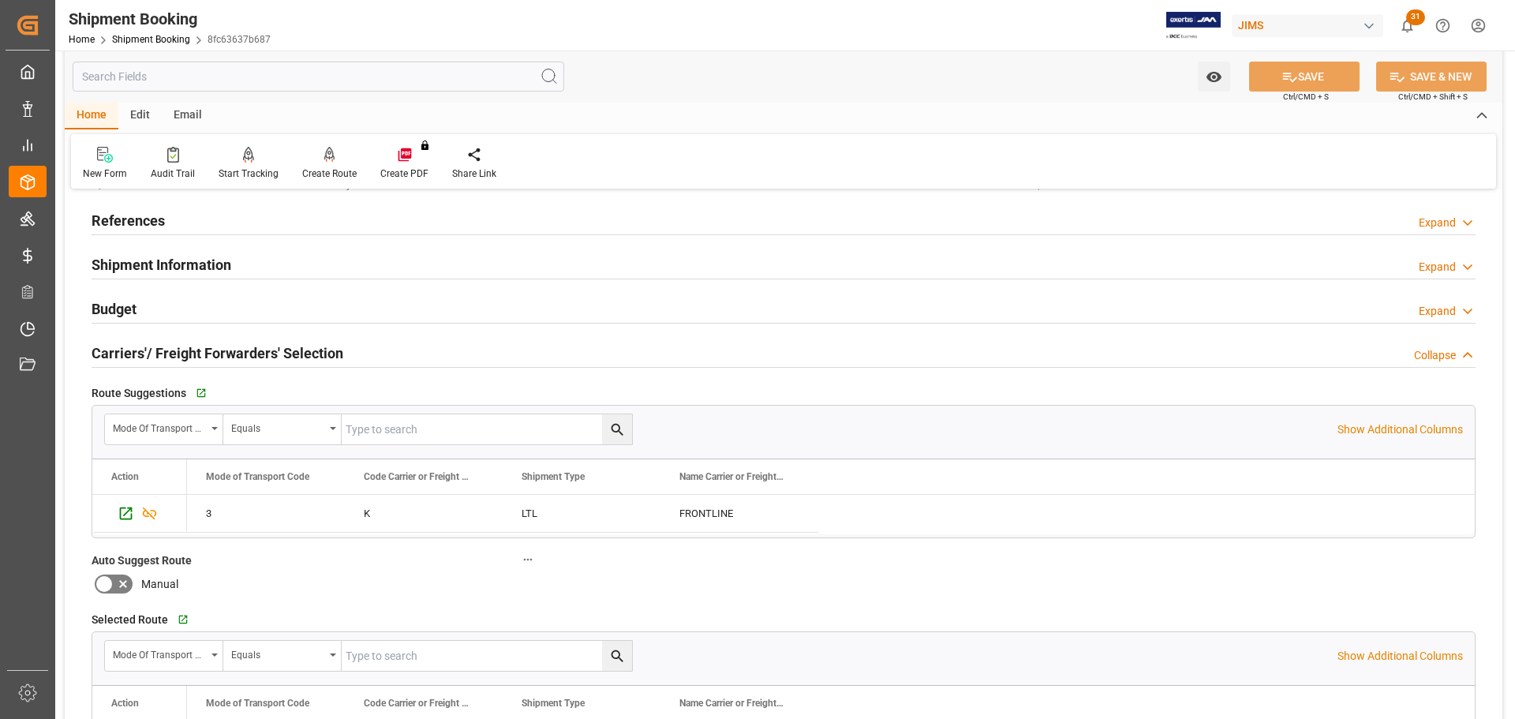
click at [219, 353] on h2 "Carriers'/ Freight Forwarders' Selection" at bounding box center [218, 353] width 252 height 21
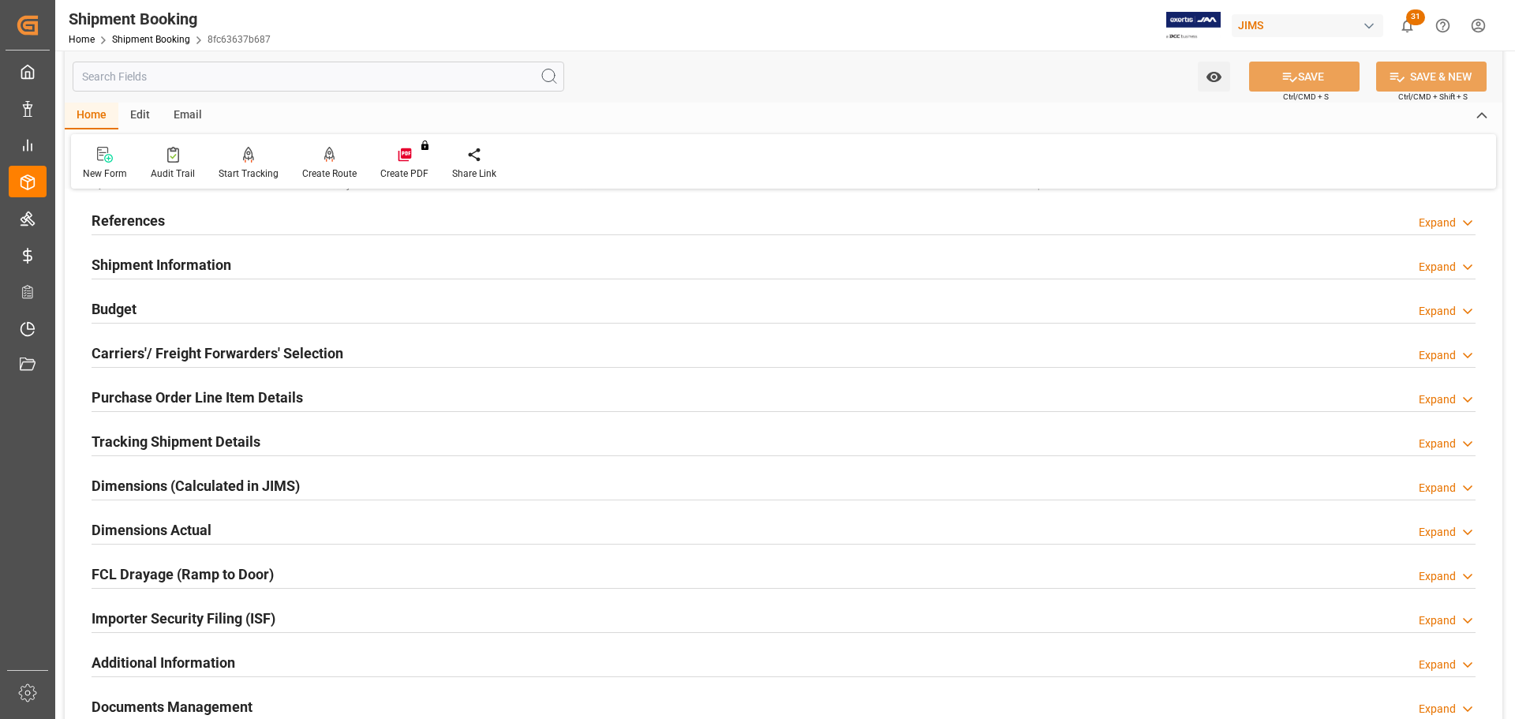
scroll to position [158, 0]
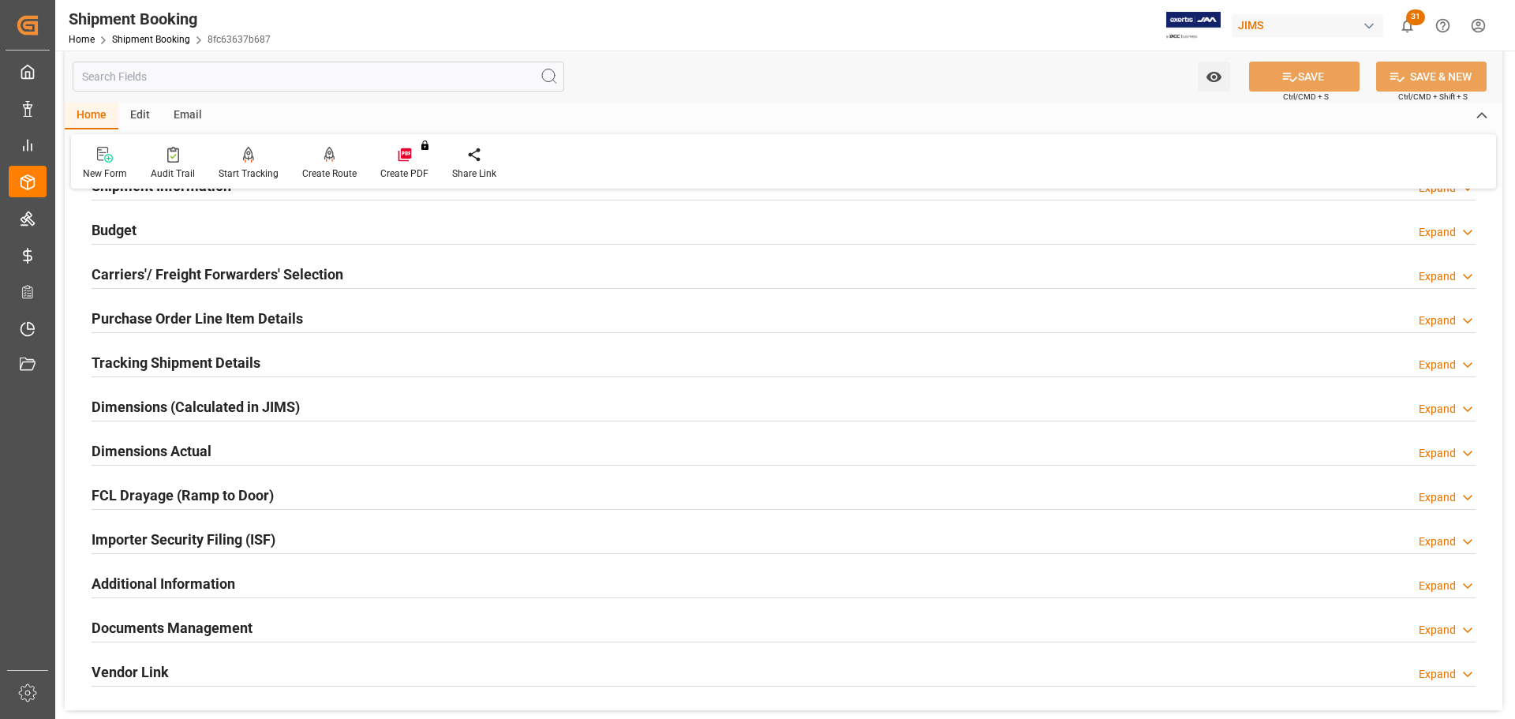
click at [219, 354] on h2 "Tracking Shipment Details" at bounding box center [176, 362] width 169 height 21
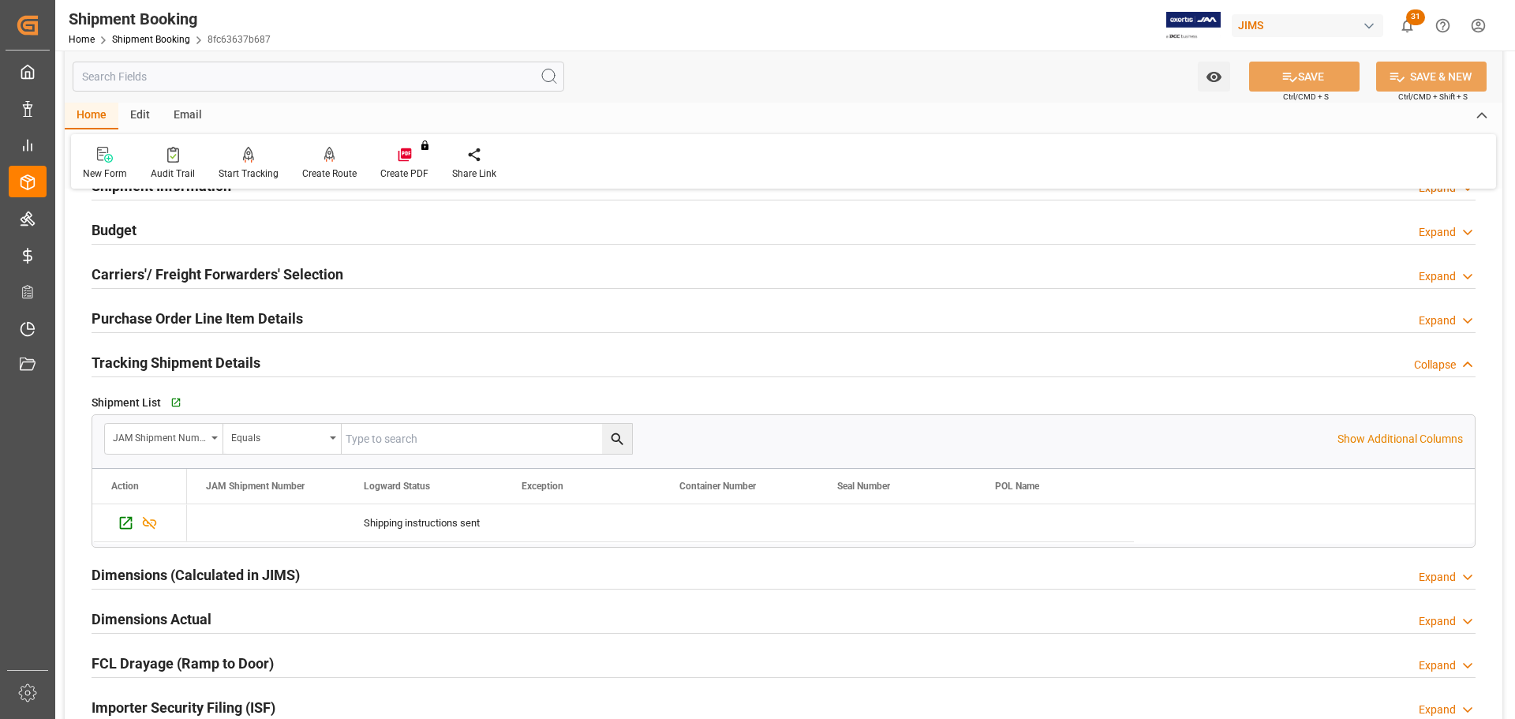
click at [219, 354] on h2 "Tracking Shipment Details" at bounding box center [176, 362] width 169 height 21
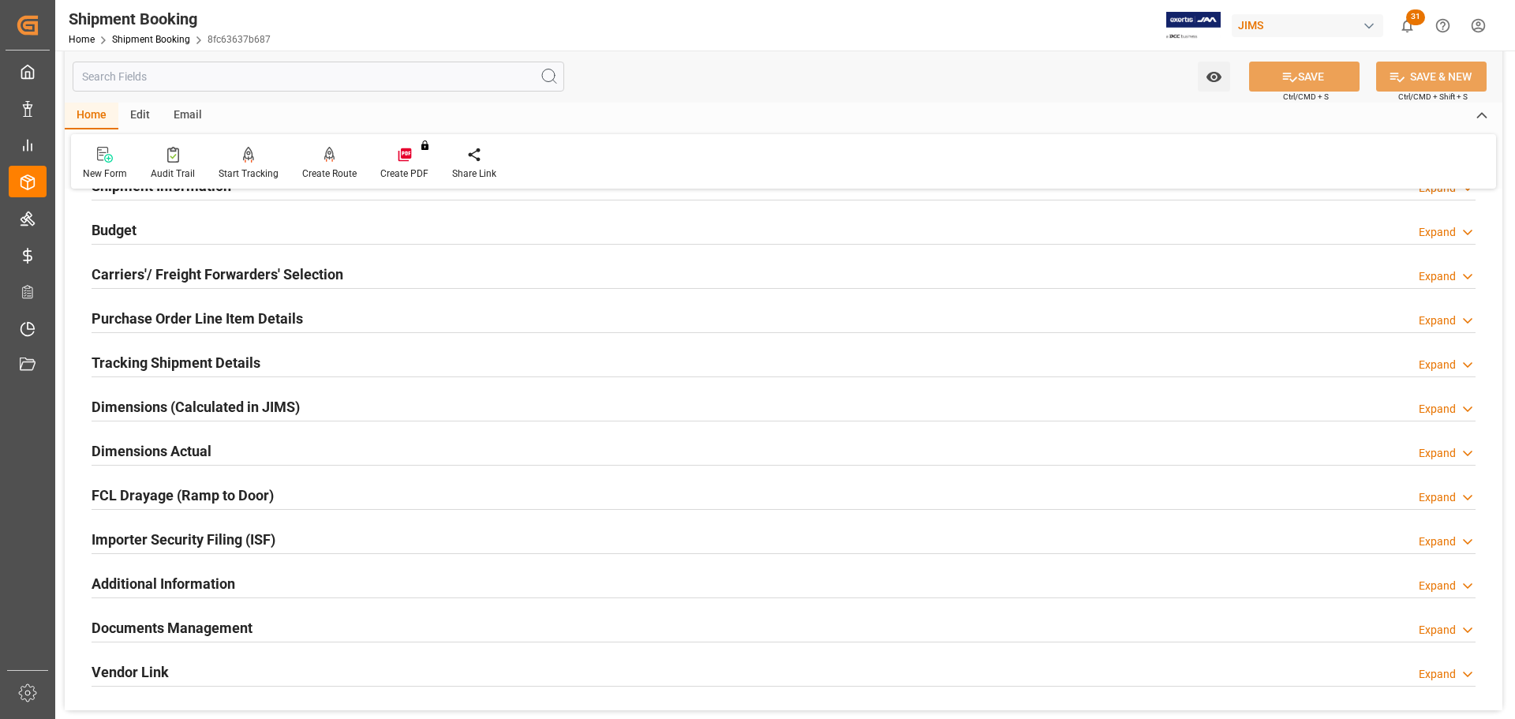
click at [219, 354] on h2 "Tracking Shipment Details" at bounding box center [176, 362] width 169 height 21
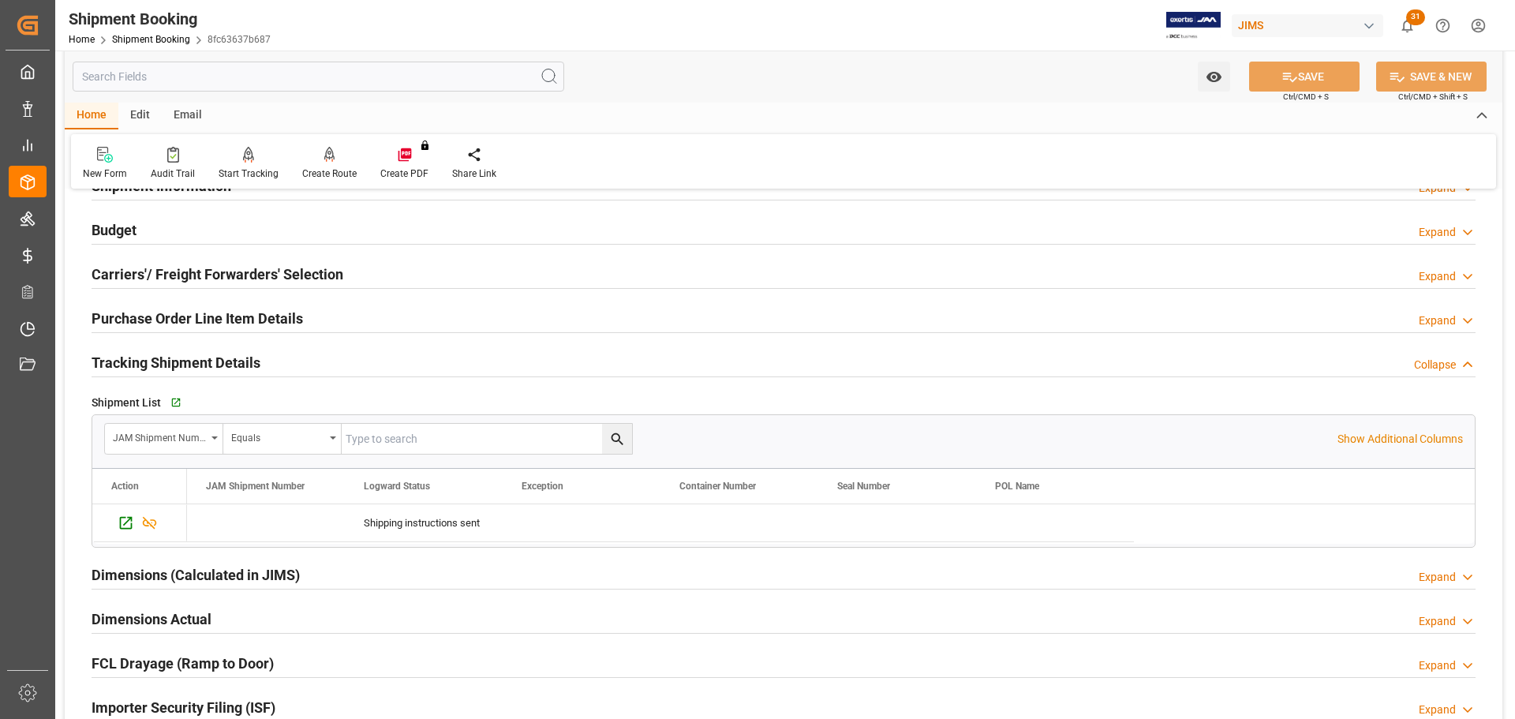
click at [219, 354] on h2 "Tracking Shipment Details" at bounding box center [176, 362] width 169 height 21
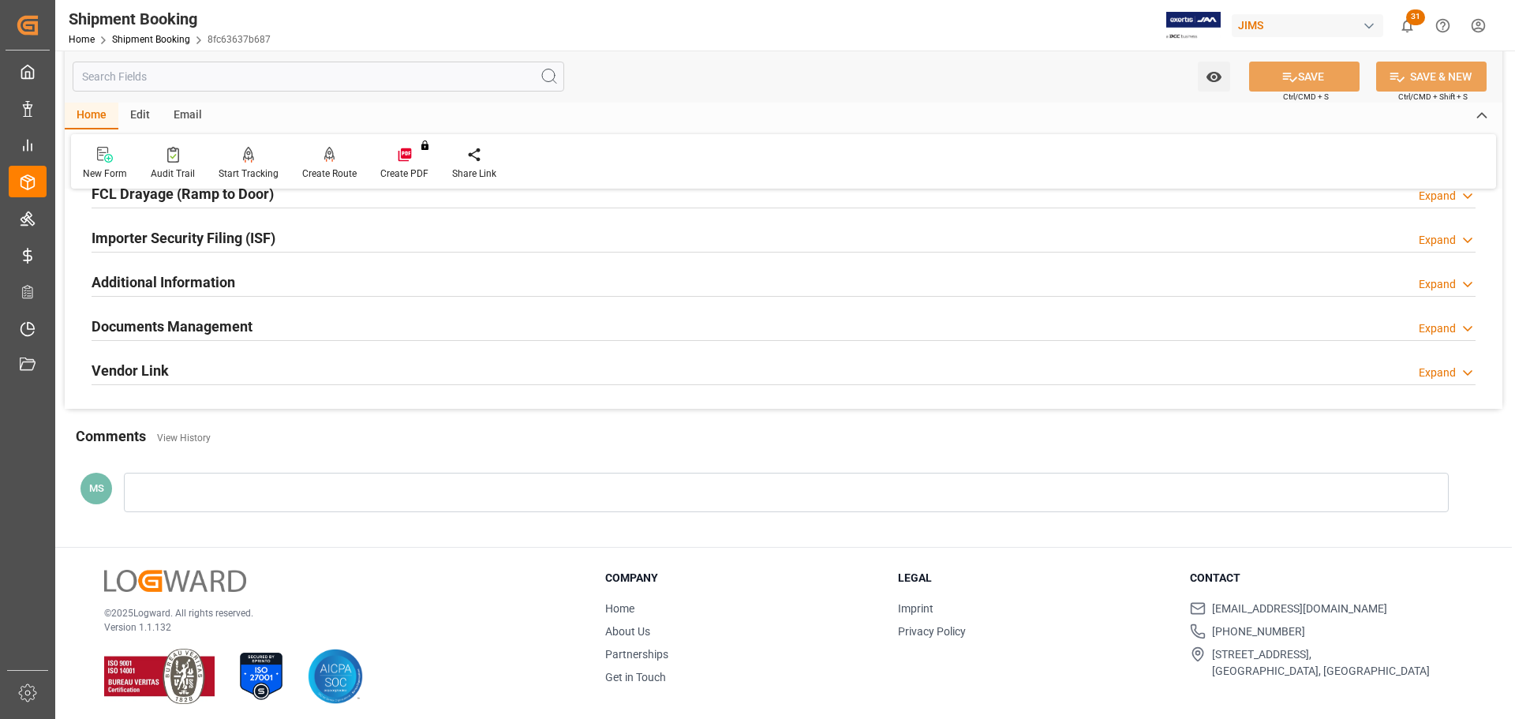
scroll to position [466, 0]
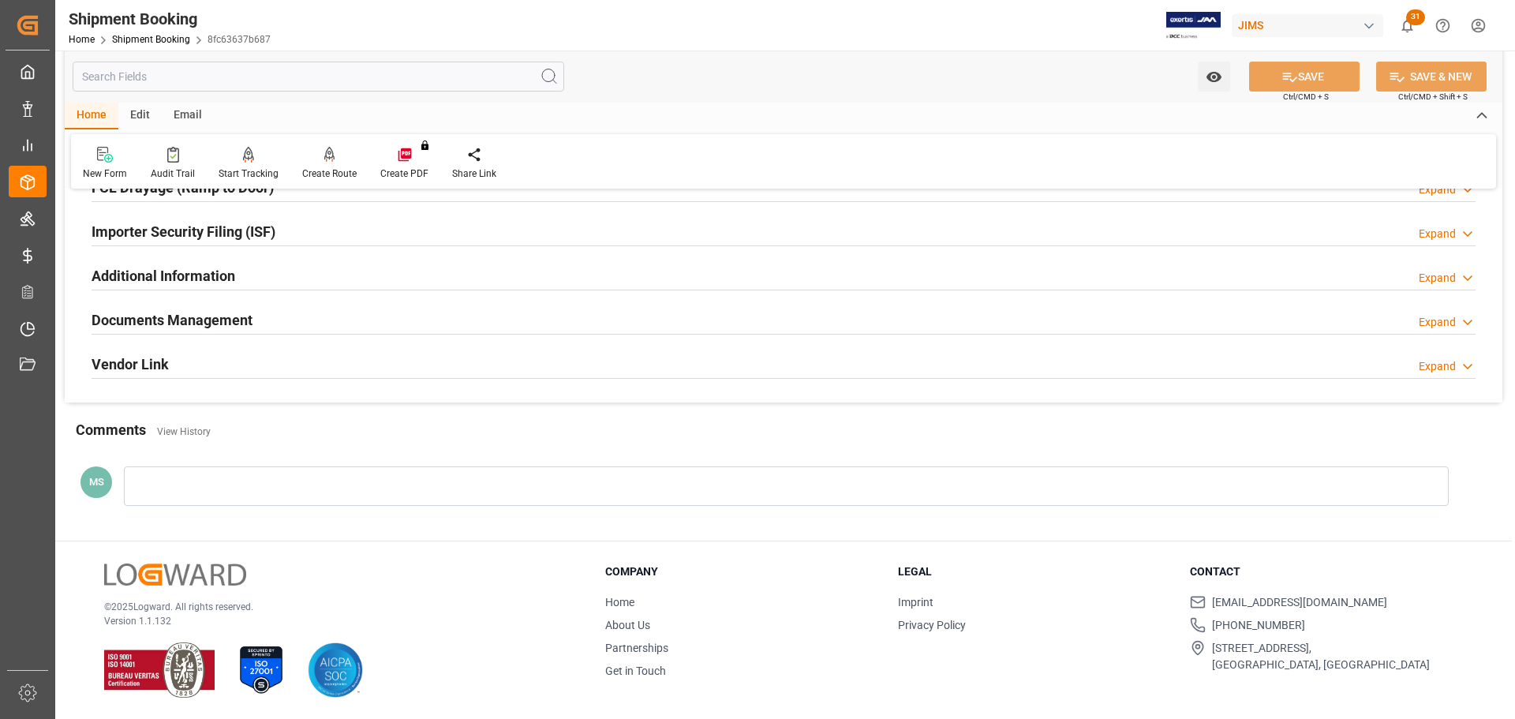
click at [214, 324] on h2 "Documents Management" at bounding box center [172, 319] width 161 height 21
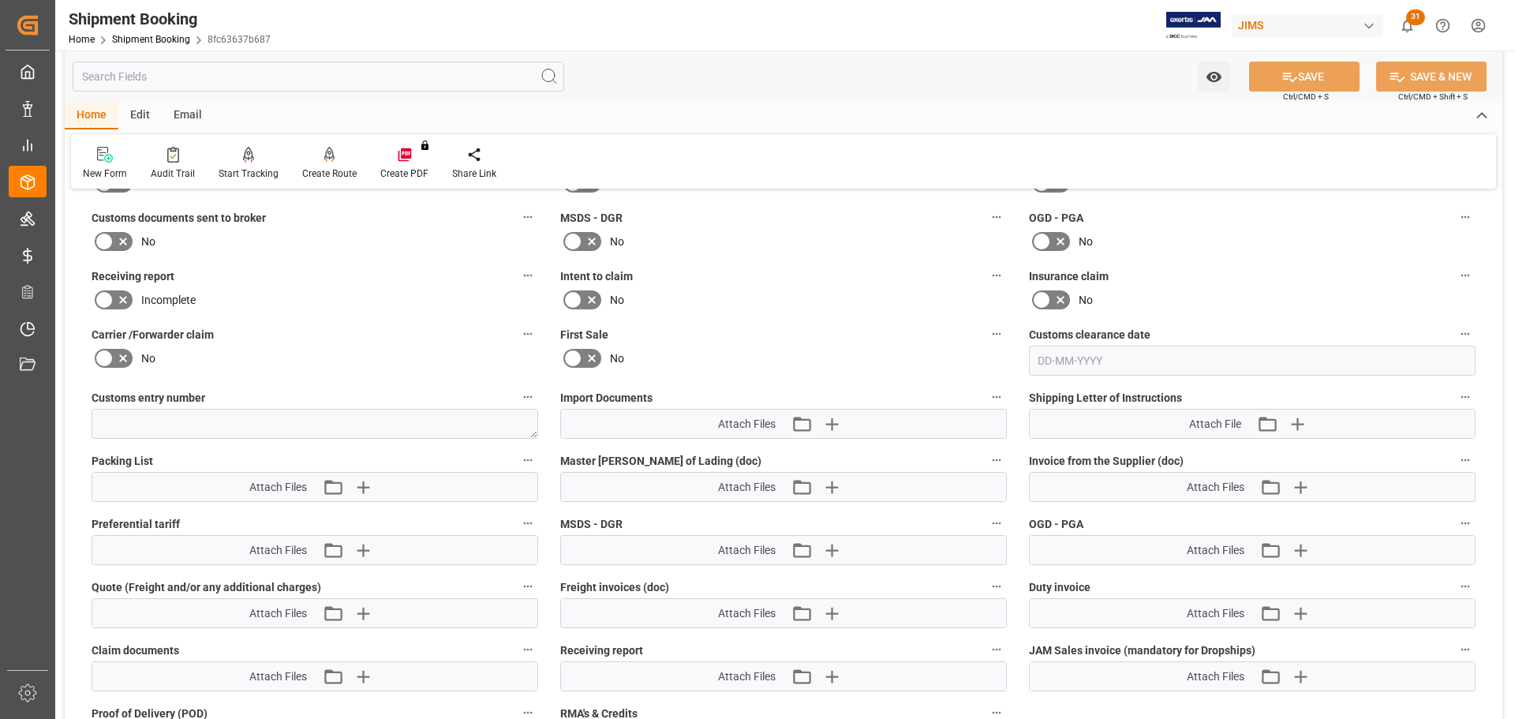
scroll to position [702, 0]
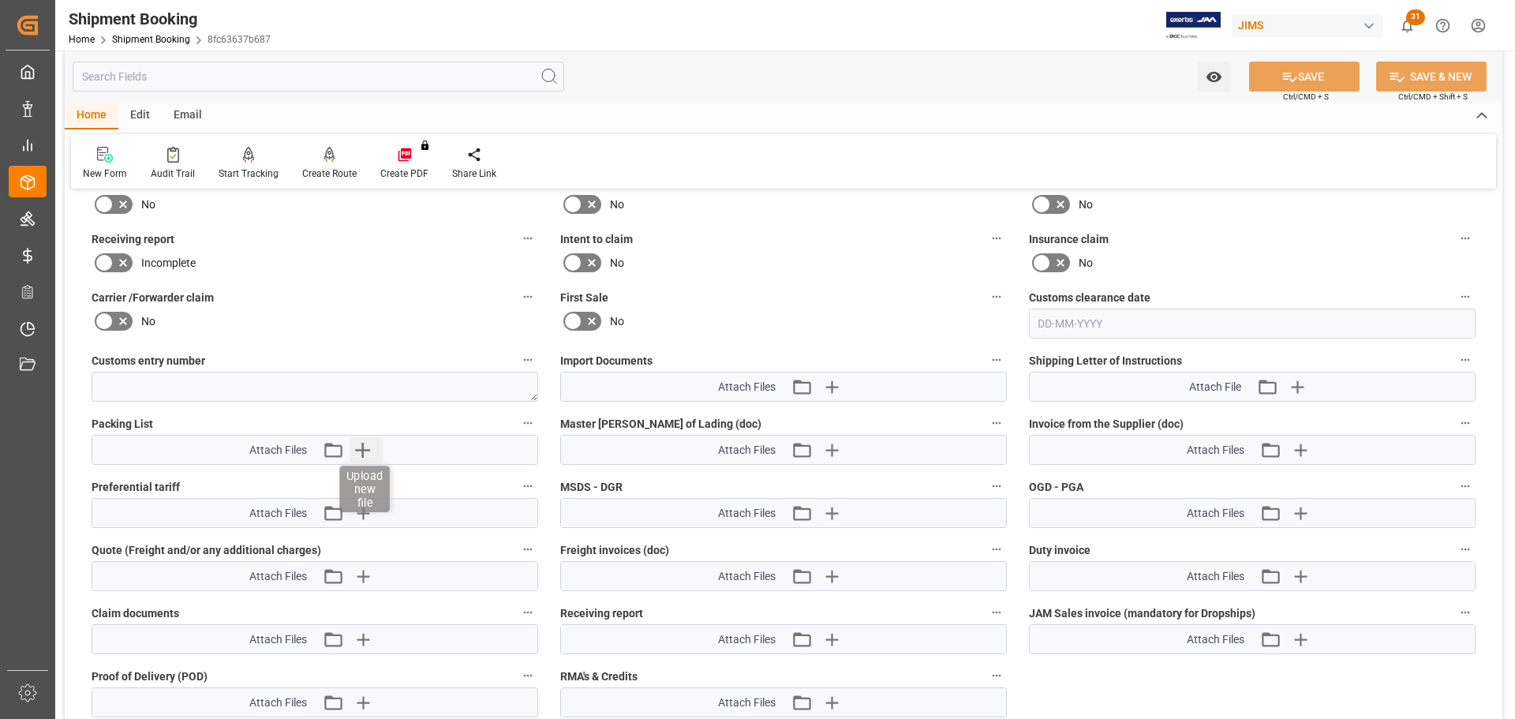
click at [365, 452] on icon "button" at bounding box center [362, 449] width 25 height 25
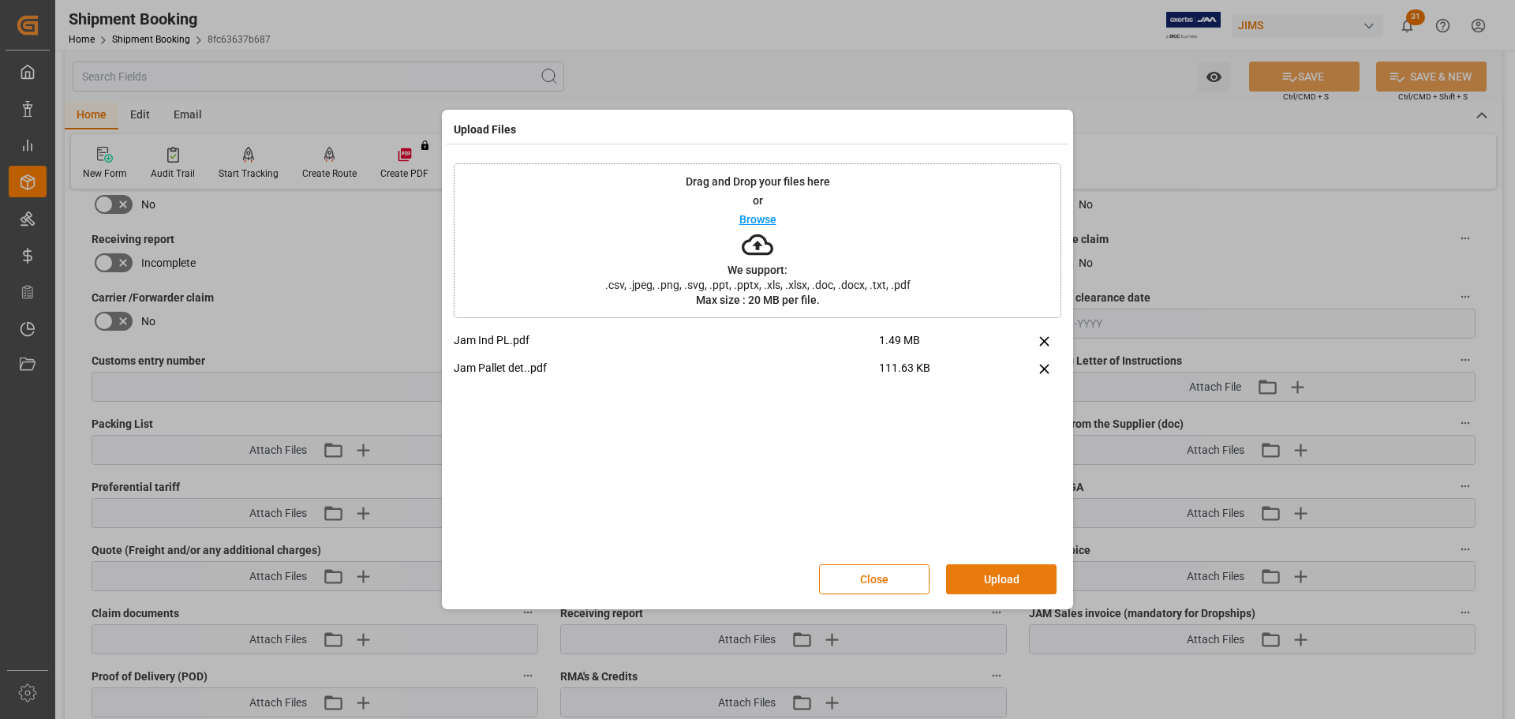
click at [982, 584] on button "Upload" at bounding box center [1001, 579] width 111 height 30
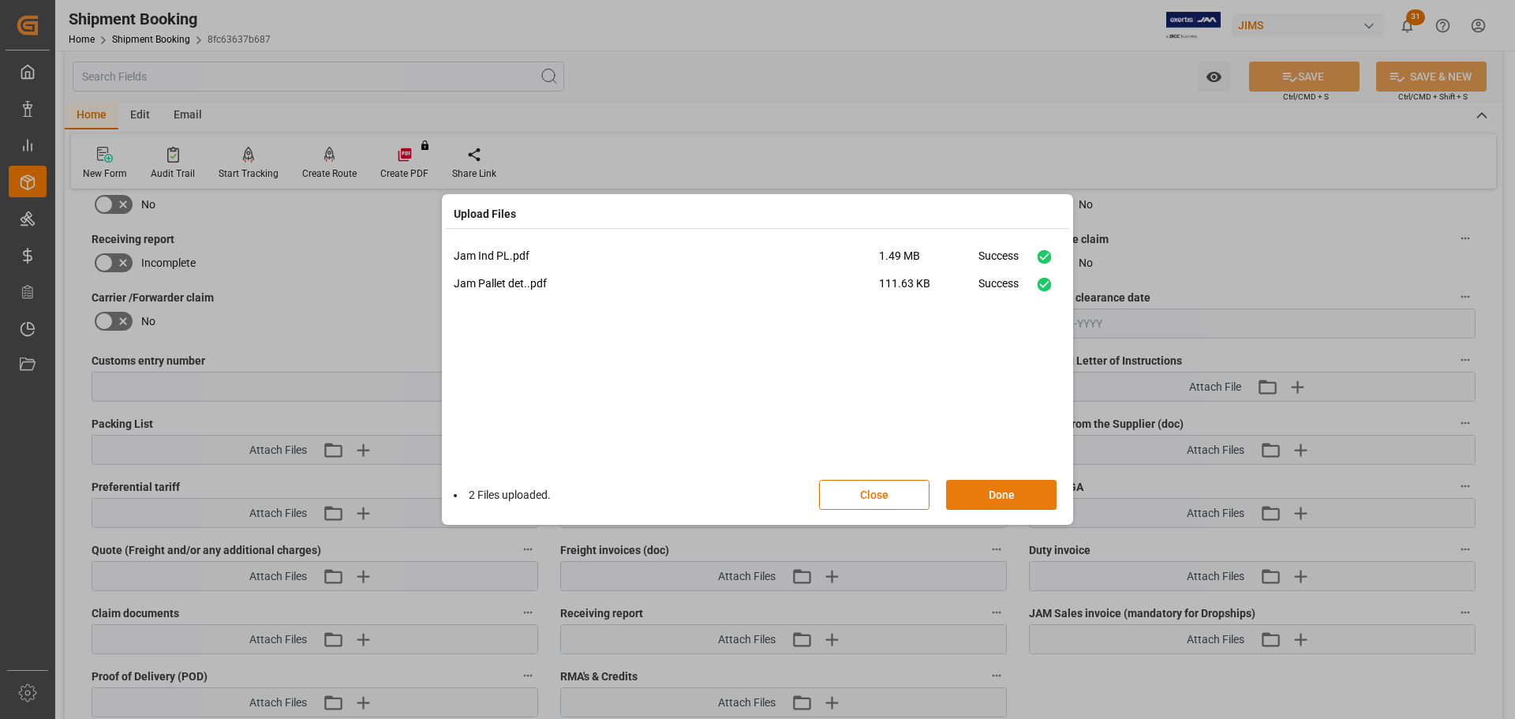
click at [1025, 490] on button "Done" at bounding box center [1001, 495] width 111 height 30
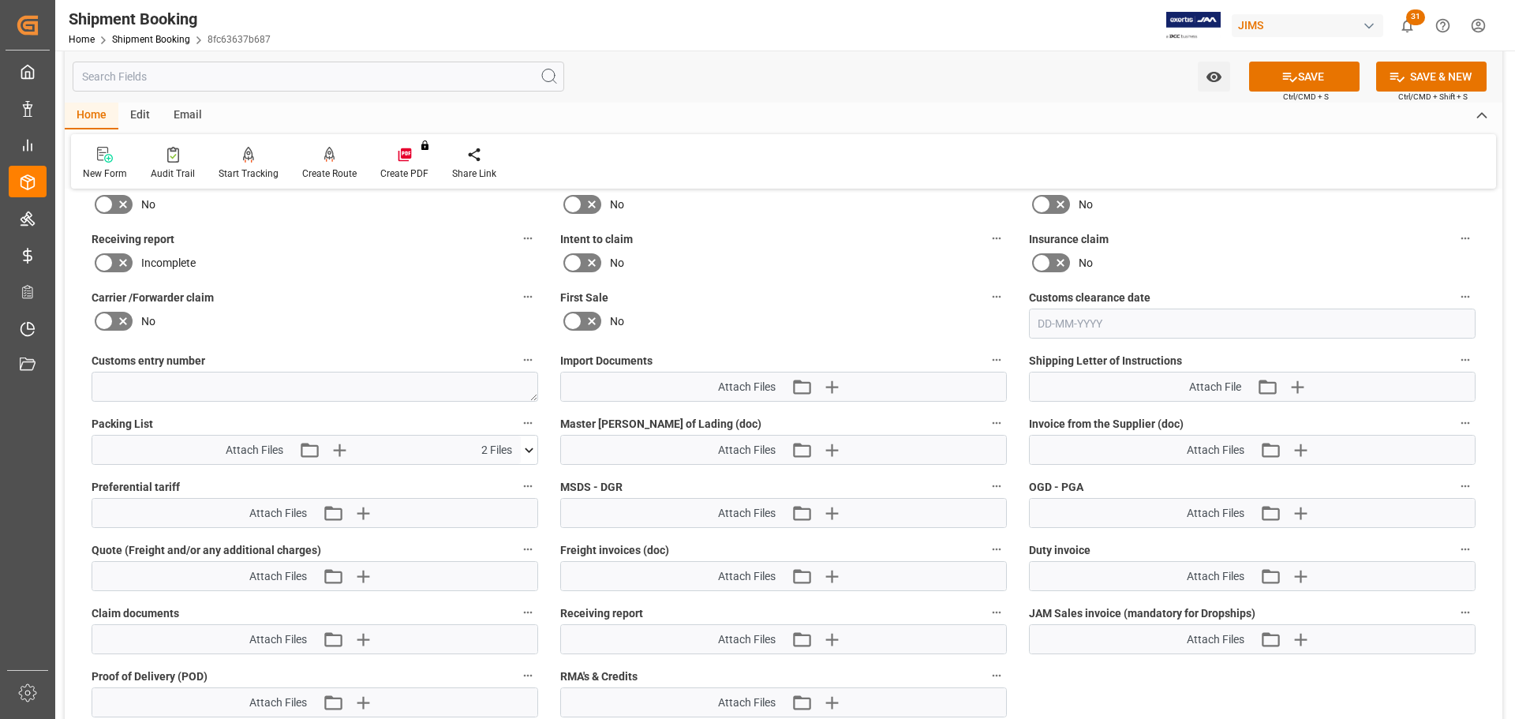
click at [1328, 61] on div "Watch Option SAVE Ctrl/CMD + S SAVE & NEW Ctrl/CMD + Shift + S" at bounding box center [784, 77] width 1438 height 52
click at [1328, 67] on button "SAVE" at bounding box center [1304, 77] width 111 height 30
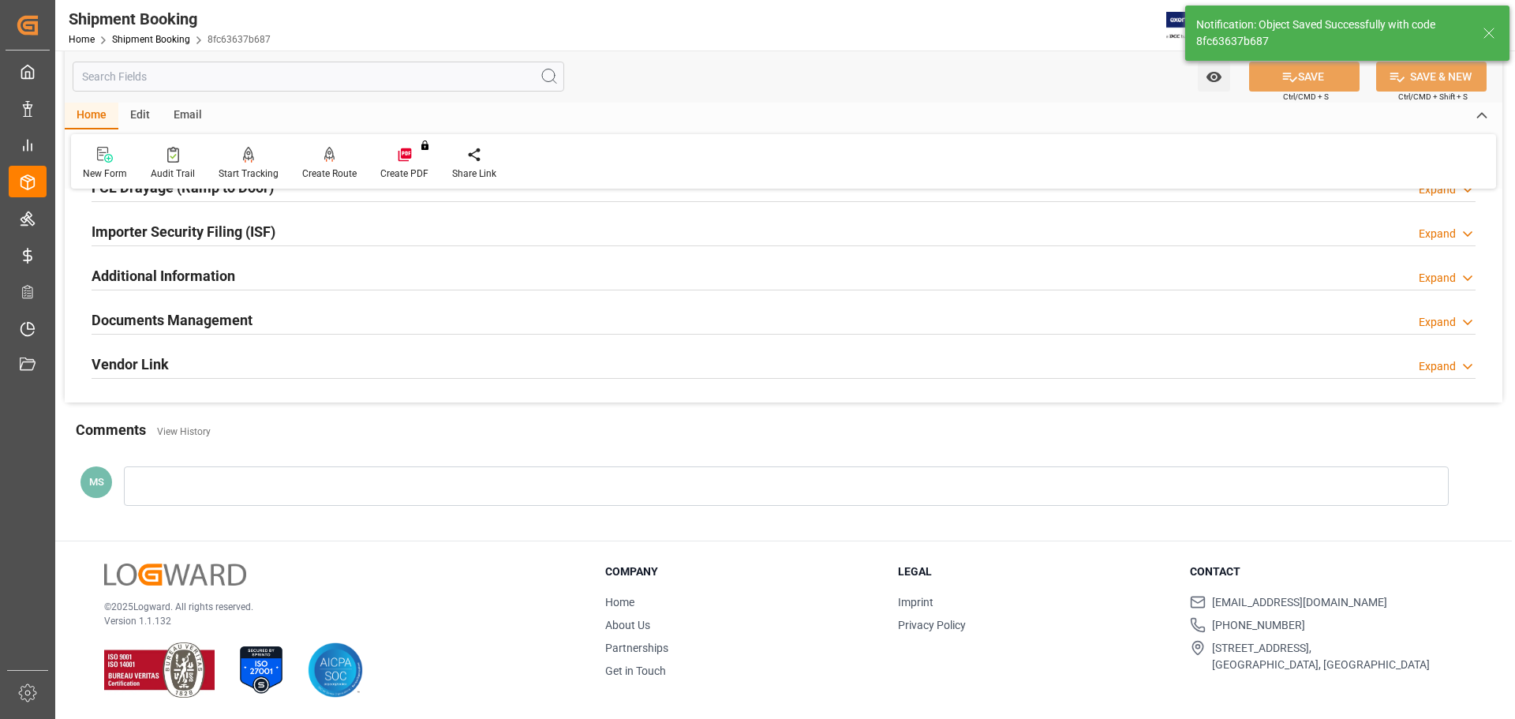
scroll to position [0, 0]
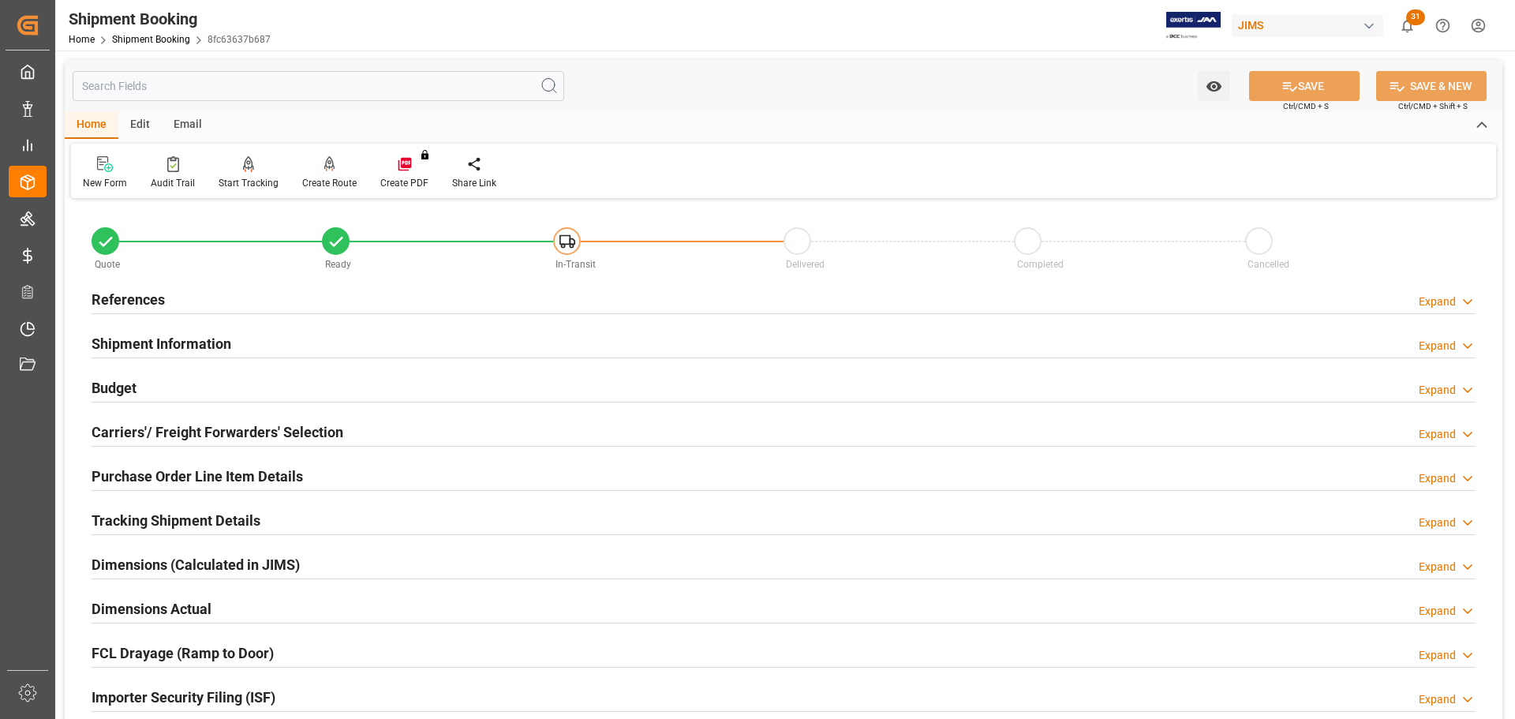
click at [348, 297] on div "References Expand" at bounding box center [784, 298] width 1384 height 30
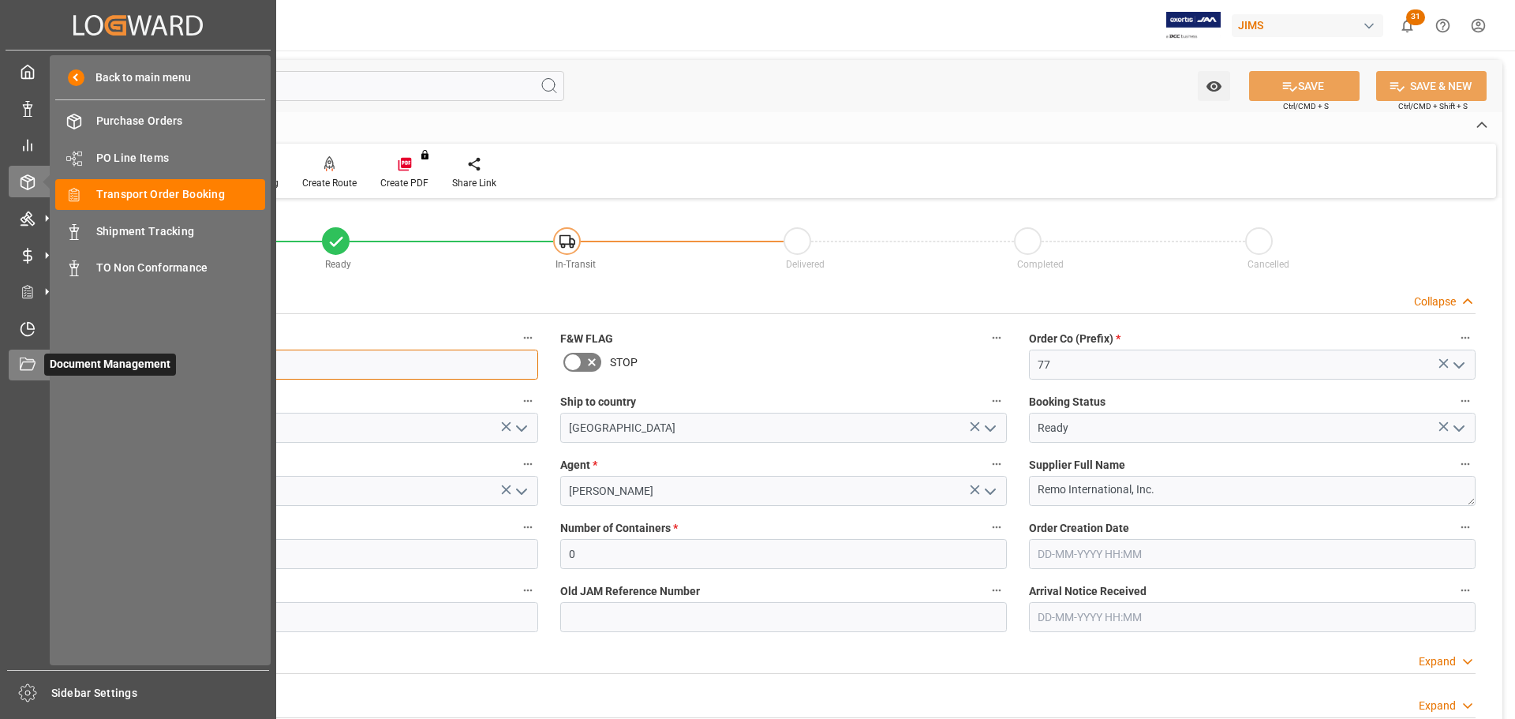
drag, startPoint x: 204, startPoint y: 364, endPoint x: 19, endPoint y: 364, distance: 185.5
click at [19, 364] on div "Created by potrace 1.15, written by [PERSON_NAME] [DATE]-[DATE] Created by potr…" at bounding box center [757, 359] width 1515 height 719
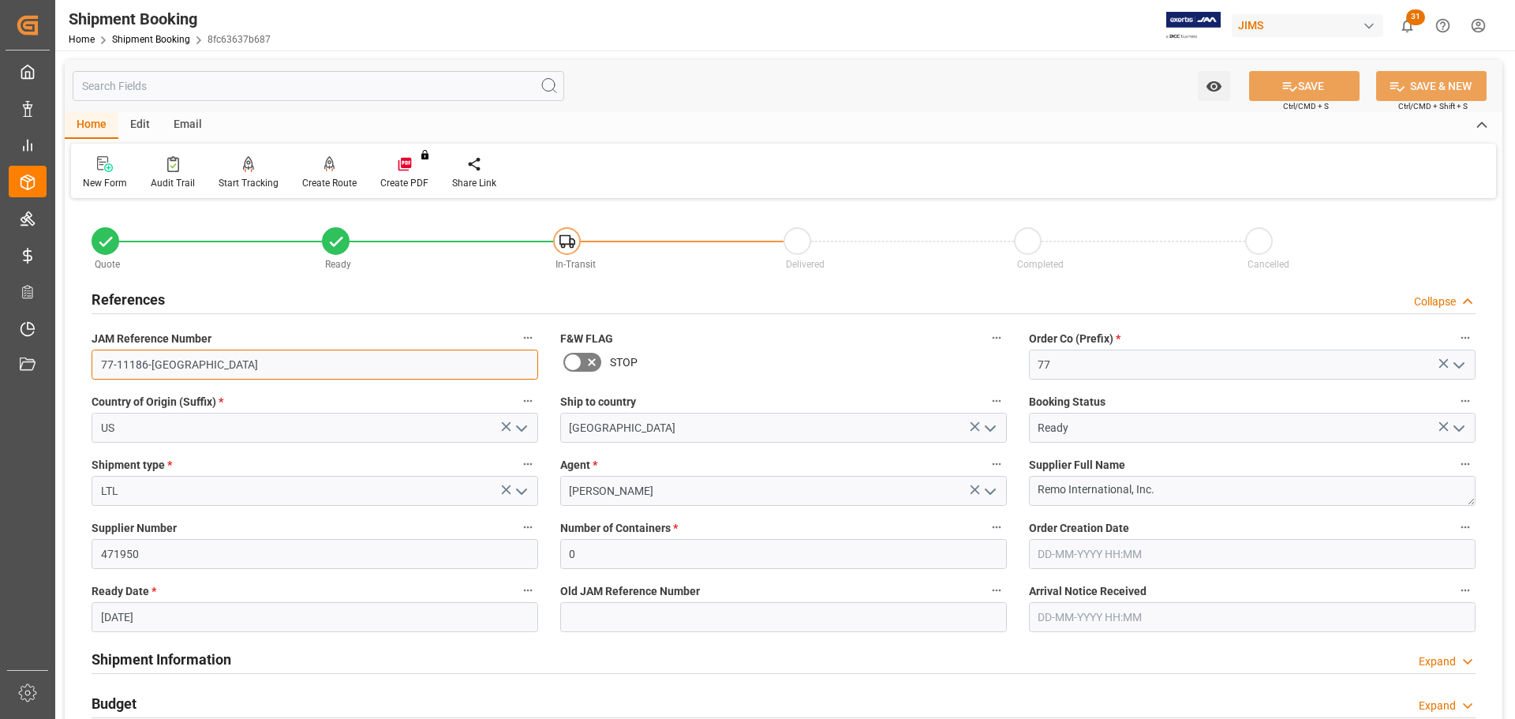
click at [173, 366] on input "77-11186-[GEOGRAPHIC_DATA]" at bounding box center [315, 365] width 447 height 30
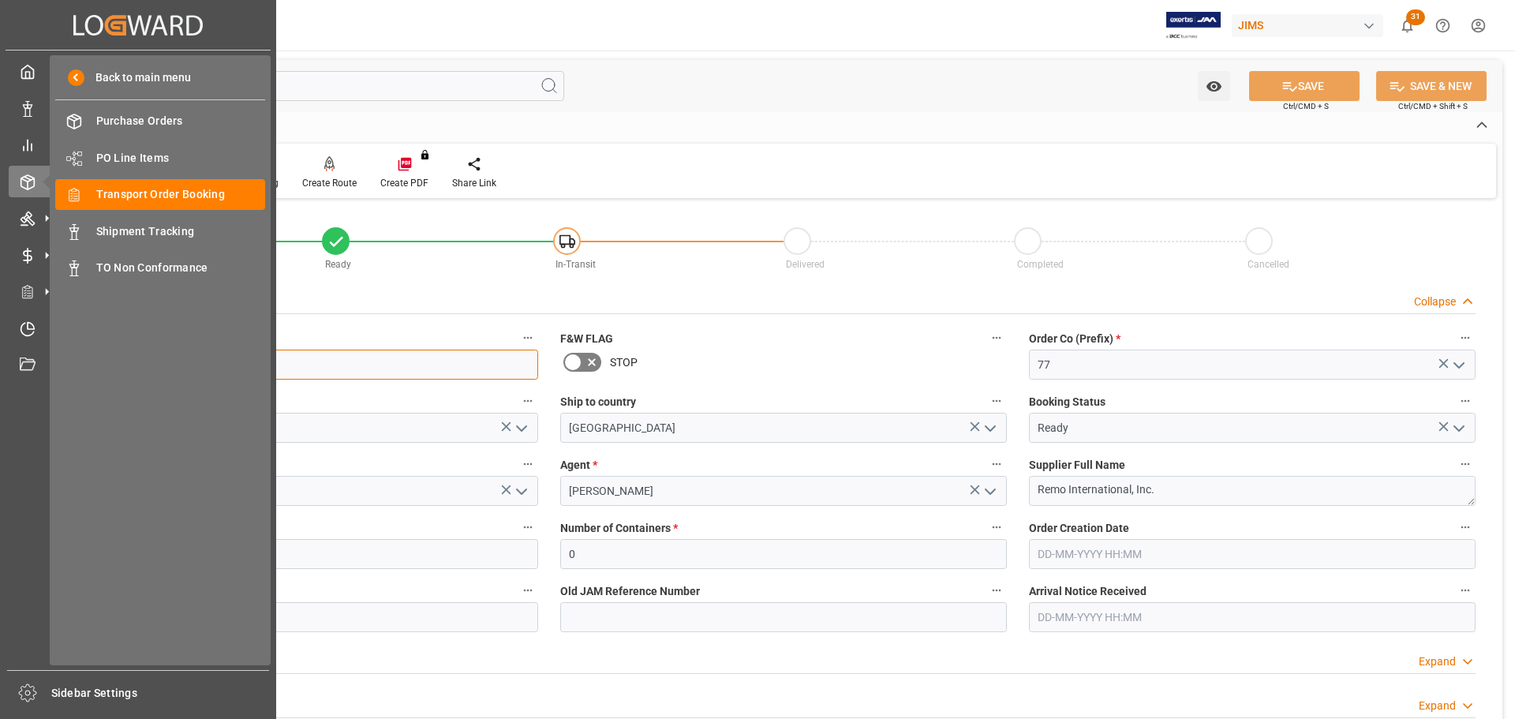
drag, startPoint x: 193, startPoint y: 364, endPoint x: -15, endPoint y: 364, distance: 207.6
click at [0, 364] on html "Created by potrace 1.15, written by [PERSON_NAME] [DATE]-[DATE] Created by potr…" at bounding box center [757, 359] width 1515 height 719
click at [152, 237] on span "Shipment Tracking" at bounding box center [181, 231] width 170 height 17
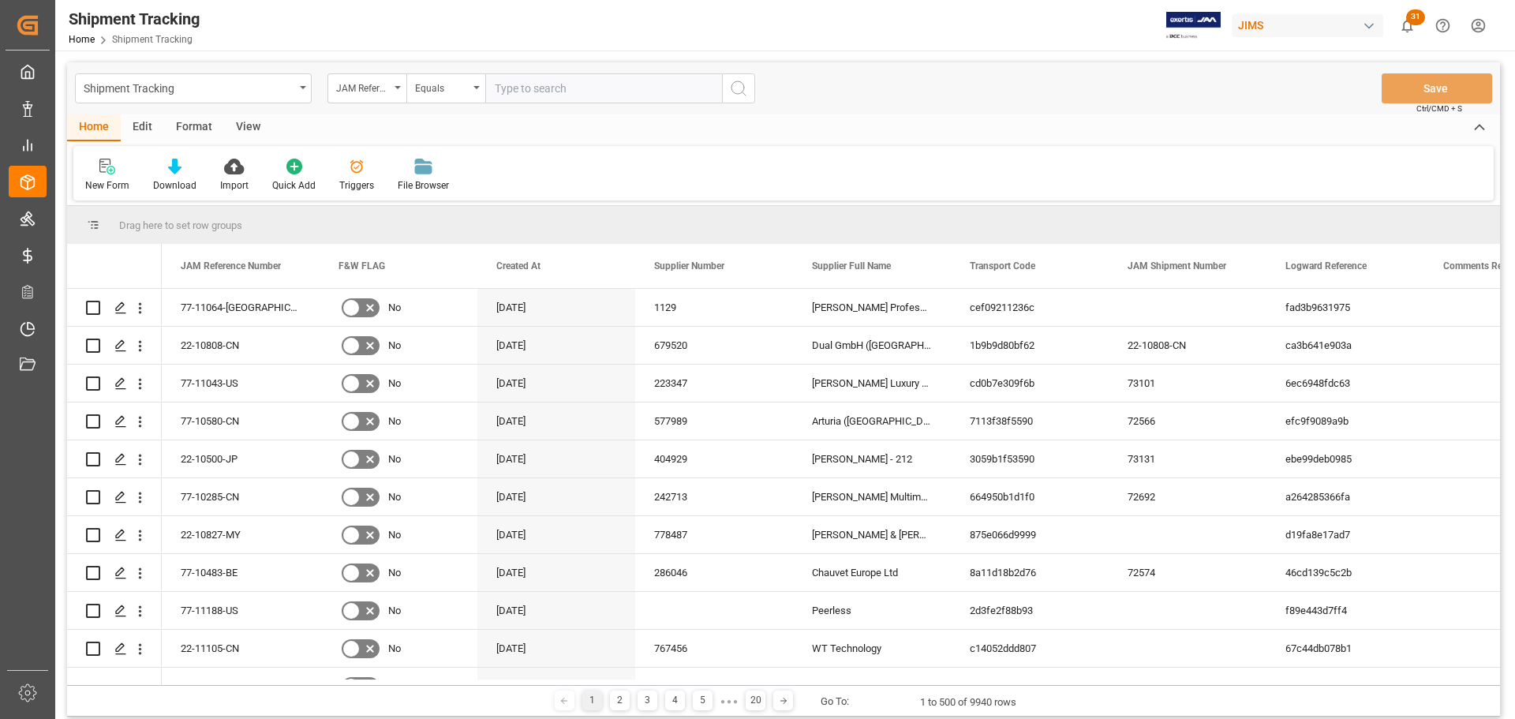
click at [562, 88] on input "text" at bounding box center [603, 88] width 237 height 30
type input "77-11067-US"
click at [734, 92] on circle "search button" at bounding box center [738, 87] width 13 height 13
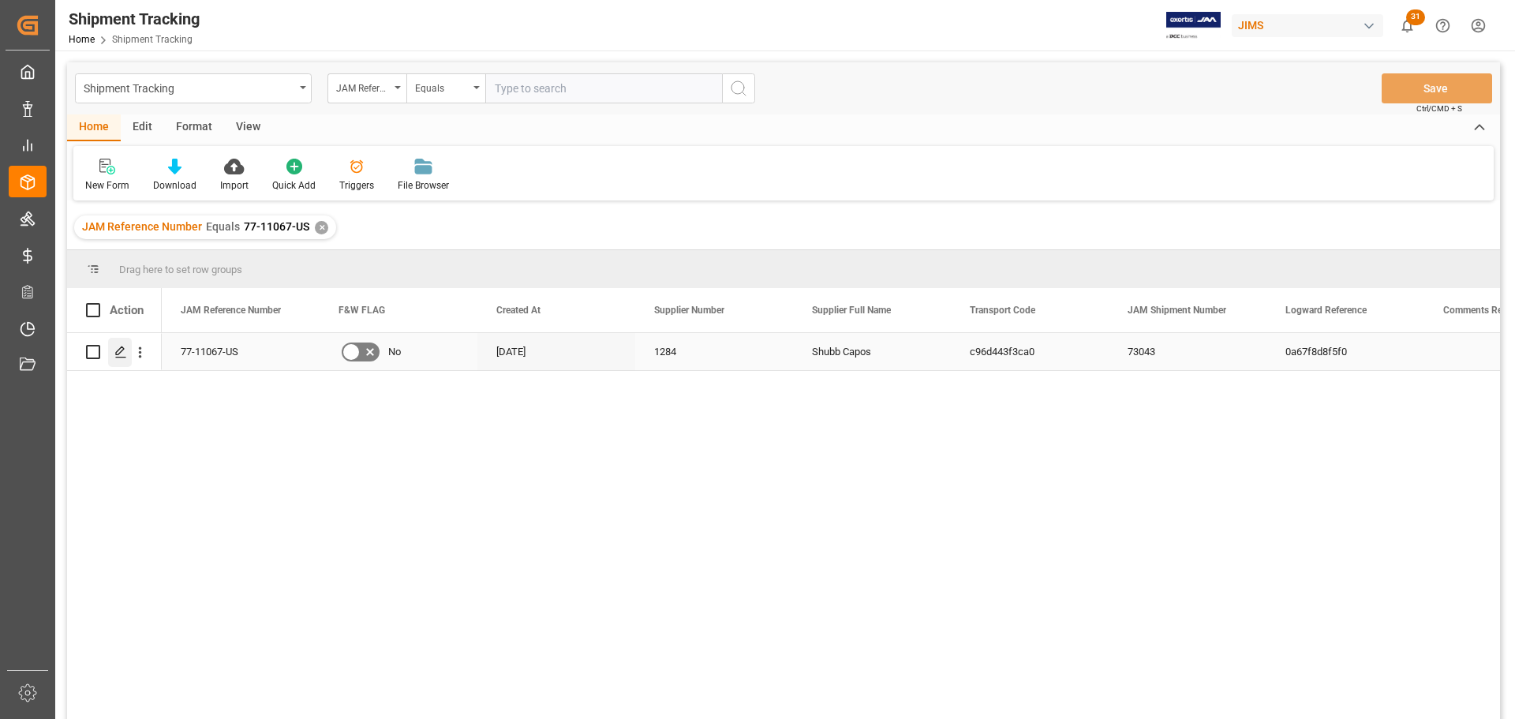
click at [115, 352] on icon "Press SPACE to select this row." at bounding box center [120, 352] width 13 height 13
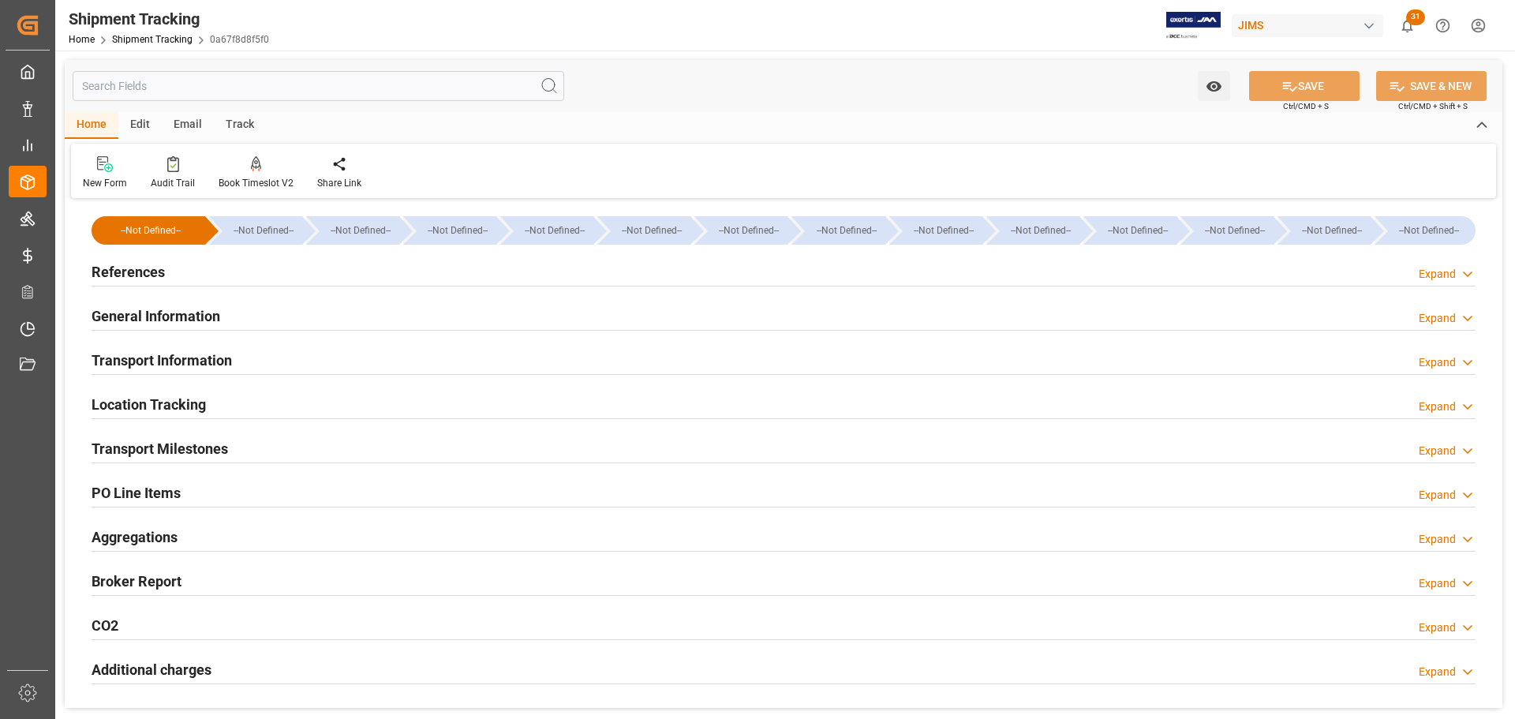
type input "[DATE] 00:00"
type input "[DATE]"
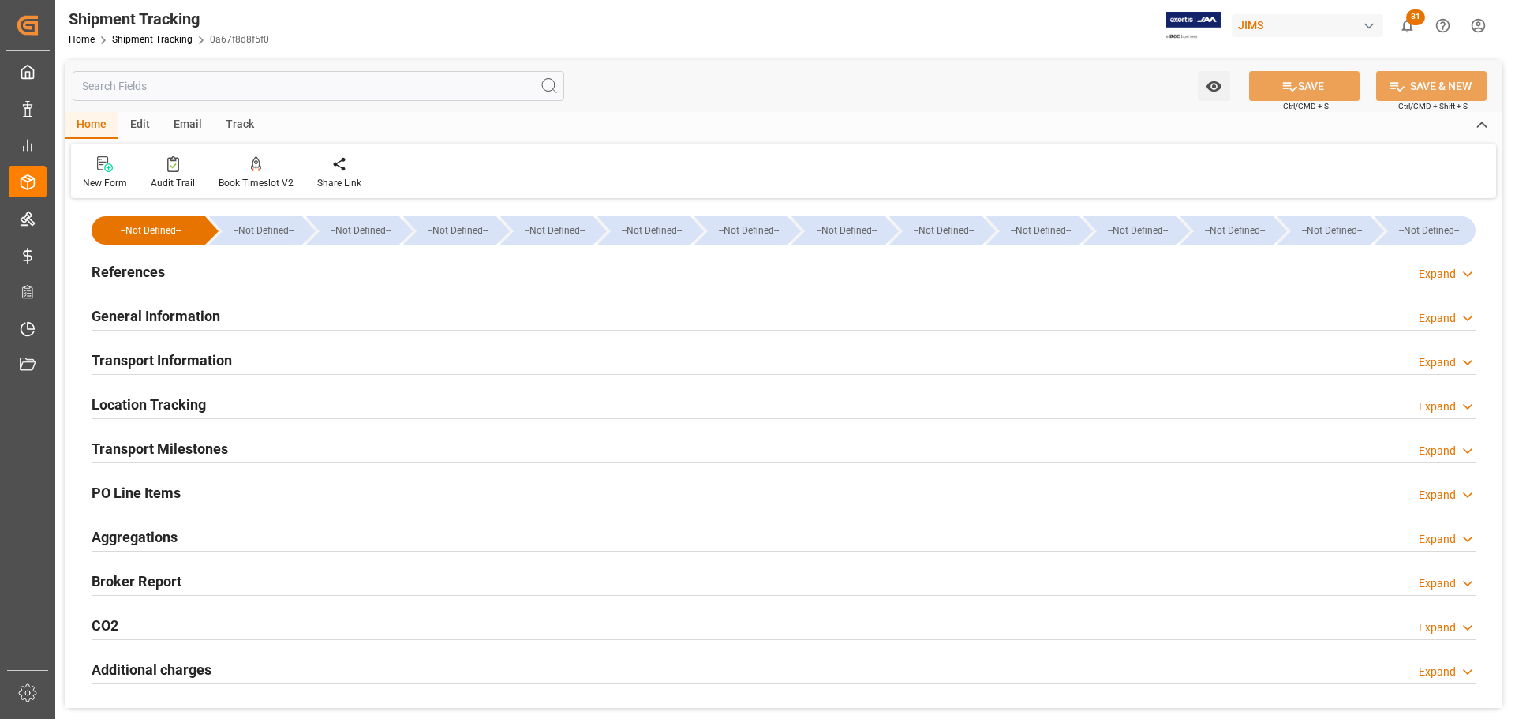
type input "[DATE]"
click at [146, 287] on div "References Expand" at bounding box center [784, 272] width 1407 height 44
click at [164, 268] on div "References Expand" at bounding box center [784, 271] width 1384 height 30
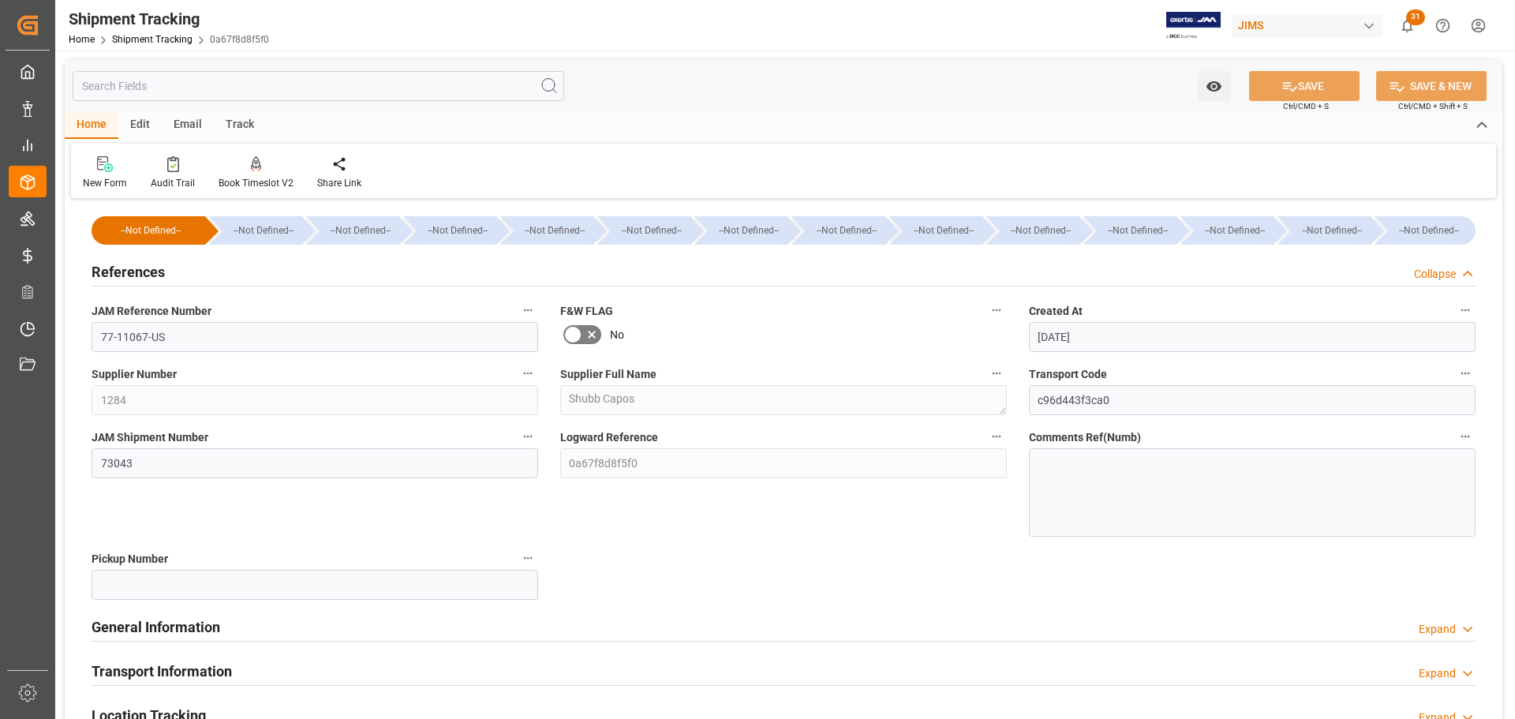
click at [164, 268] on div "References Collapse" at bounding box center [784, 271] width 1384 height 30
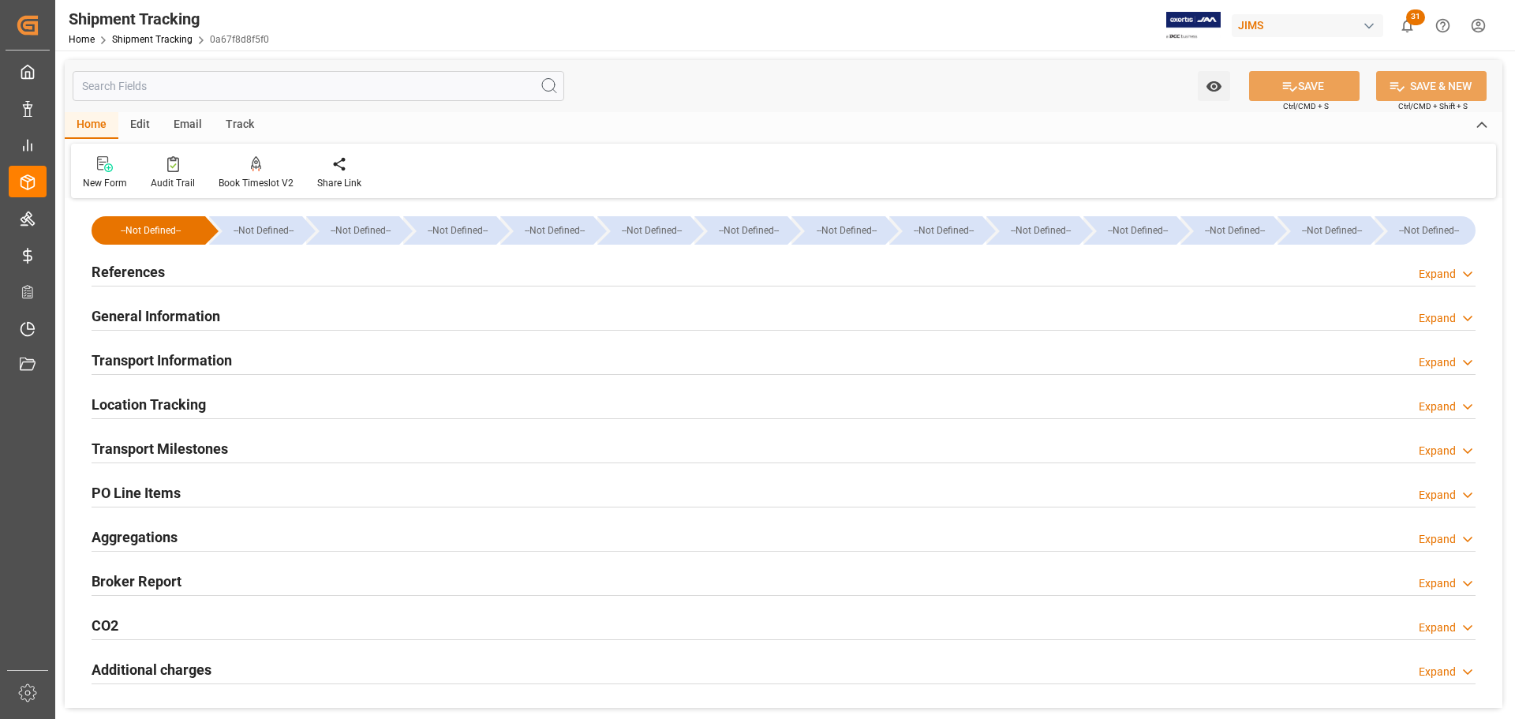
click at [170, 309] on h2 "General Information" at bounding box center [156, 315] width 129 height 21
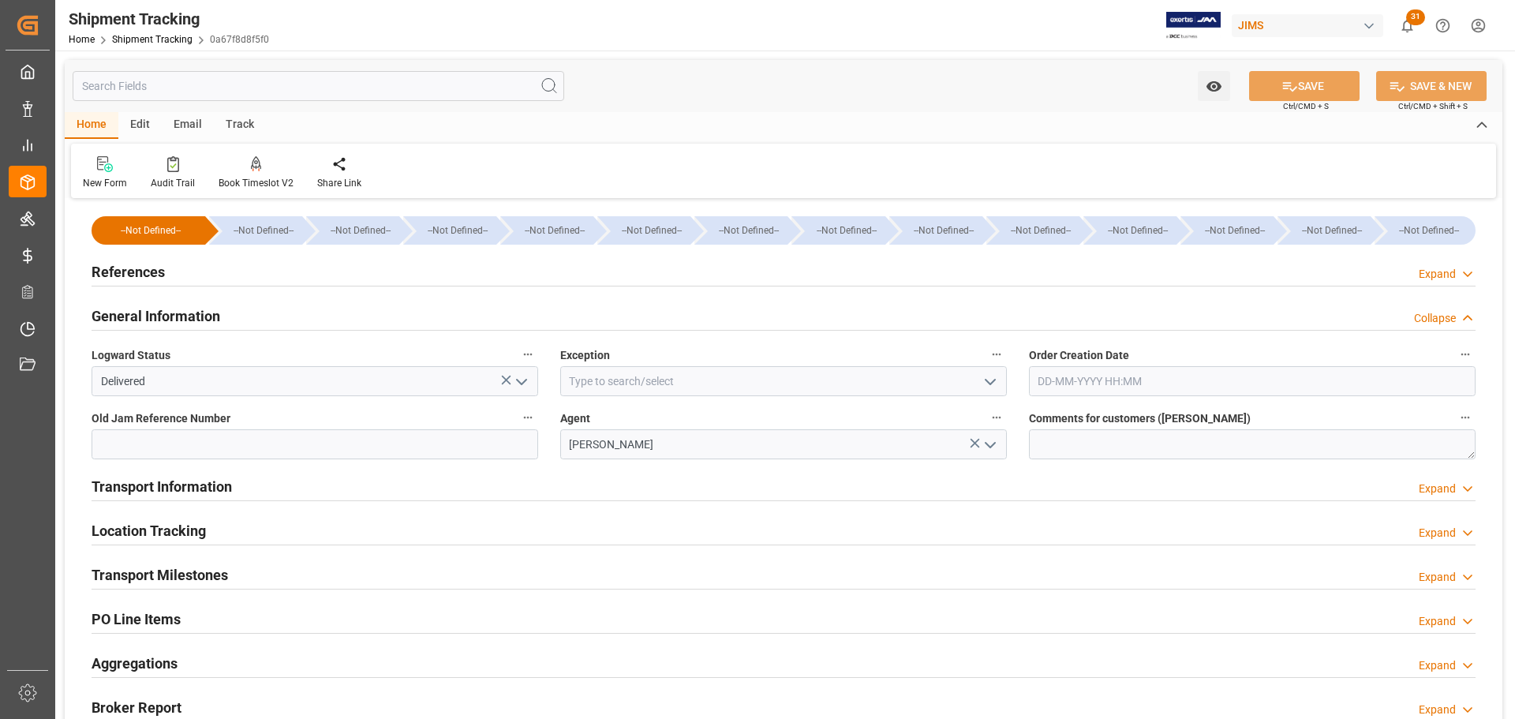
click at [170, 309] on h2 "General Information" at bounding box center [156, 315] width 129 height 21
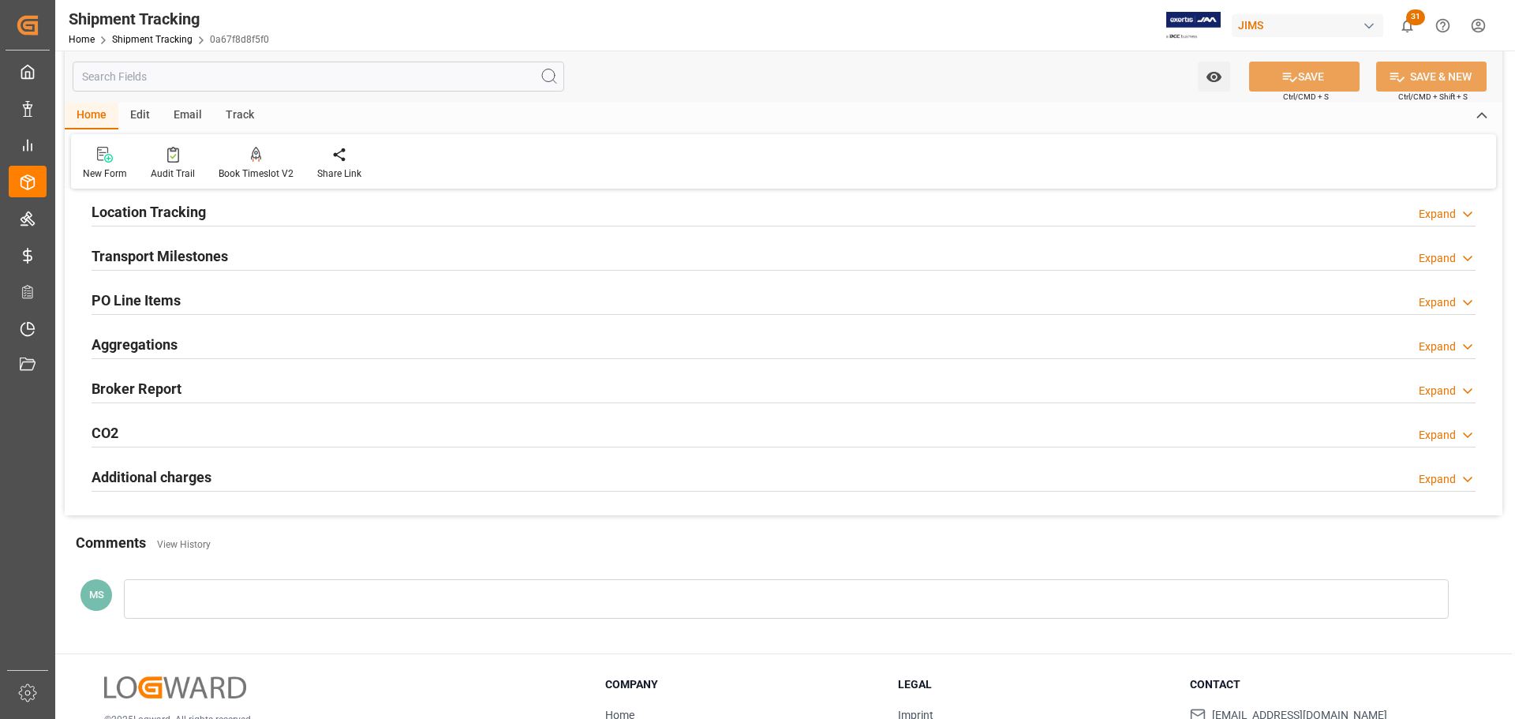
scroll to position [237, 0]
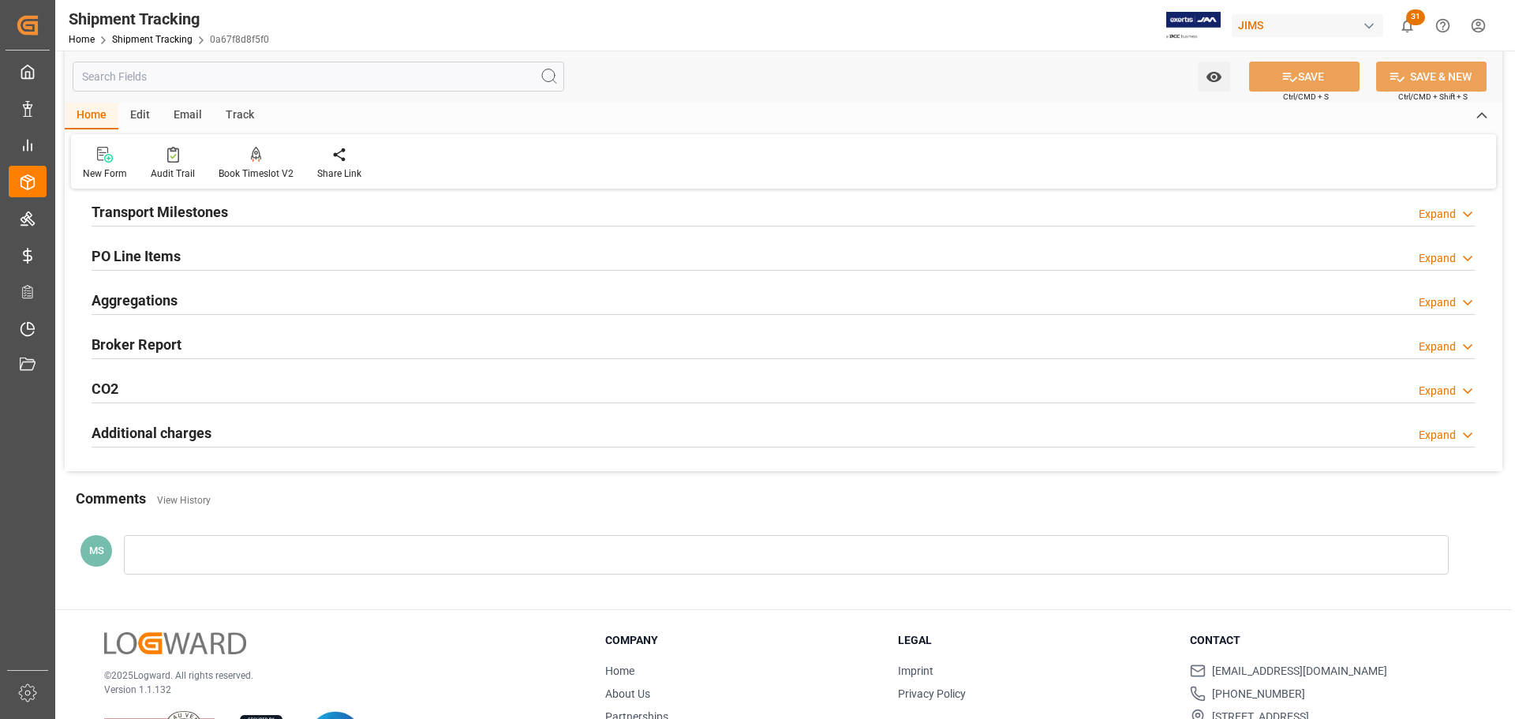
click at [214, 213] on h2 "Transport Milestones" at bounding box center [160, 211] width 137 height 21
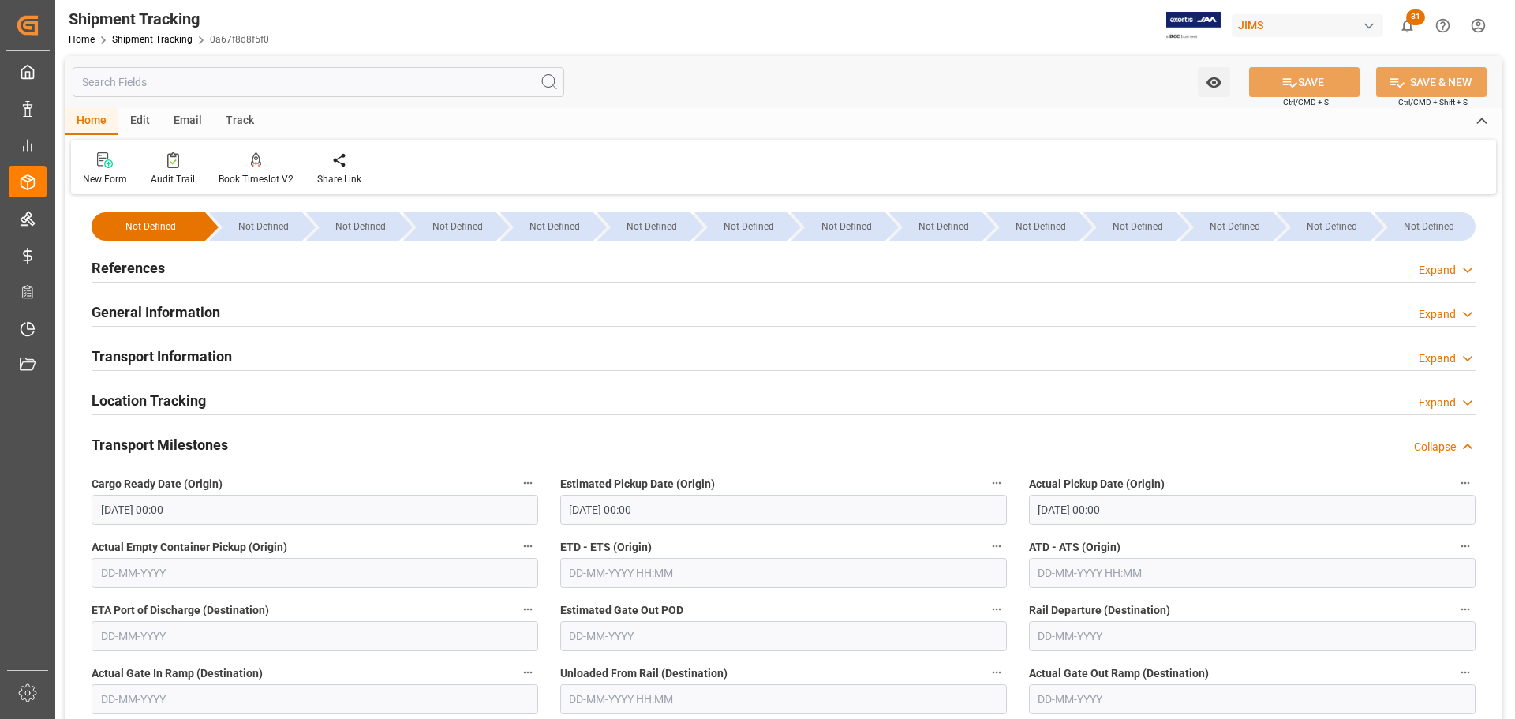
scroll to position [0, 0]
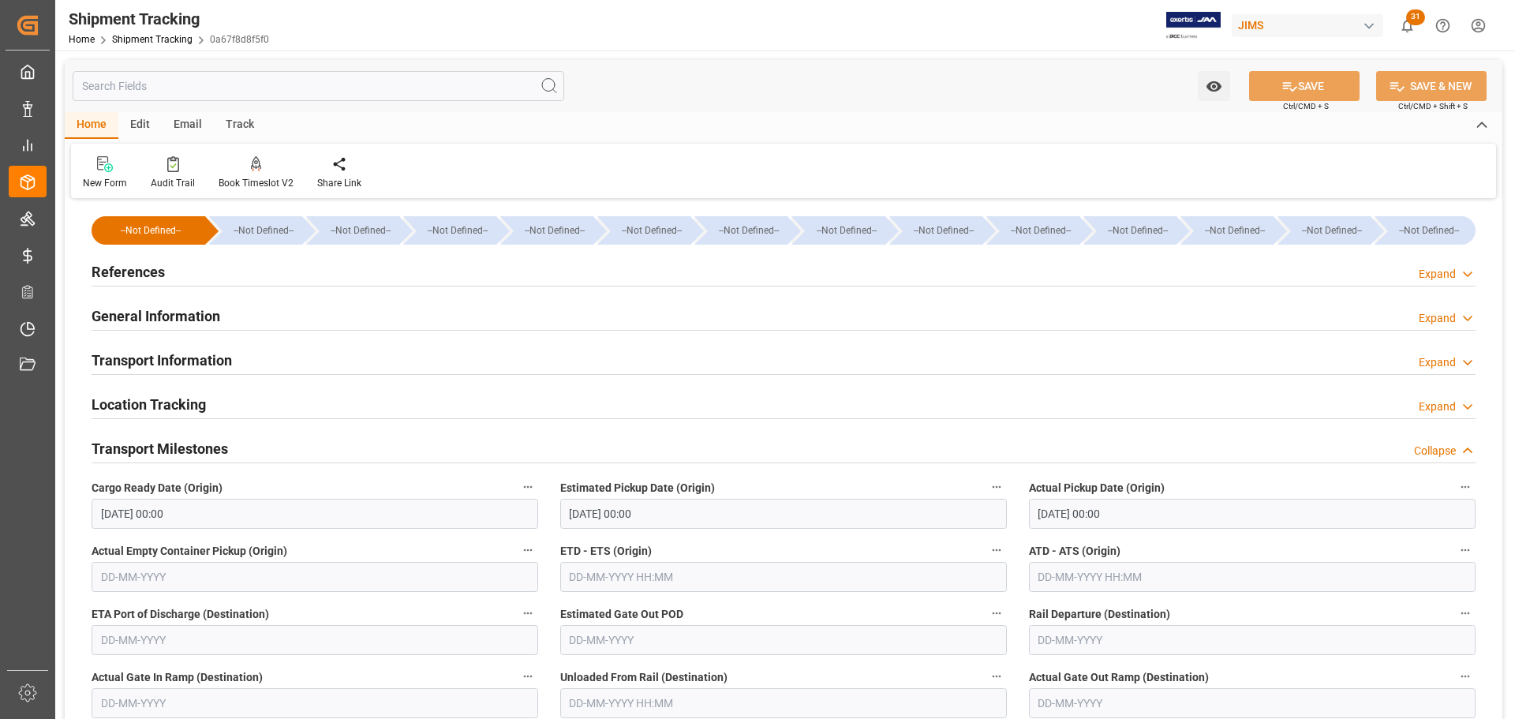
click at [145, 271] on h2 "References" at bounding box center [128, 271] width 73 height 21
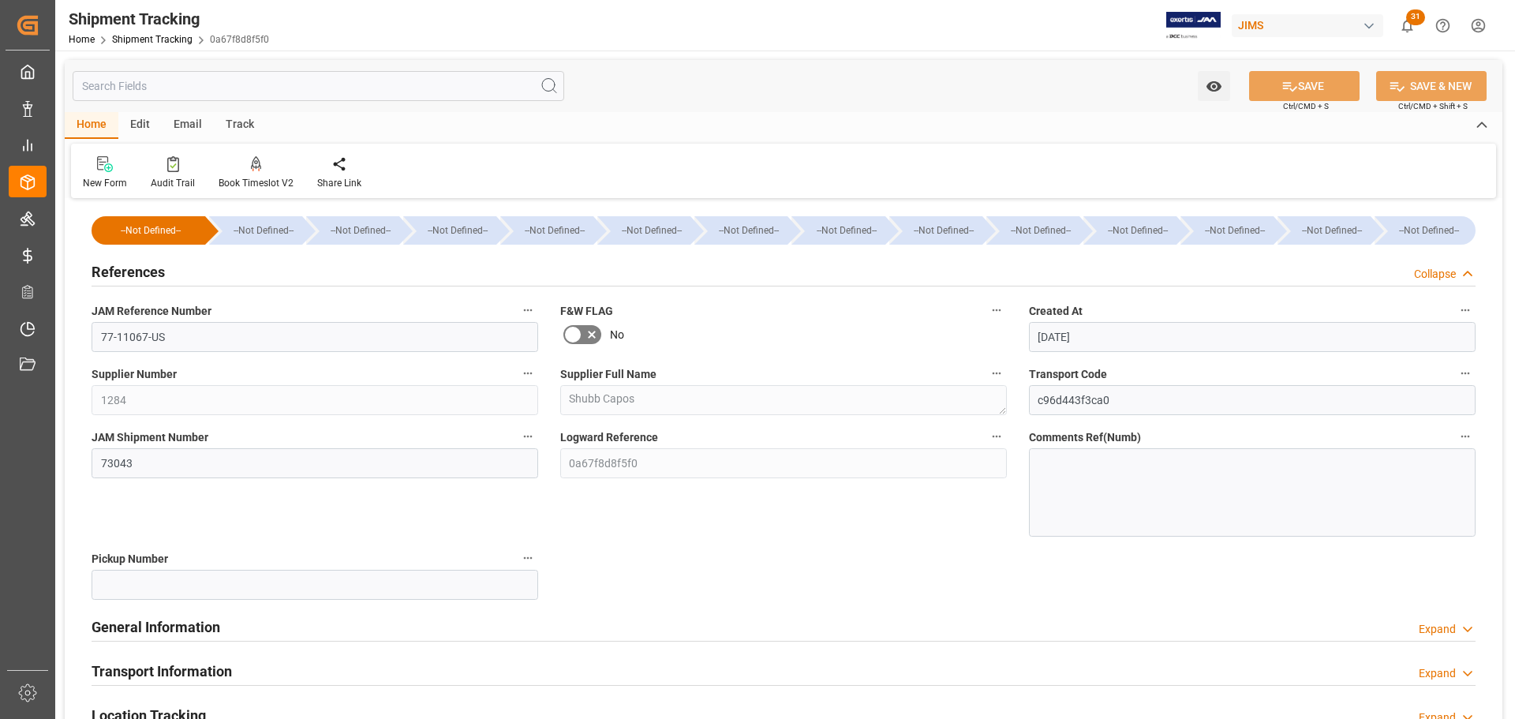
click at [173, 272] on div "References Collapse" at bounding box center [784, 271] width 1384 height 30
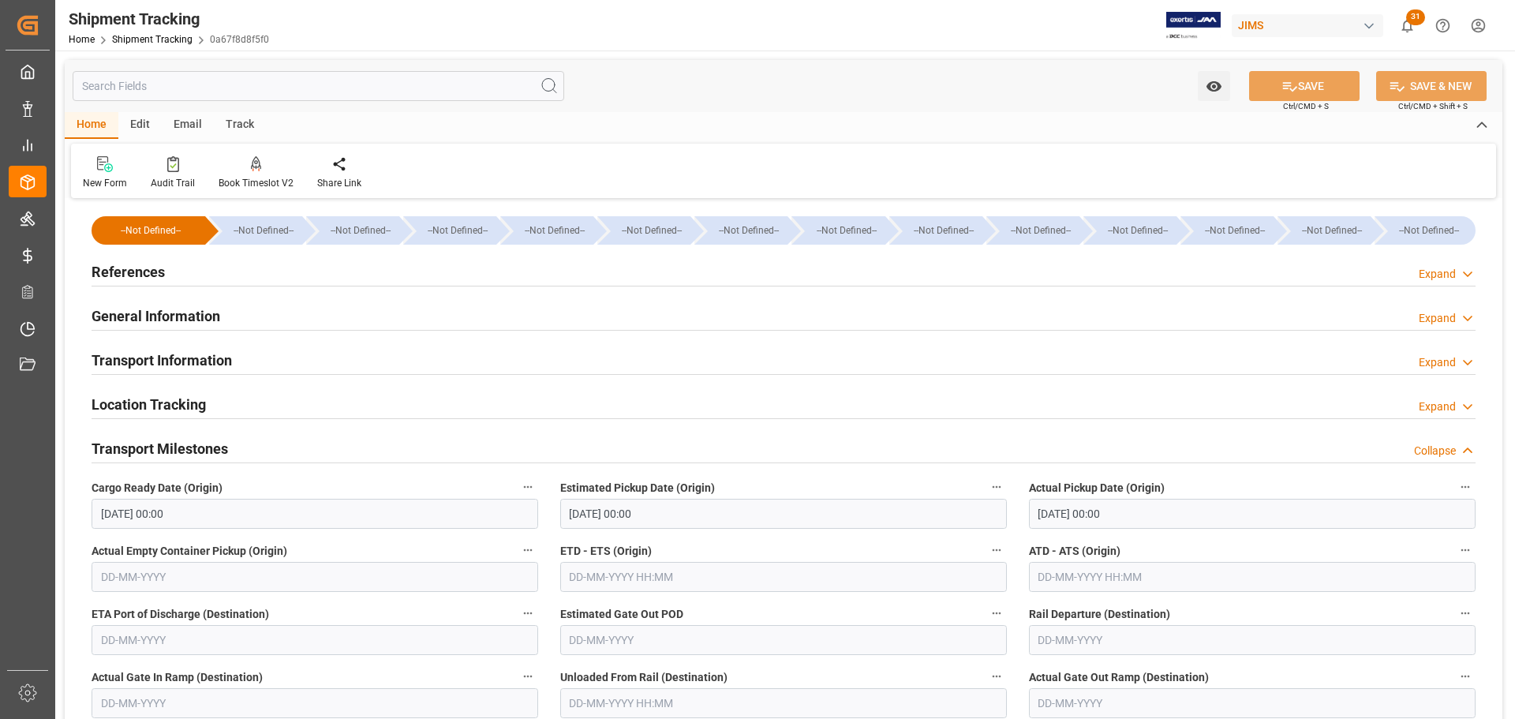
click at [155, 311] on h2 "General Information" at bounding box center [156, 315] width 129 height 21
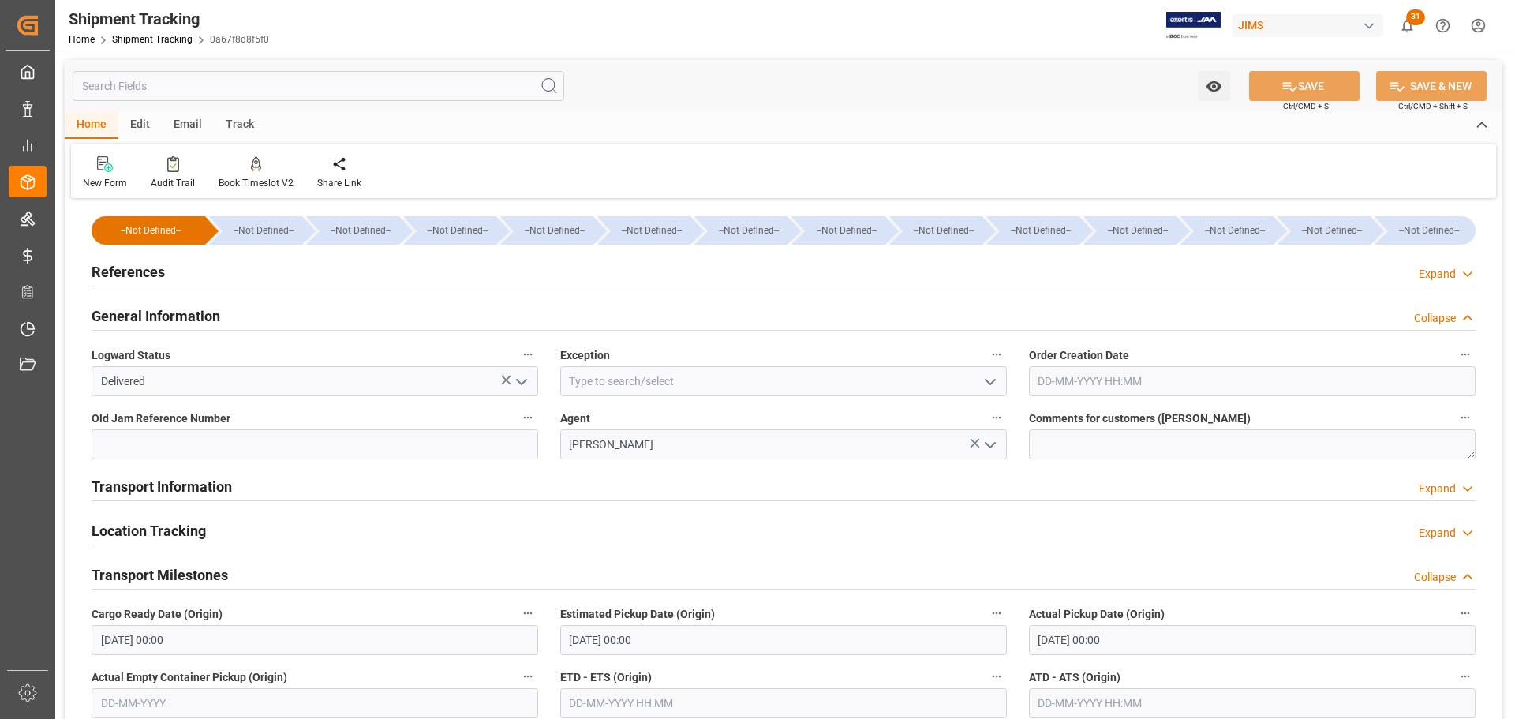
click at [183, 315] on h2 "General Information" at bounding box center [156, 315] width 129 height 21
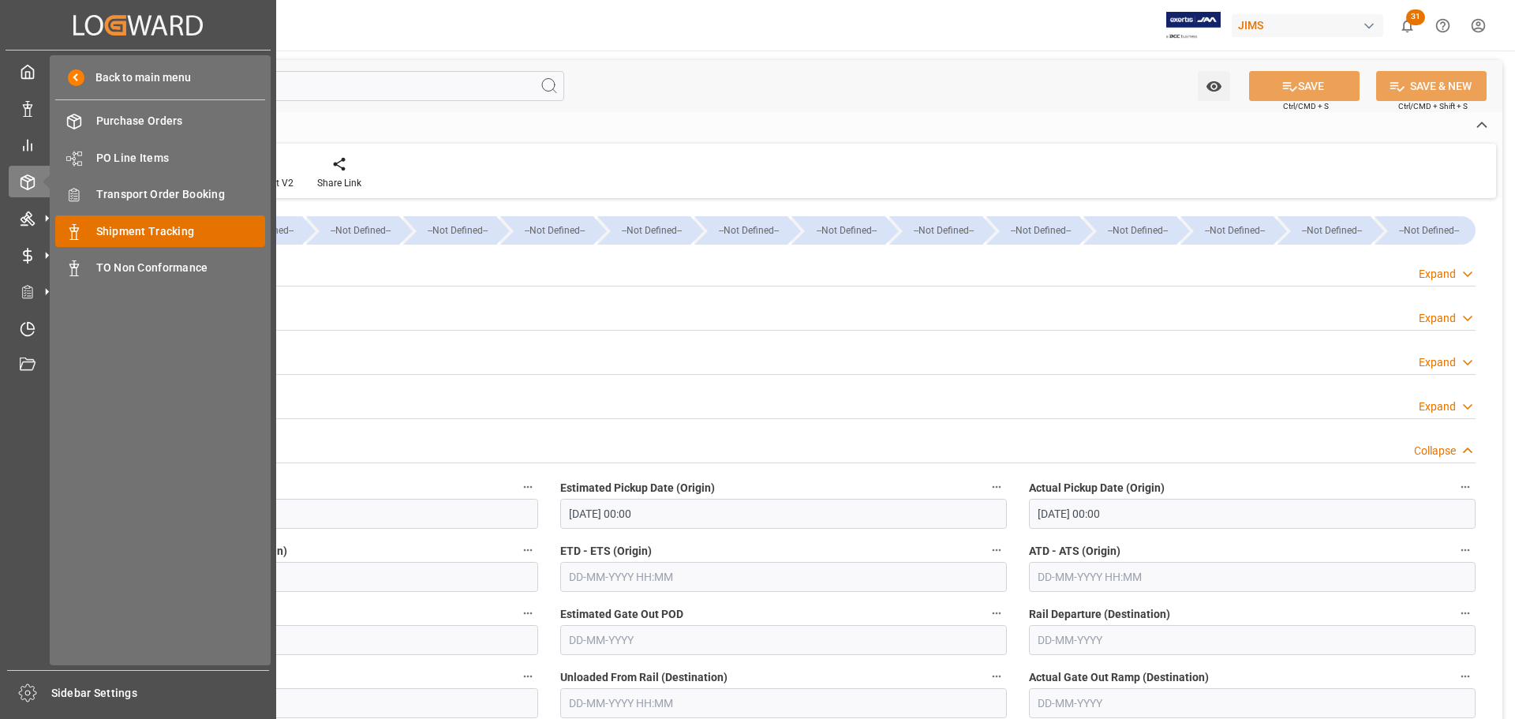
click at [159, 230] on span "Shipment Tracking" at bounding box center [181, 231] width 170 height 17
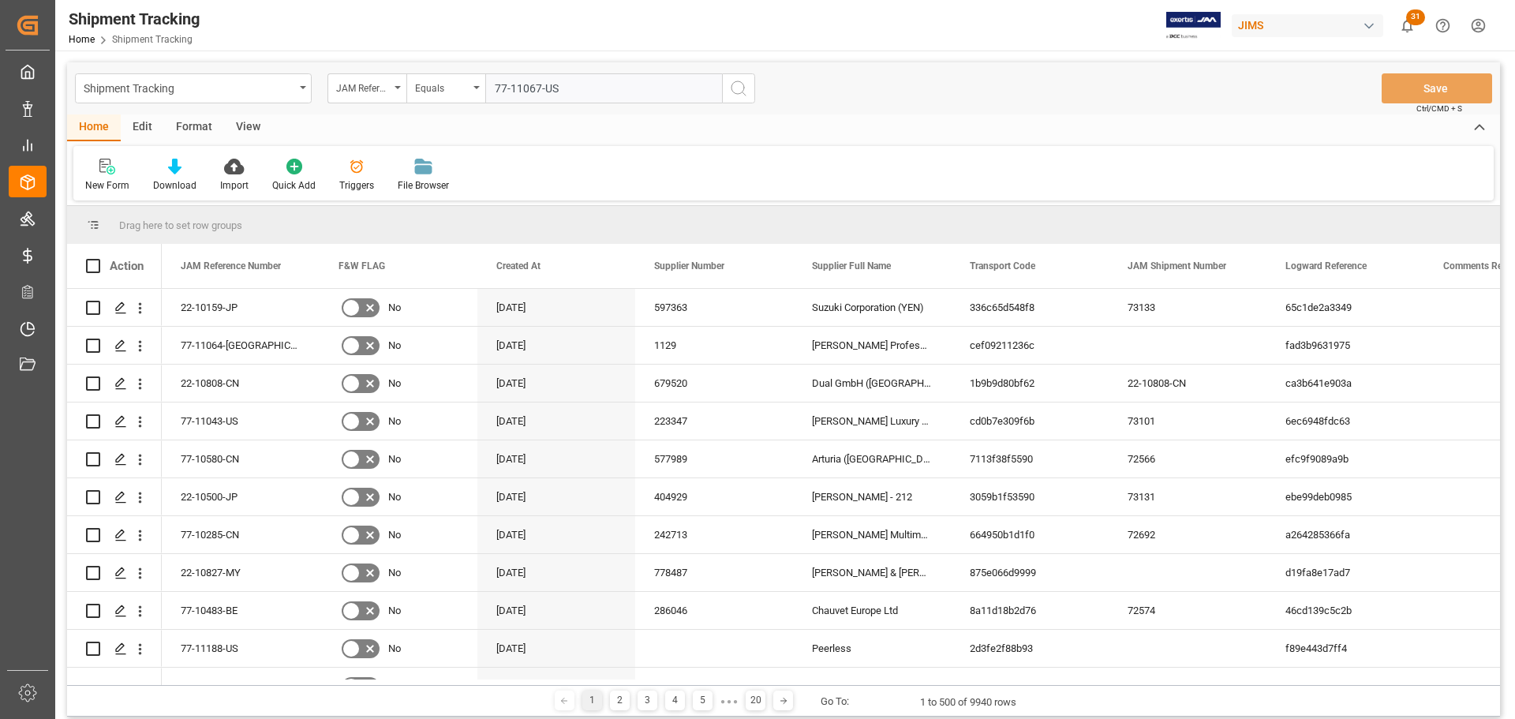
type input "77-11067-US"
click at [735, 87] on icon "search button" at bounding box center [738, 88] width 19 height 19
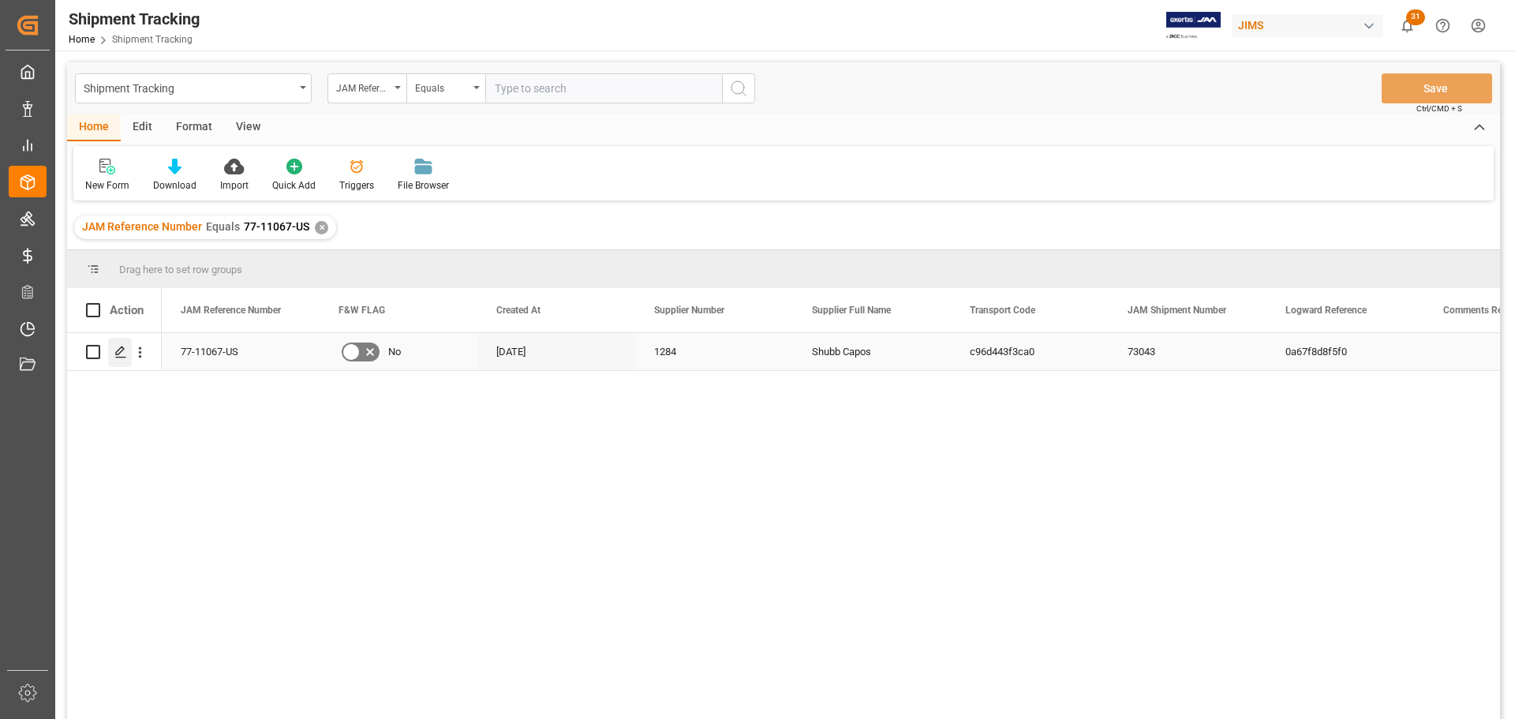
click at [114, 354] on icon "Press SPACE to select this row." at bounding box center [120, 352] width 13 height 13
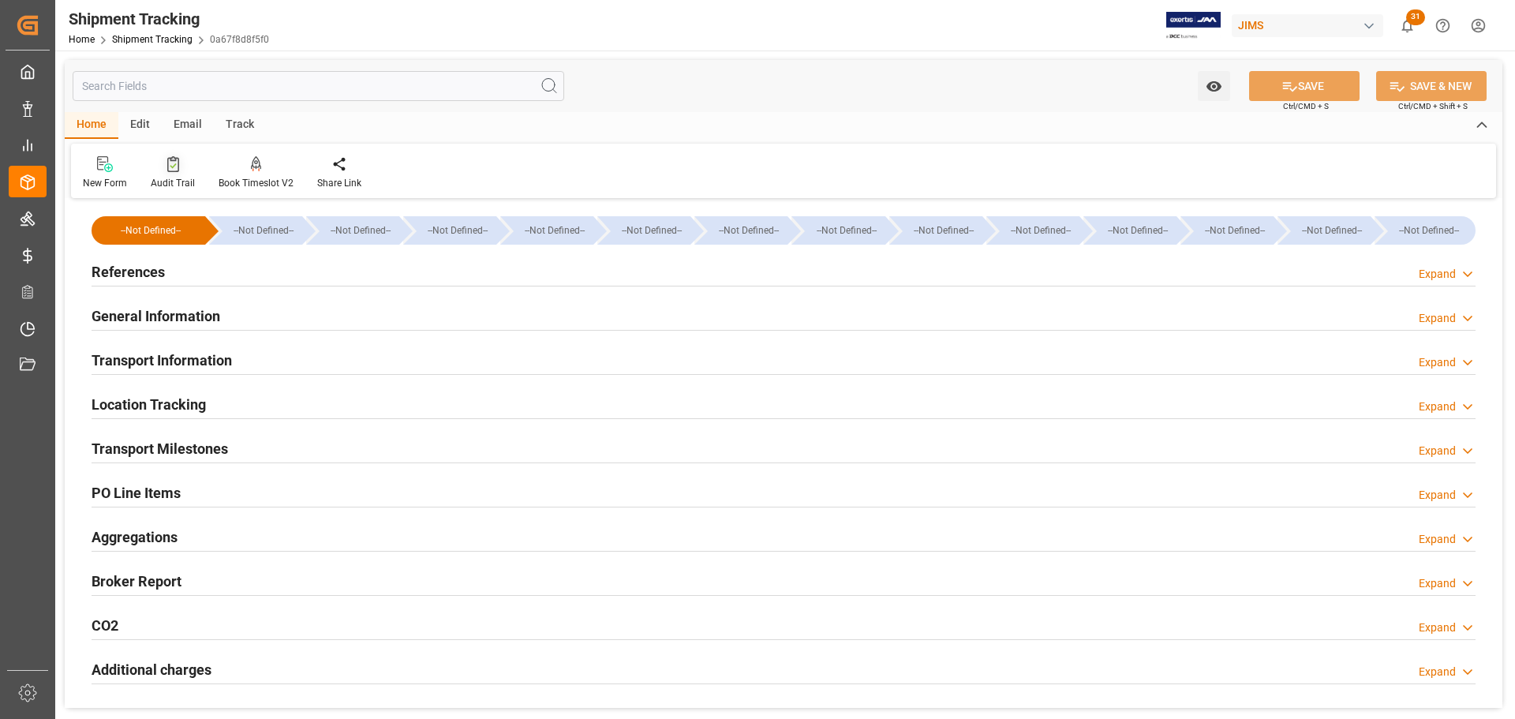
click at [182, 169] on div at bounding box center [173, 163] width 44 height 17
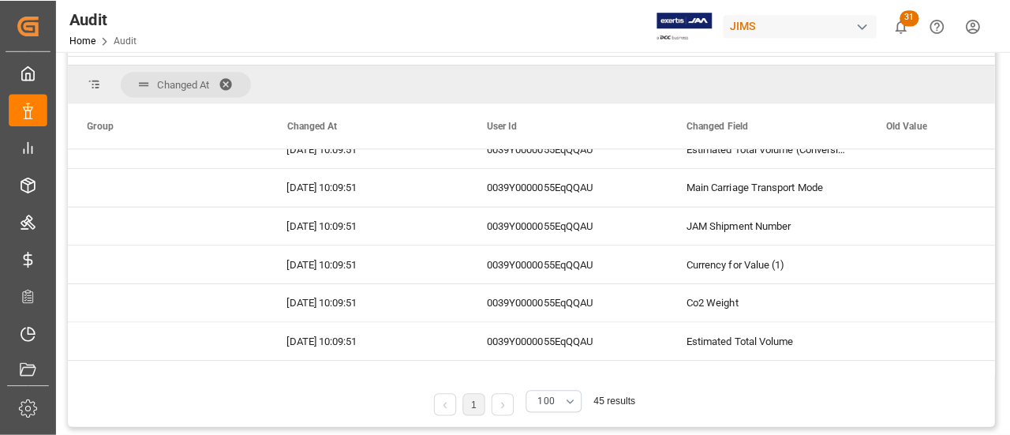
scroll to position [1421, 0]
